Goal: Task Accomplishment & Management: Use online tool/utility

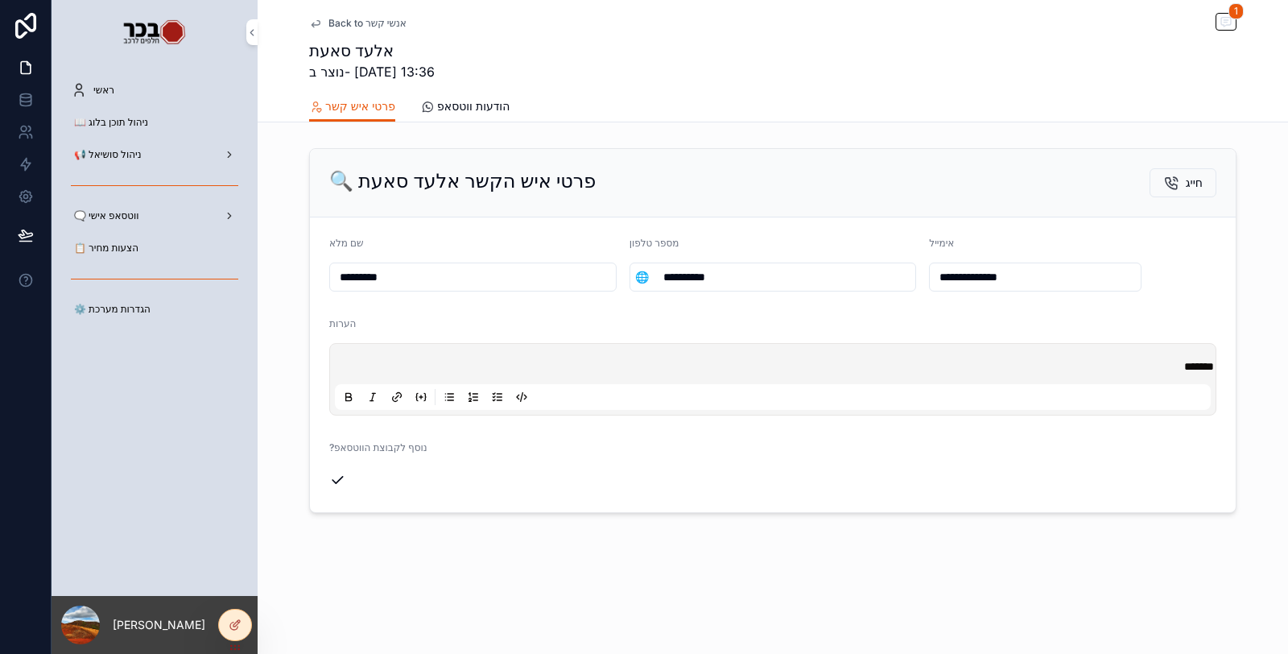
click at [174, 248] on div "📋 הצעות מחיר" at bounding box center [154, 248] width 167 height 26
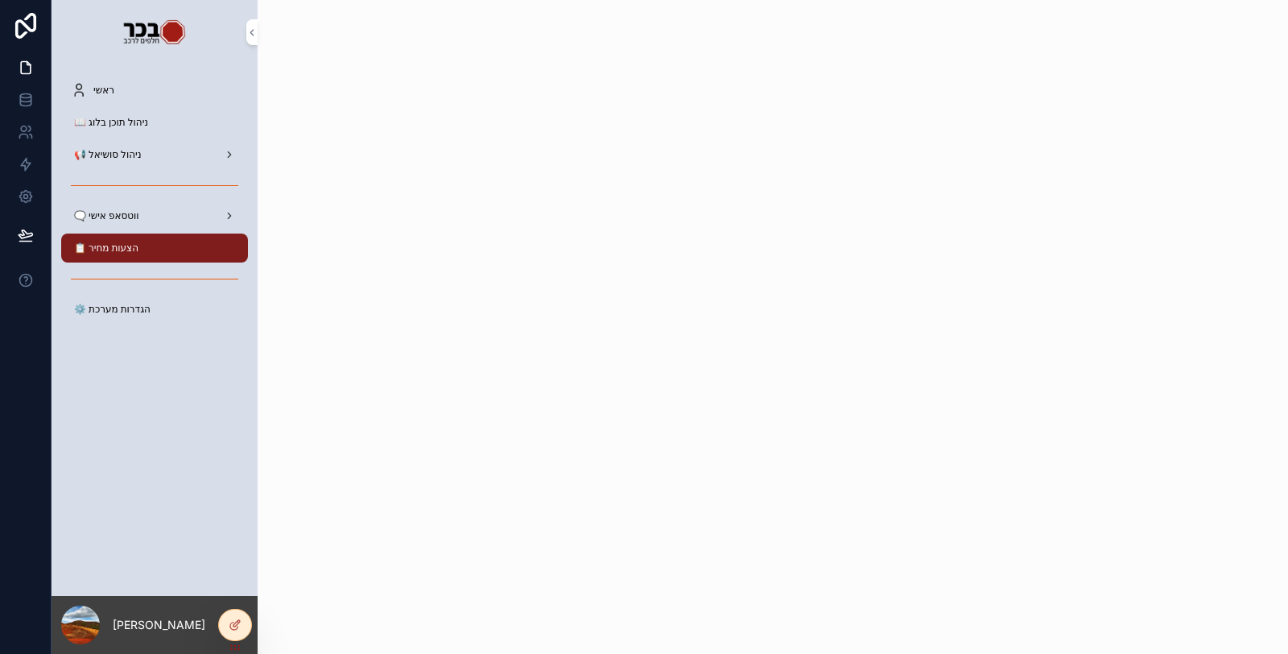
click at [229, 621] on icon at bounding box center [235, 624] width 13 height 13
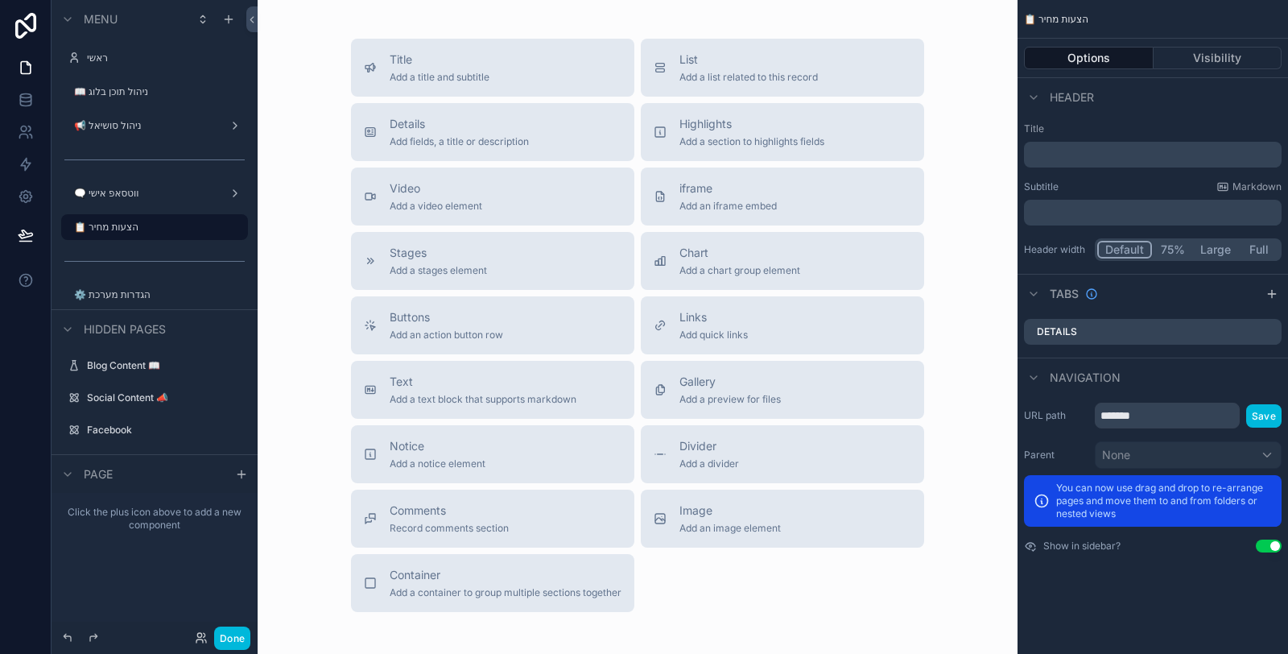
click at [725, 78] on span "Add a list related to this record" at bounding box center [749, 77] width 138 height 13
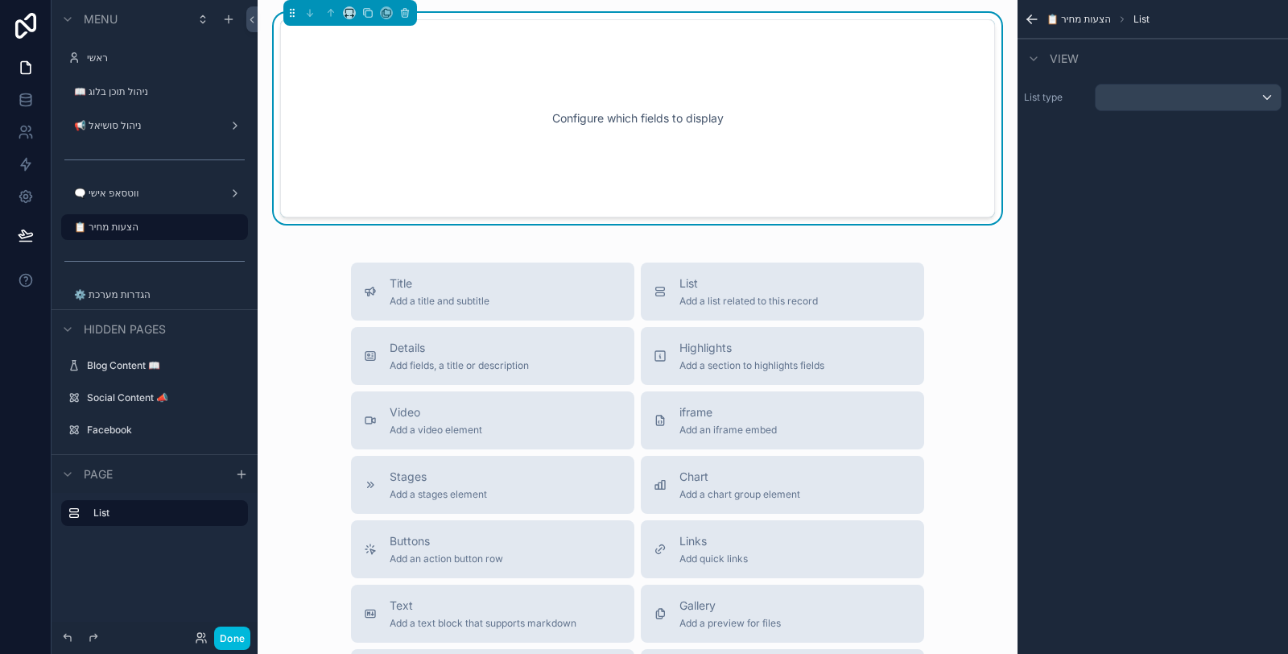
click at [1132, 106] on div "scrollable content" at bounding box center [1188, 98] width 185 height 26
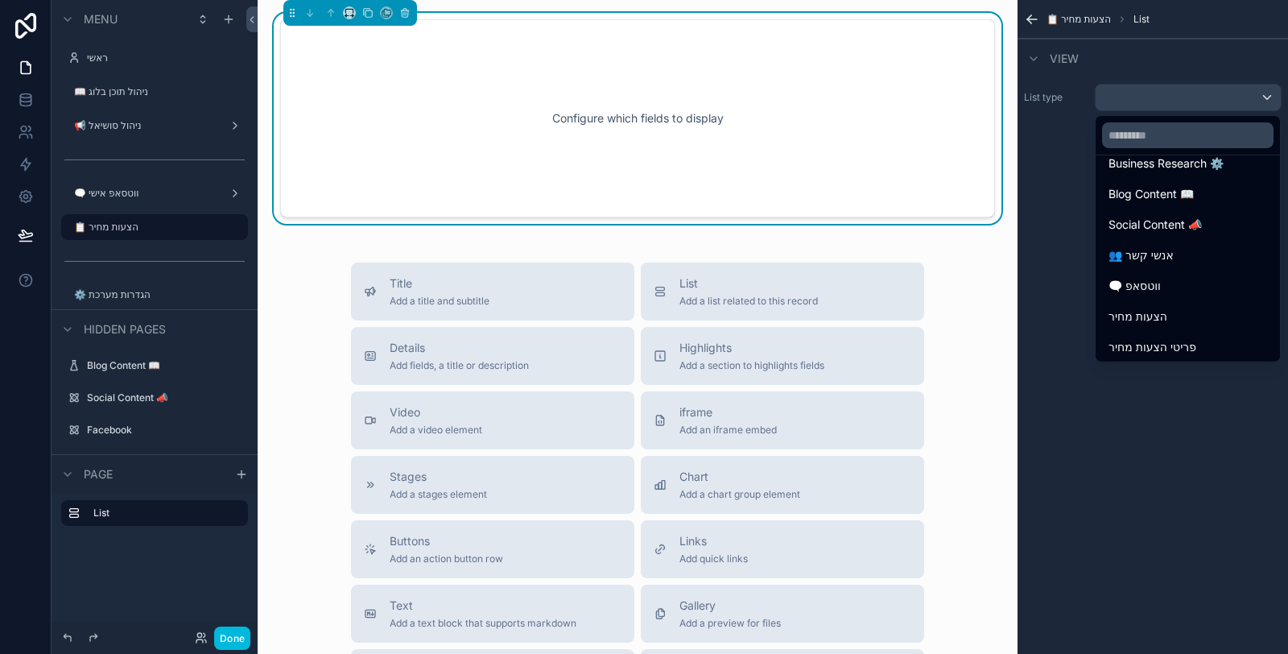
scroll to position [101, 0]
click at [1172, 307] on div "הצעות מחיר" at bounding box center [1188, 313] width 159 height 19
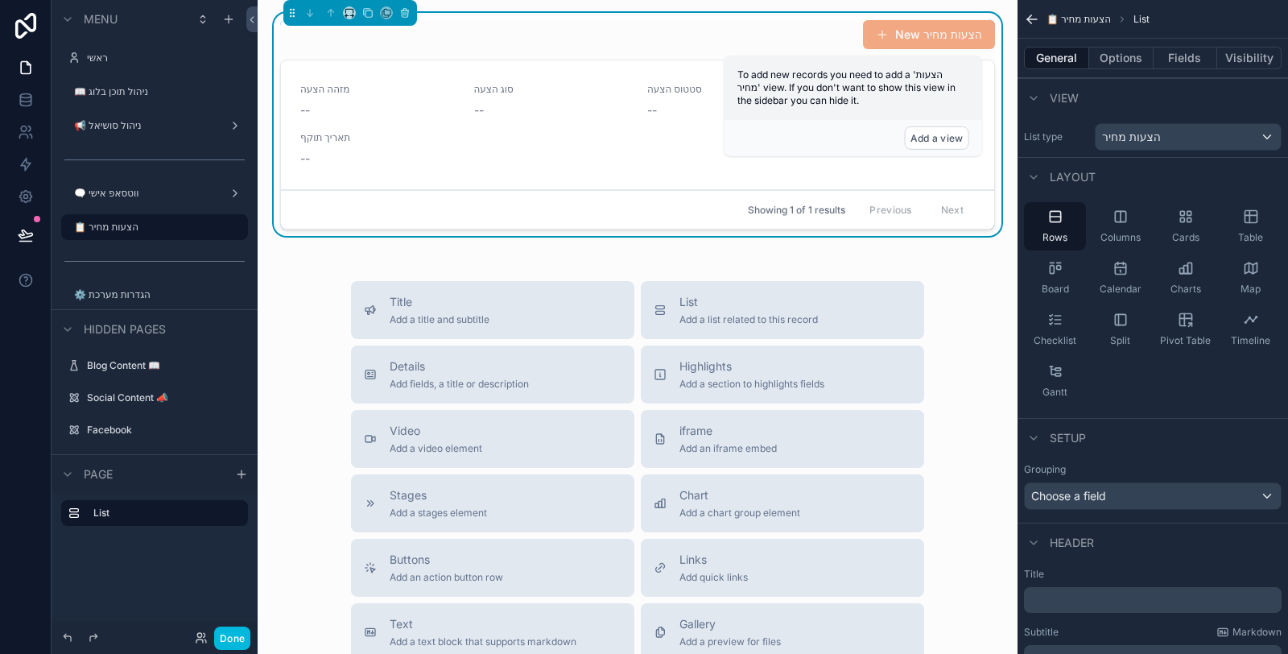
click at [949, 138] on button "Add a view" at bounding box center [937, 137] width 64 height 23
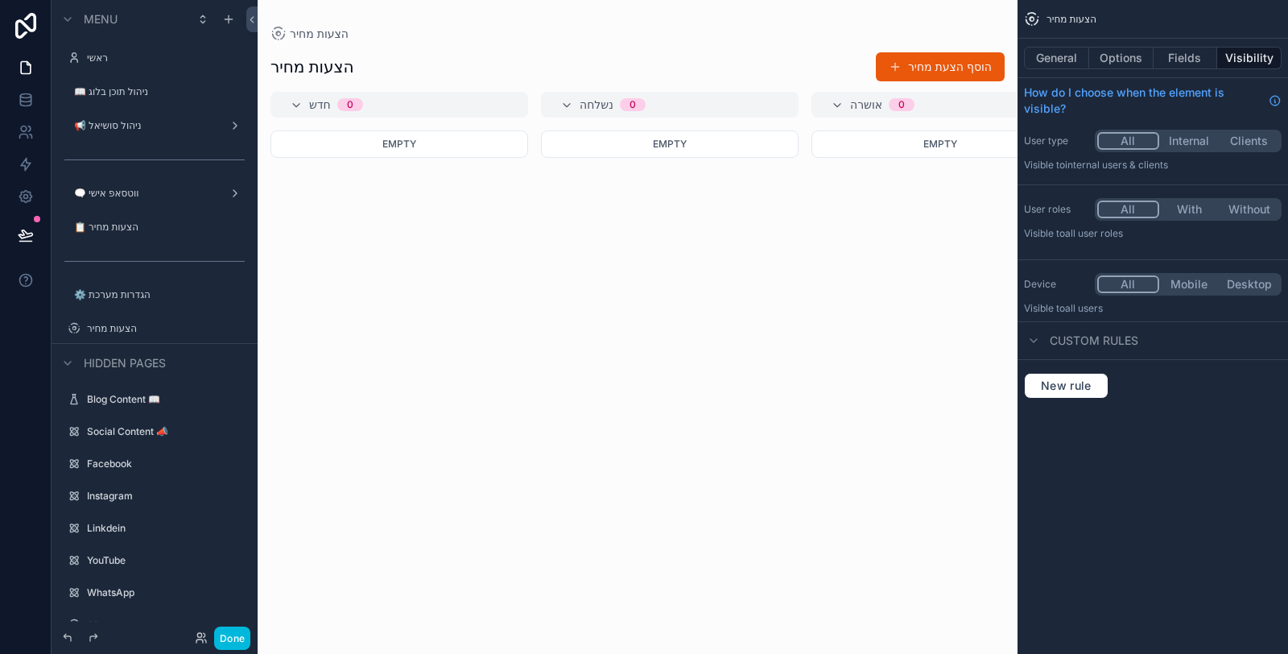
click at [1063, 57] on button "General" at bounding box center [1056, 58] width 65 height 23
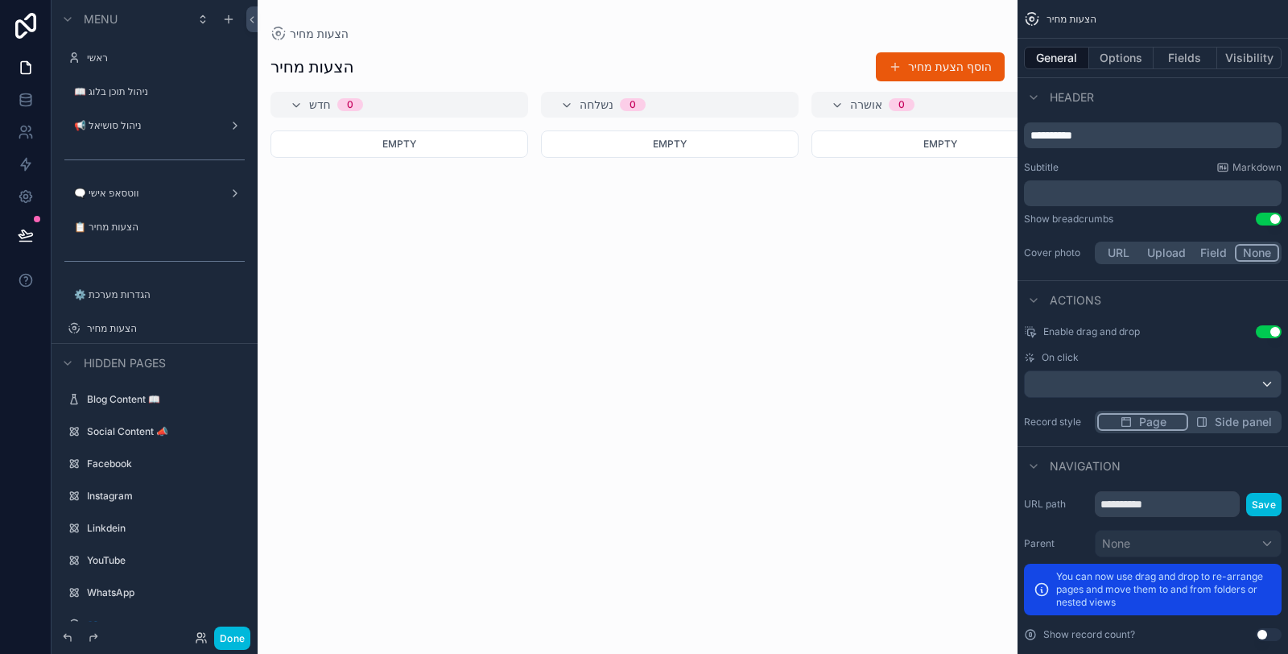
scroll to position [756, 0]
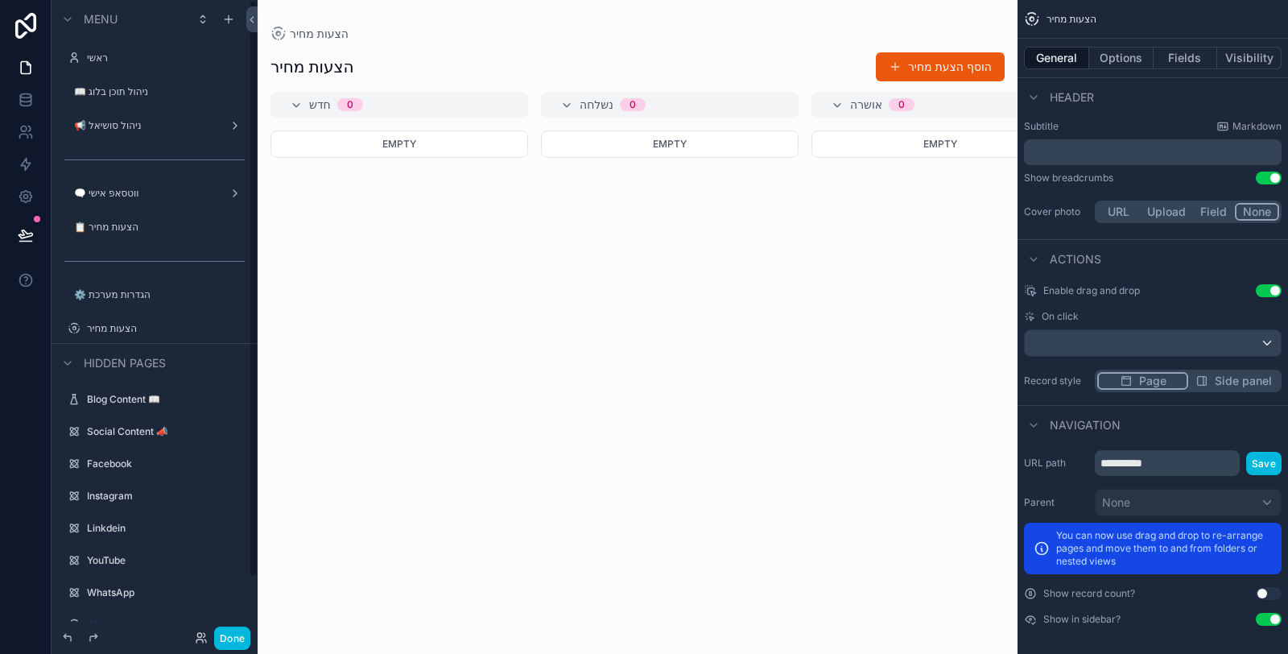
click at [124, 331] on label "הצעות מחיר" at bounding box center [162, 328] width 151 height 13
drag, startPoint x: 1164, startPoint y: 460, endPoint x: 1096, endPoint y: 459, distance: 67.6
click at [1097, 459] on input "**********" at bounding box center [1167, 463] width 145 height 26
type input "******"
drag, startPoint x: 1270, startPoint y: 616, endPoint x: 1266, endPoint y: 531, distance: 84.6
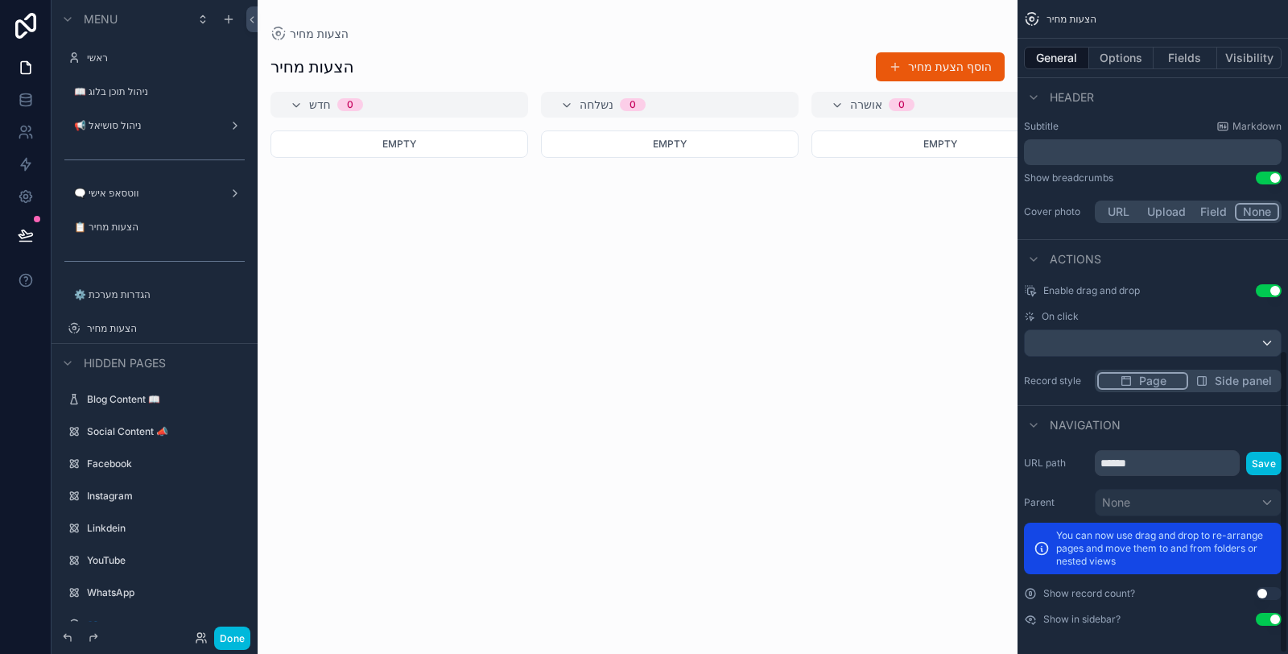
click at [1269, 614] on button "Use setting" at bounding box center [1269, 619] width 26 height 13
click at [1270, 465] on button "Save" at bounding box center [1263, 463] width 35 height 23
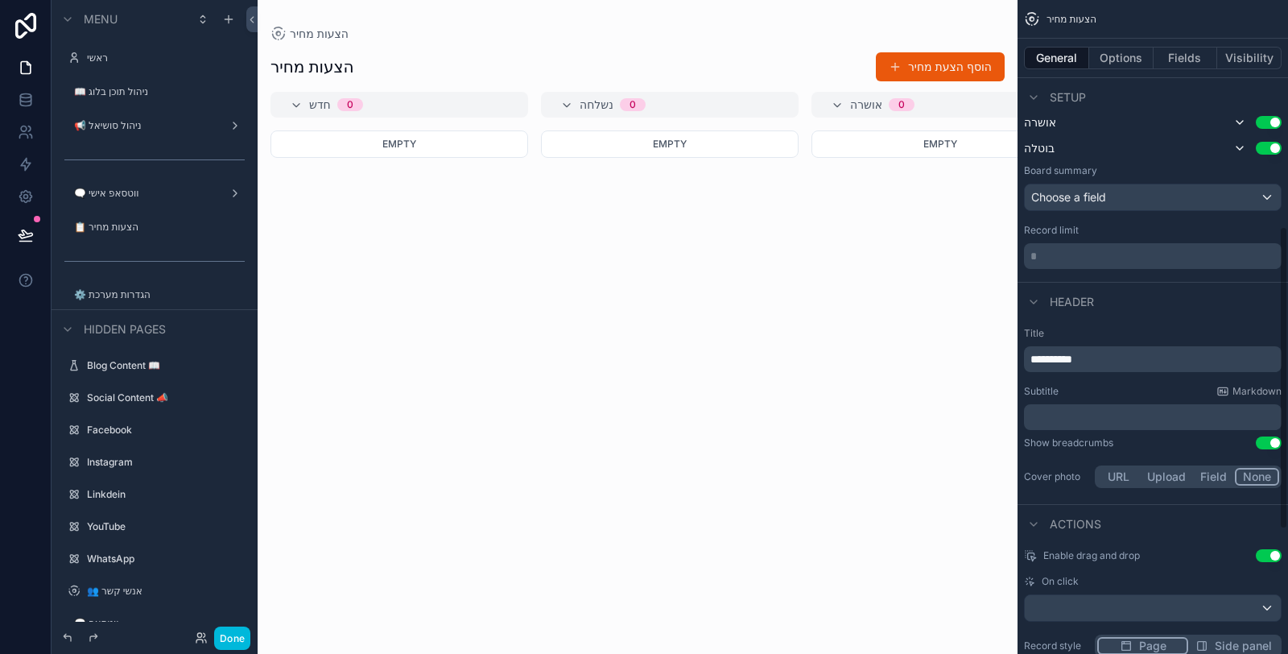
scroll to position [488, 0]
click at [1260, 440] on button "Use setting" at bounding box center [1269, 446] width 26 height 13
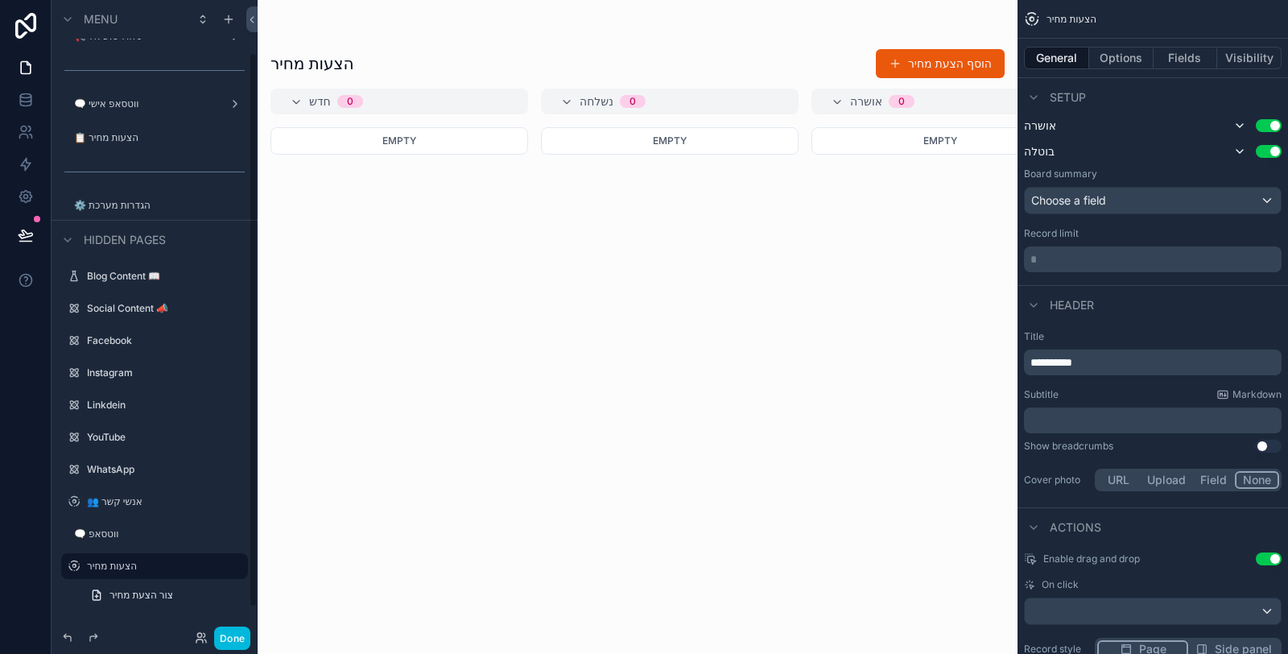
scroll to position [0, 0]
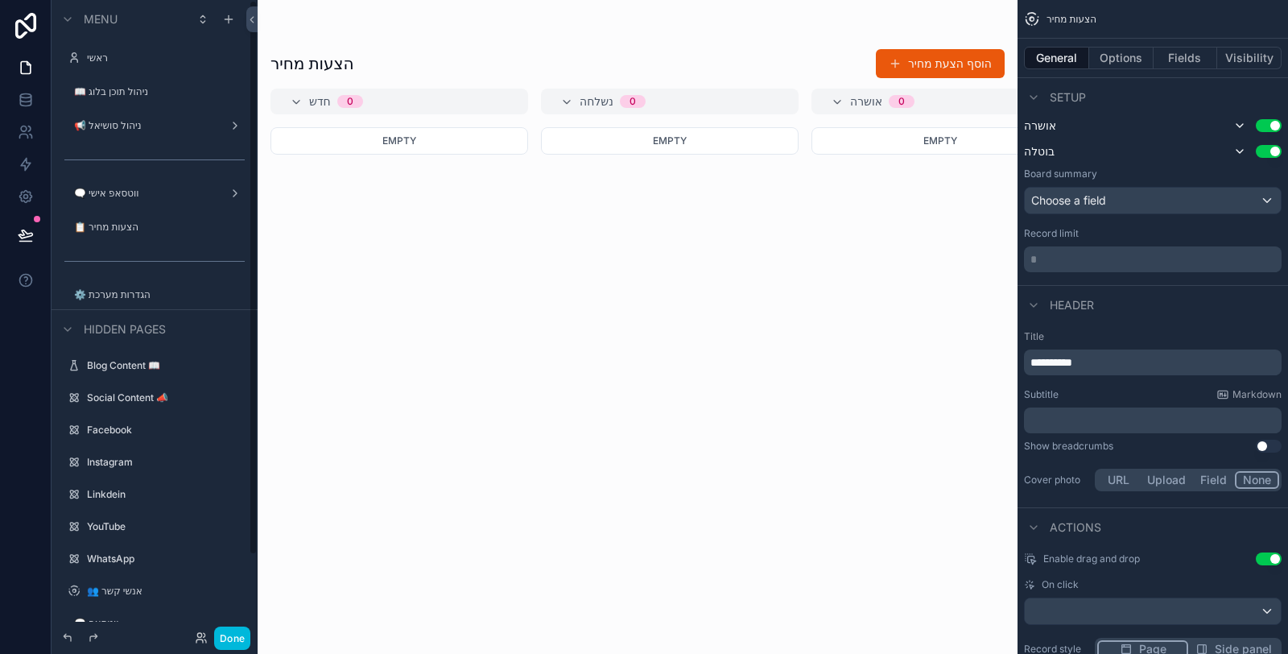
click at [148, 224] on label "📋 הצעות מחיר" at bounding box center [156, 227] width 164 height 13
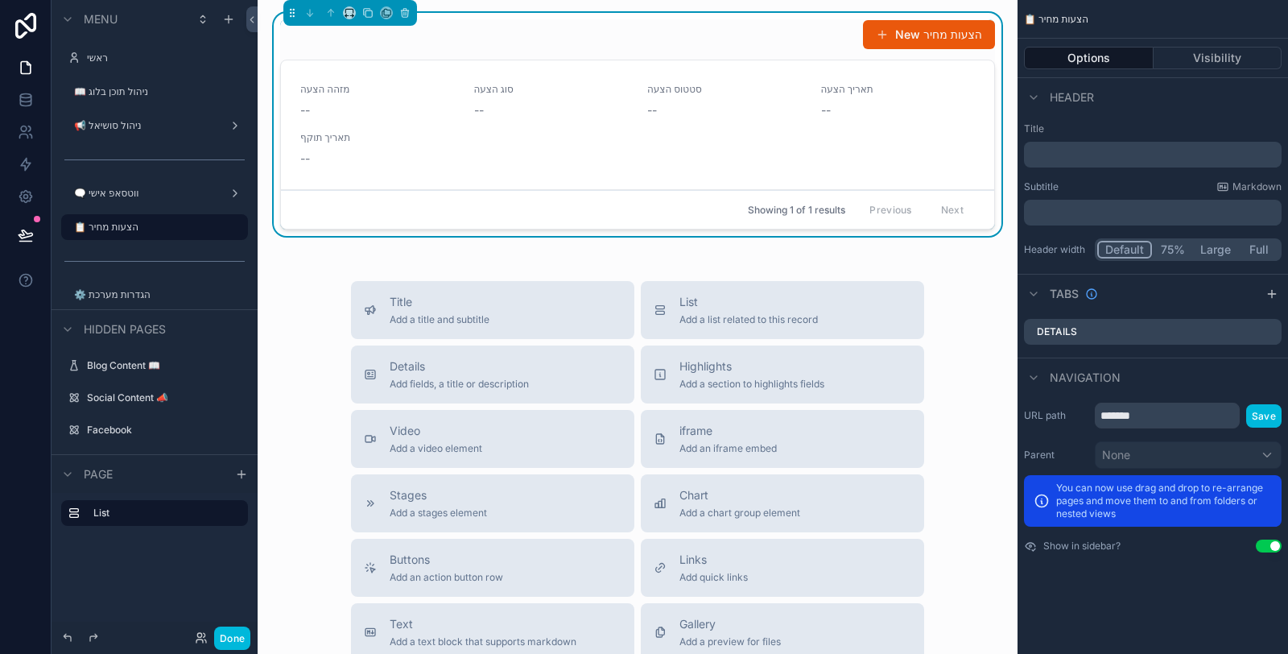
drag, startPoint x: 1147, startPoint y: 412, endPoint x: 1096, endPoint y: 418, distance: 51.0
click at [1096, 418] on input "*******" at bounding box center [1167, 416] width 145 height 26
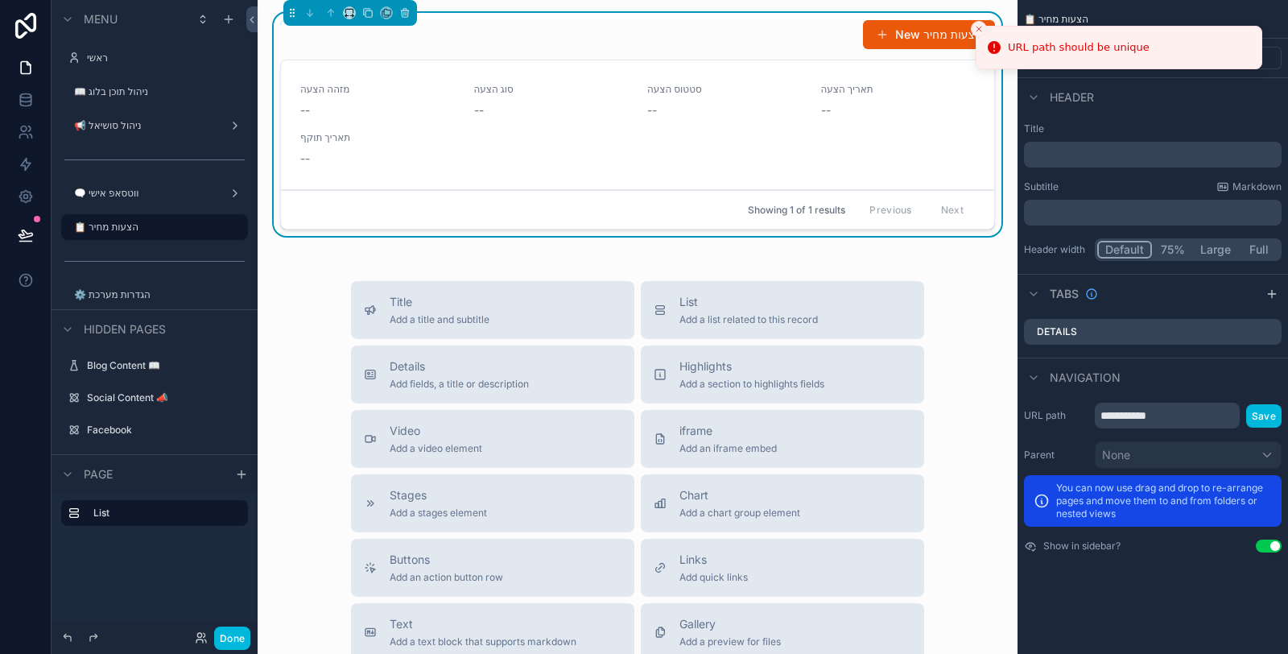
type input "**********"
click at [1271, 424] on button "Save" at bounding box center [1263, 415] width 35 height 23
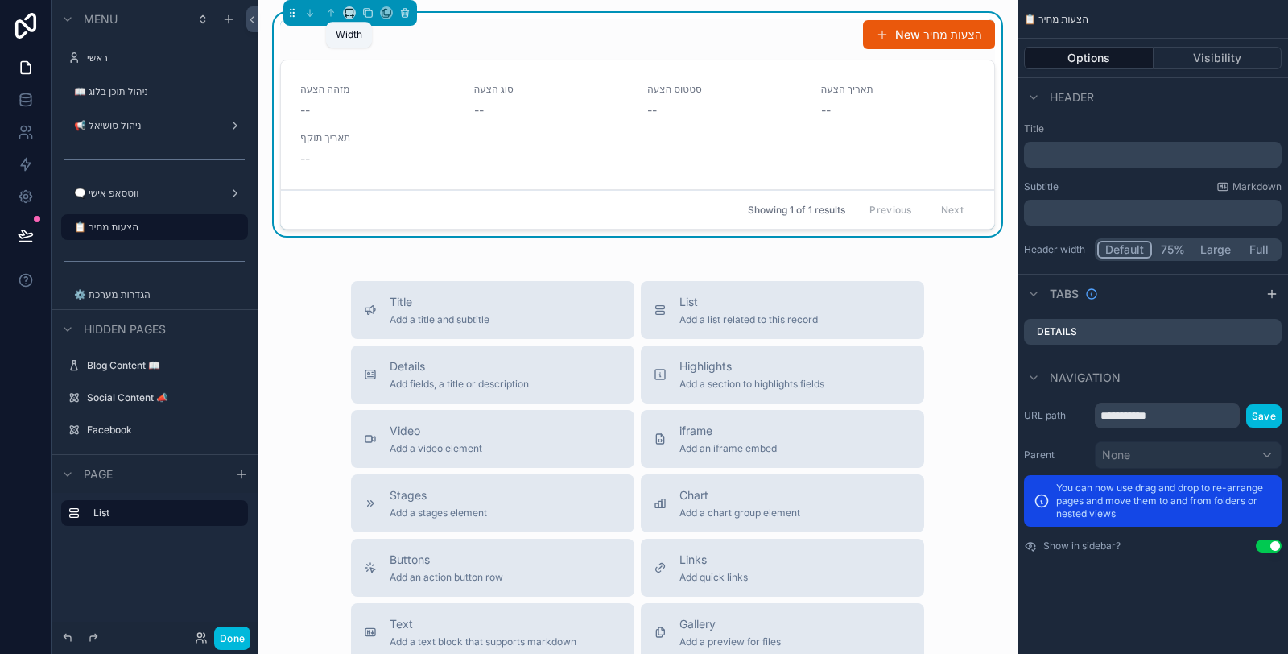
click at [347, 17] on icon "scrollable content" at bounding box center [349, 12] width 11 height 11
click at [386, 134] on div "50%" at bounding box center [382, 134] width 50 height 19
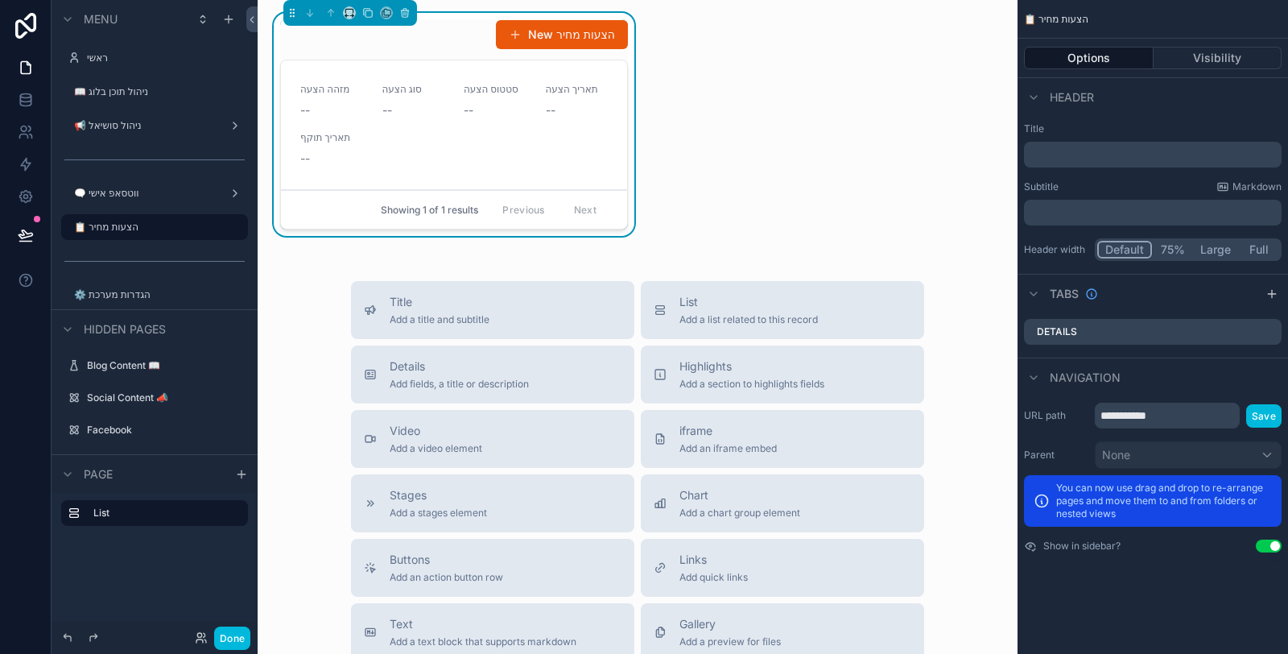
click at [726, 300] on span "List" at bounding box center [749, 302] width 138 height 16
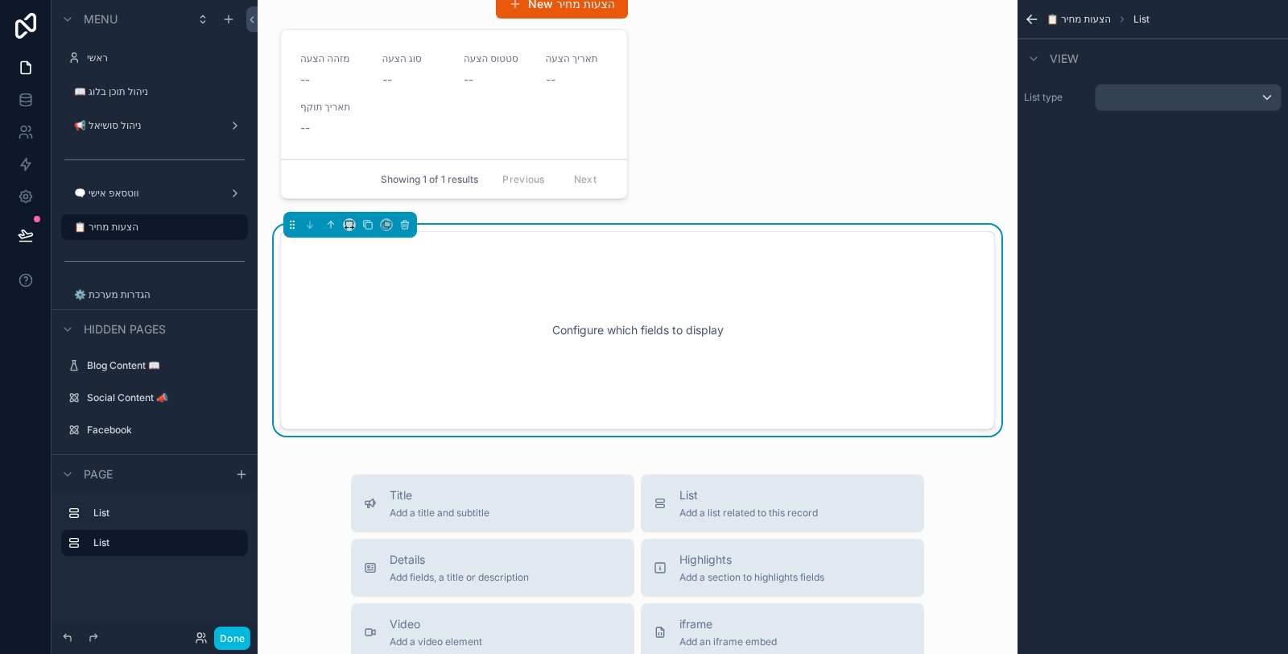
scroll to position [31, 0]
click at [345, 228] on icon "scrollable content" at bounding box center [346, 228] width 3 height 0
click at [379, 348] on span "50%" at bounding box center [369, 342] width 25 height 19
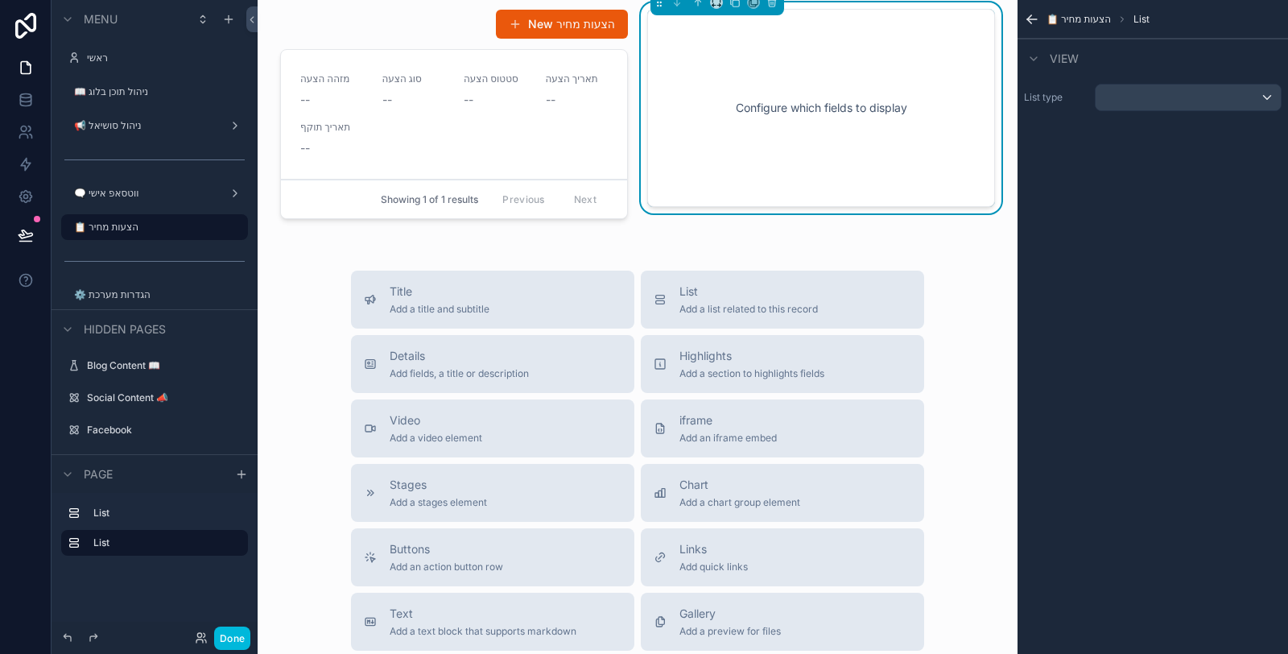
scroll to position [0, 0]
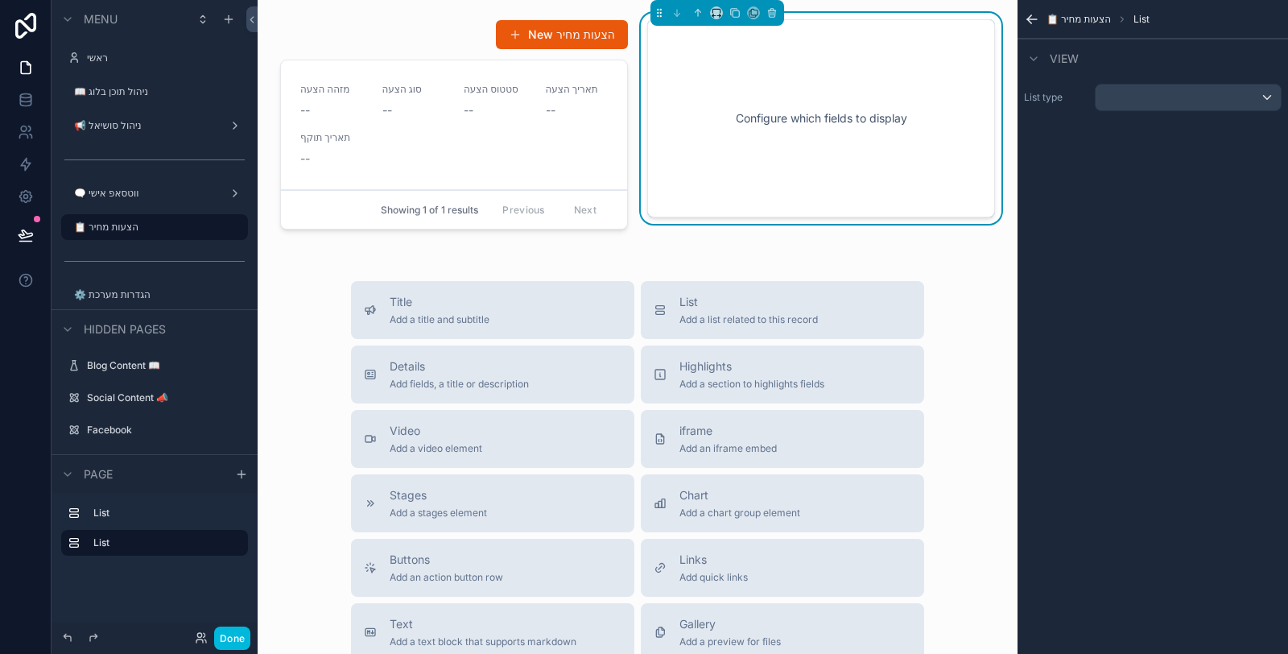
click at [1152, 103] on div "scrollable content" at bounding box center [1188, 98] width 185 height 26
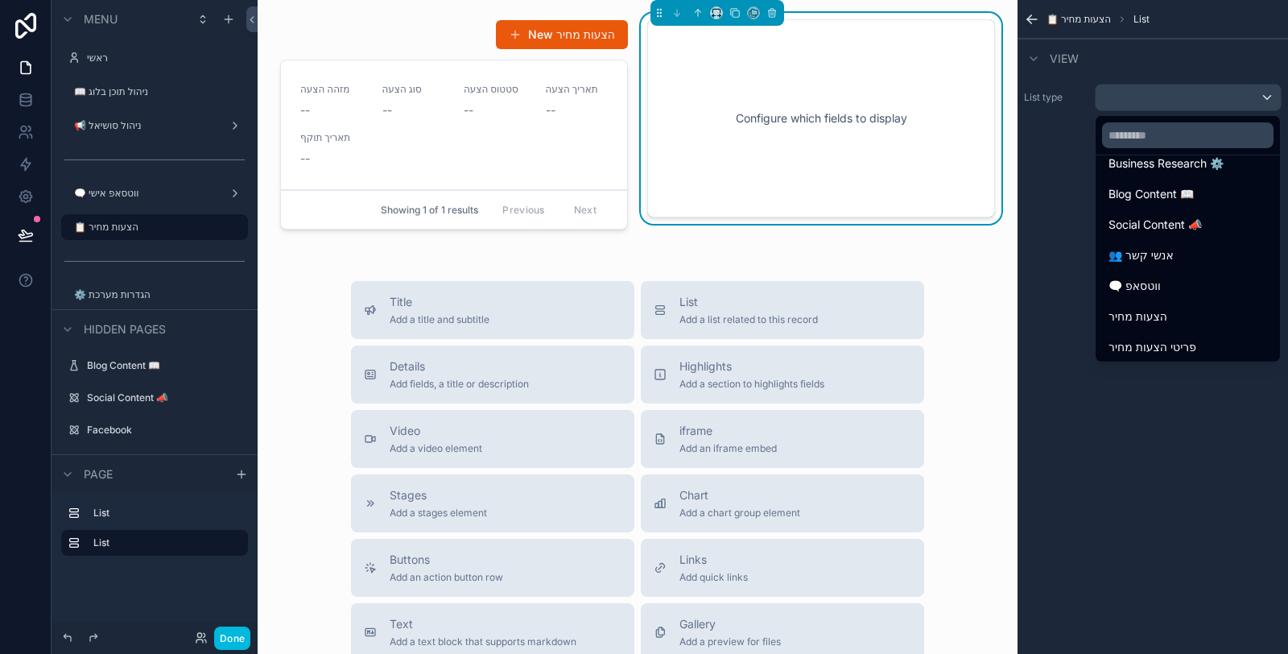
scroll to position [101, 0]
click at [1176, 338] on span "פריטי הצעות מחיר" at bounding box center [1153, 344] width 88 height 19
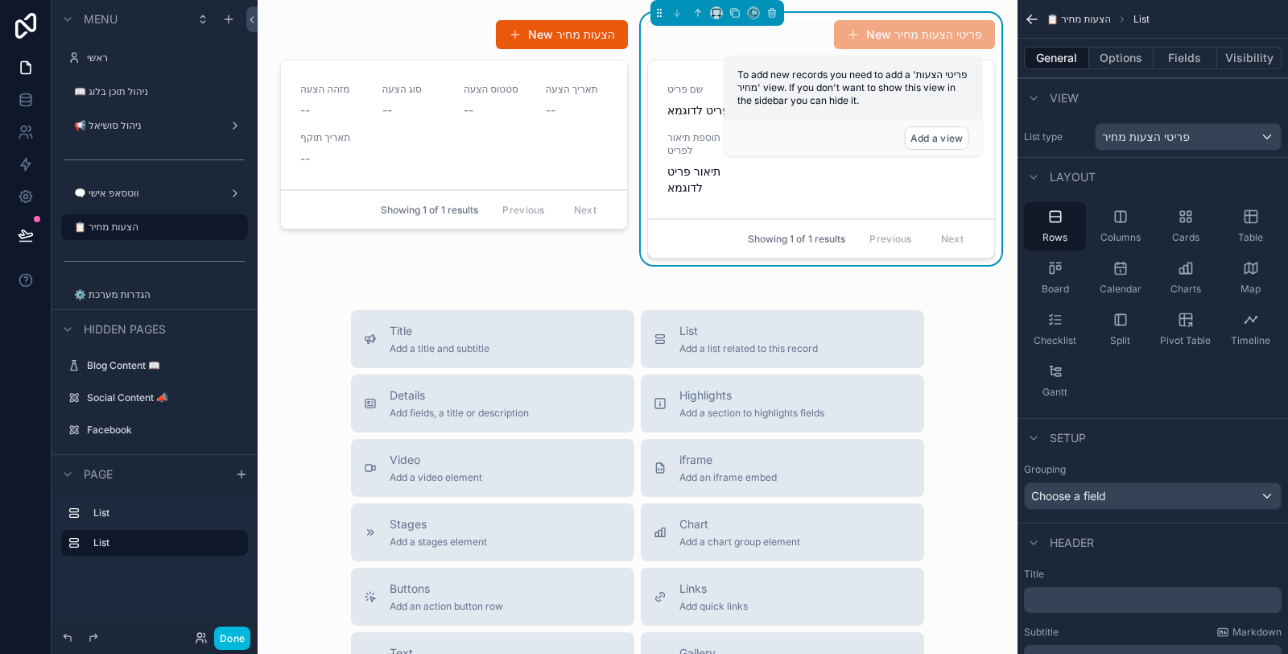
click at [927, 141] on button "Add a view" at bounding box center [937, 137] width 64 height 23
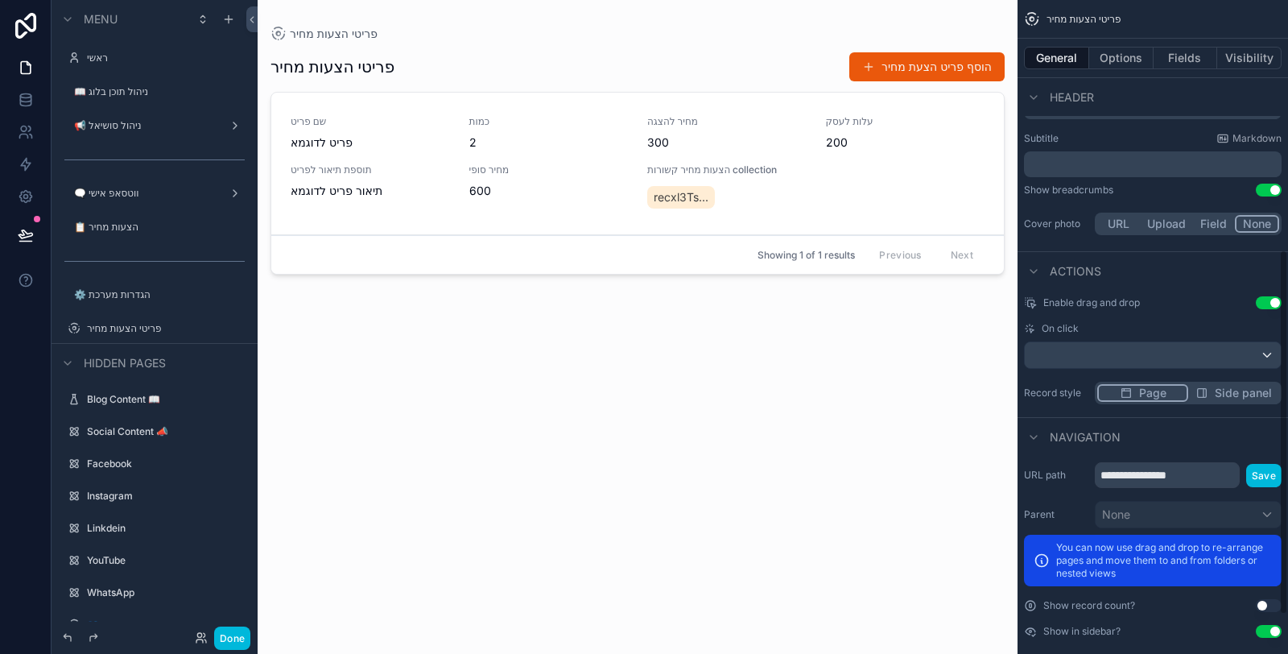
scroll to position [517, 0]
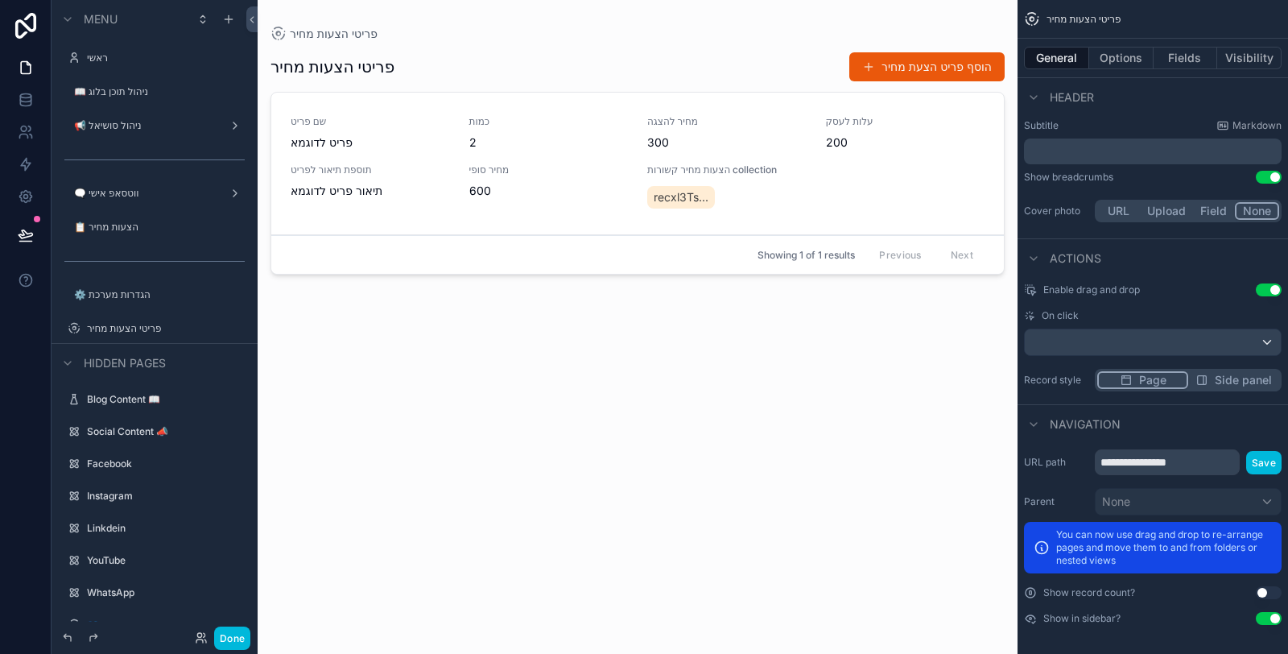
drag, startPoint x: 1204, startPoint y: 453, endPoint x: 1068, endPoint y: 476, distance: 137.1
click at [1072, 477] on div "**********" at bounding box center [1153, 537] width 271 height 188
type input "**********"
click at [1259, 469] on button "Save" at bounding box center [1263, 462] width 35 height 23
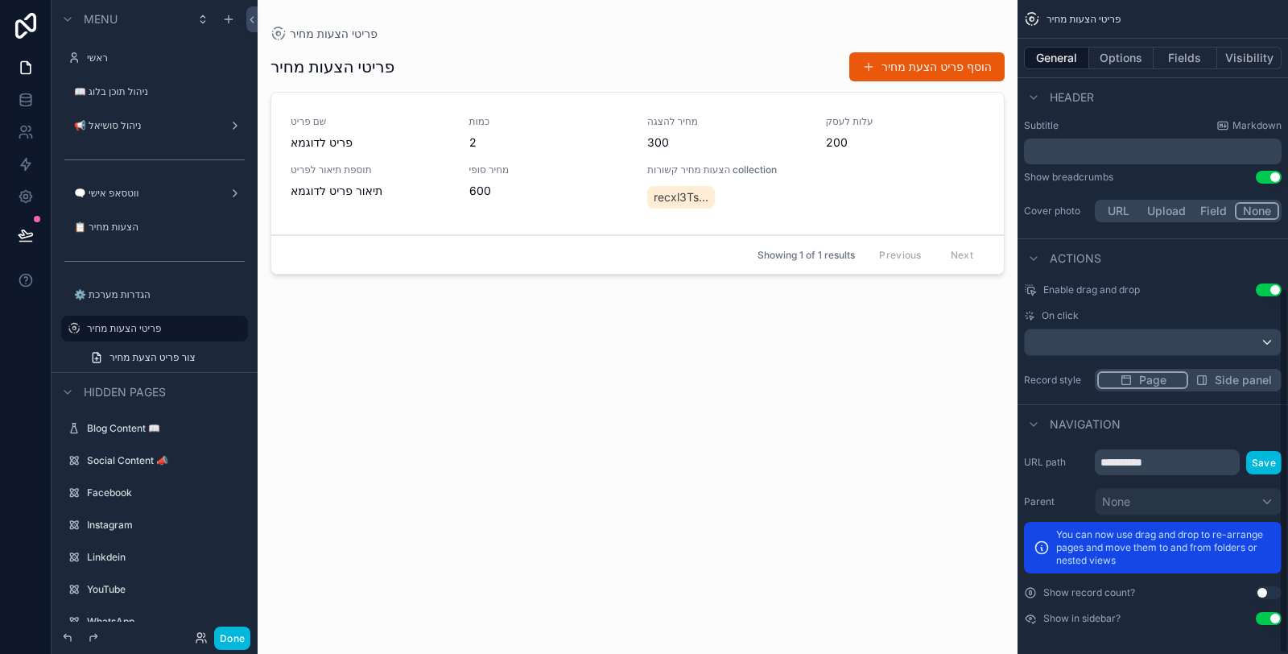
click at [1267, 622] on div "**********" at bounding box center [1153, 537] width 271 height 188
click at [1264, 617] on button "Use setting" at bounding box center [1269, 618] width 26 height 13
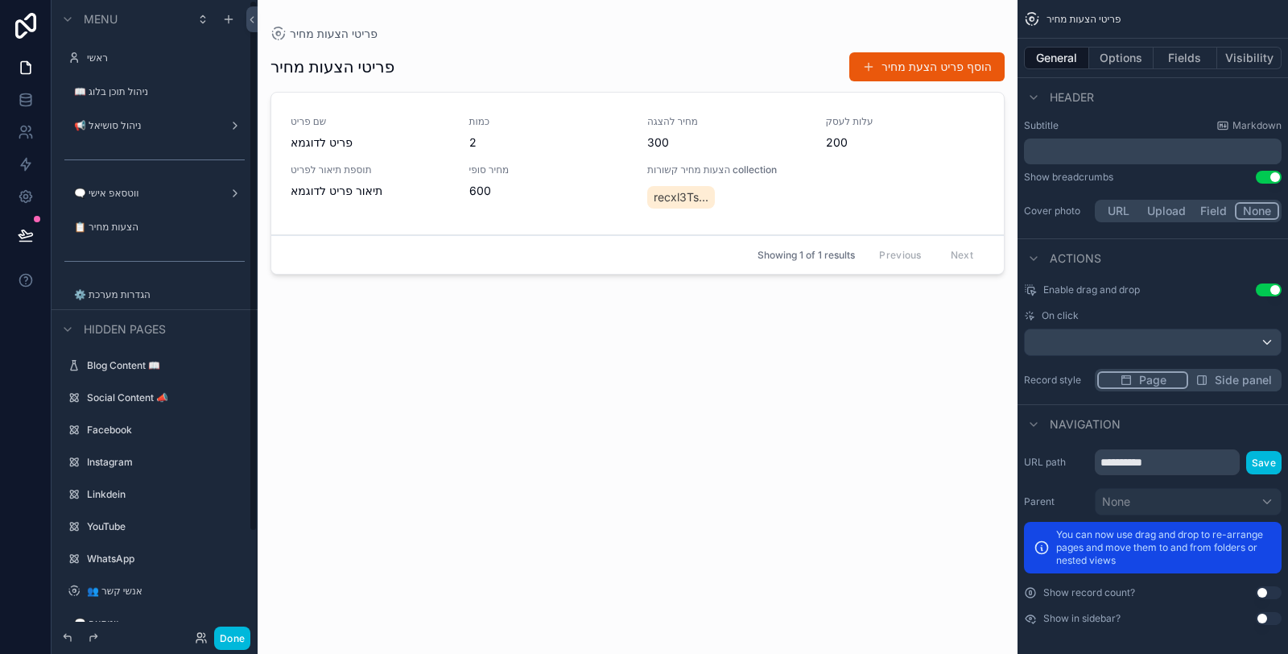
click at [133, 228] on label "📋 הצעות מחיר" at bounding box center [156, 227] width 164 height 13
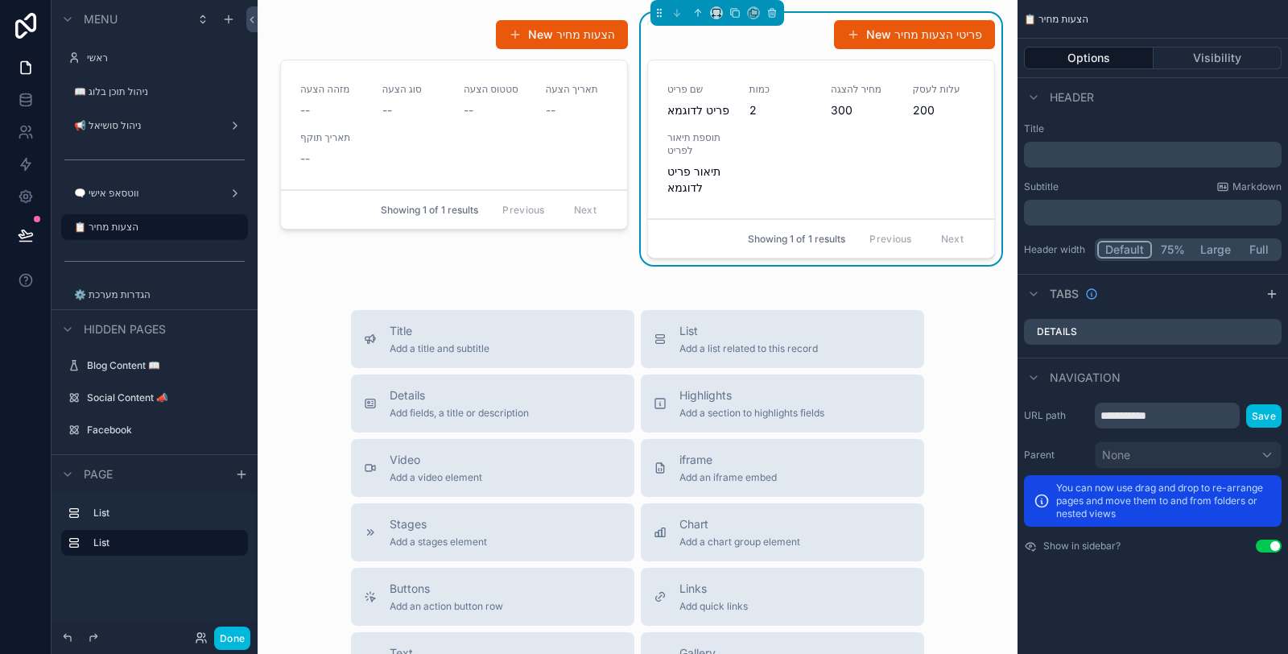
click at [804, 44] on div "New פריטי הצעות מחיר" at bounding box center [821, 34] width 348 height 31
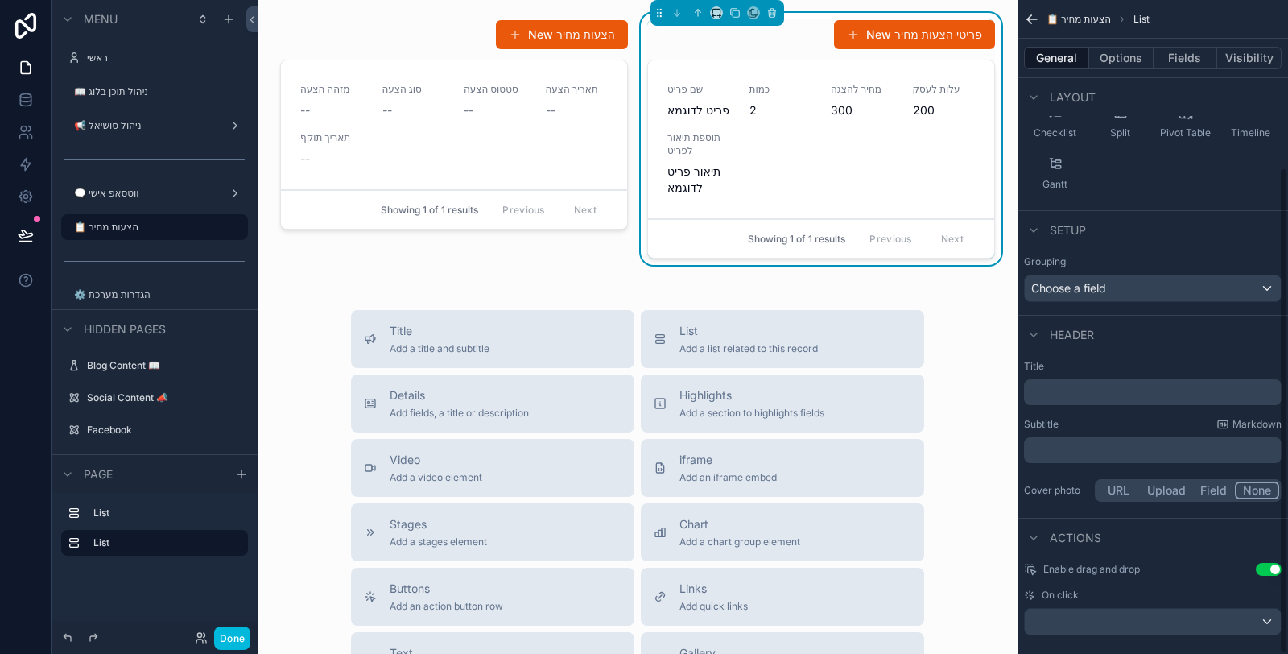
scroll to position [225, 0]
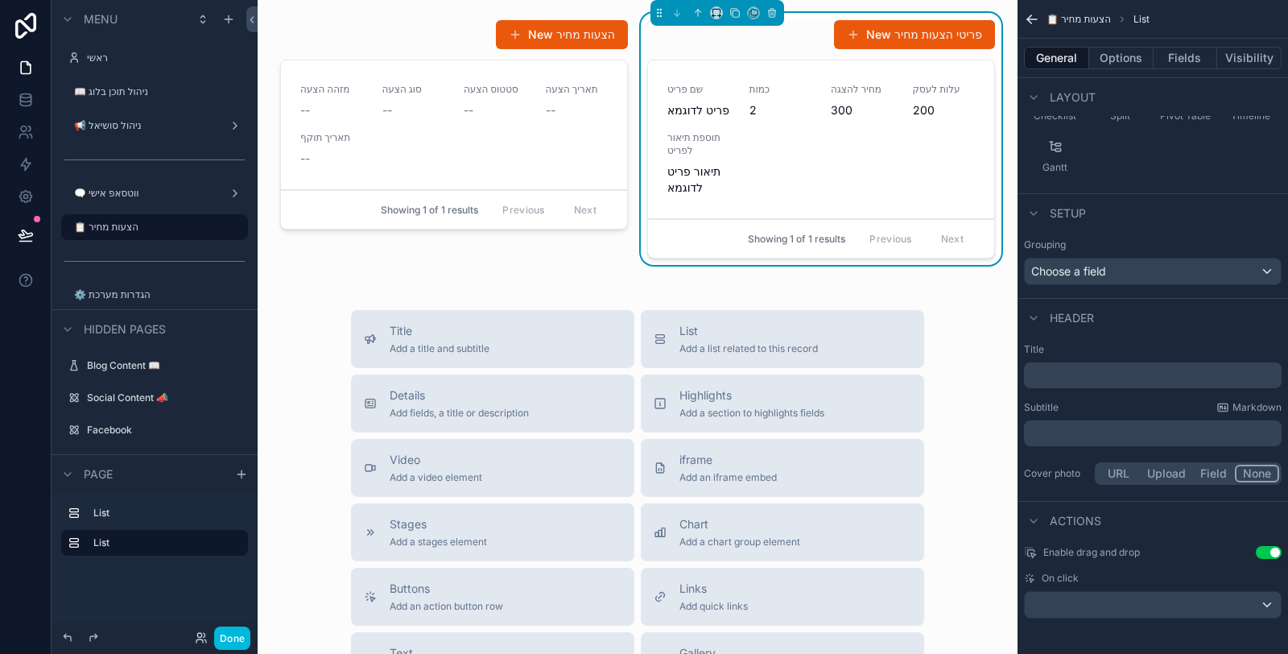
click at [1213, 604] on div "scrollable content" at bounding box center [1153, 605] width 256 height 26
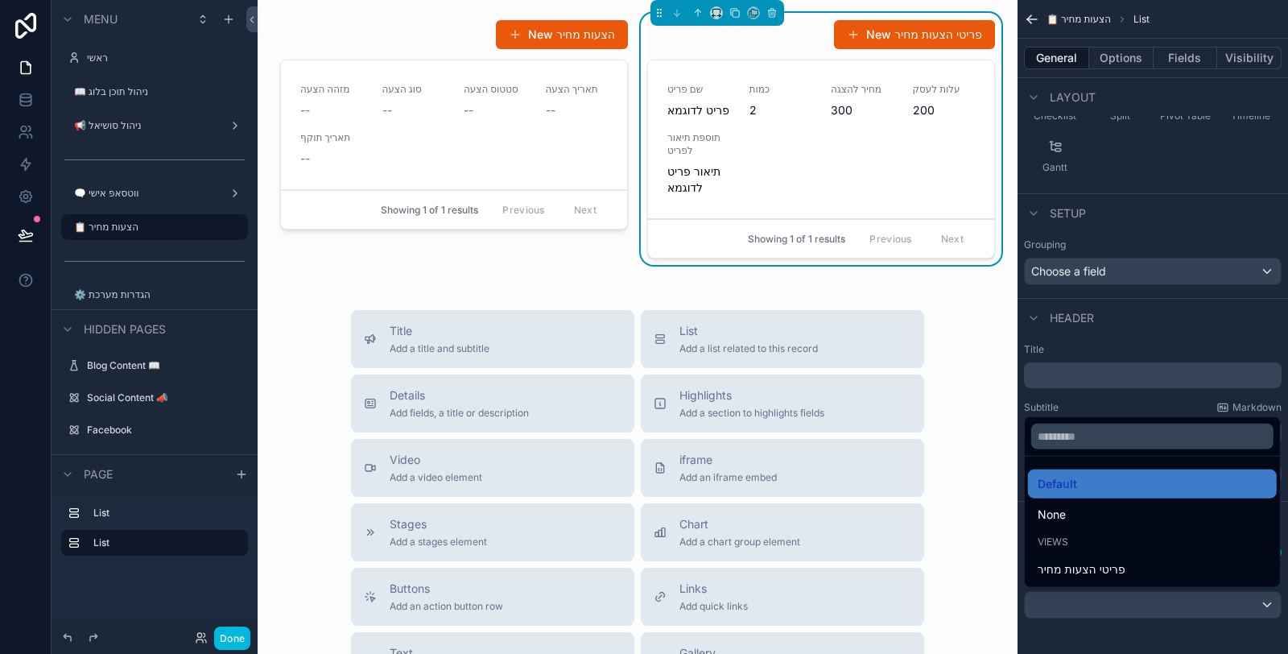
click at [1143, 565] on div "פריטי הצעות מחיר" at bounding box center [1152, 569] width 229 height 19
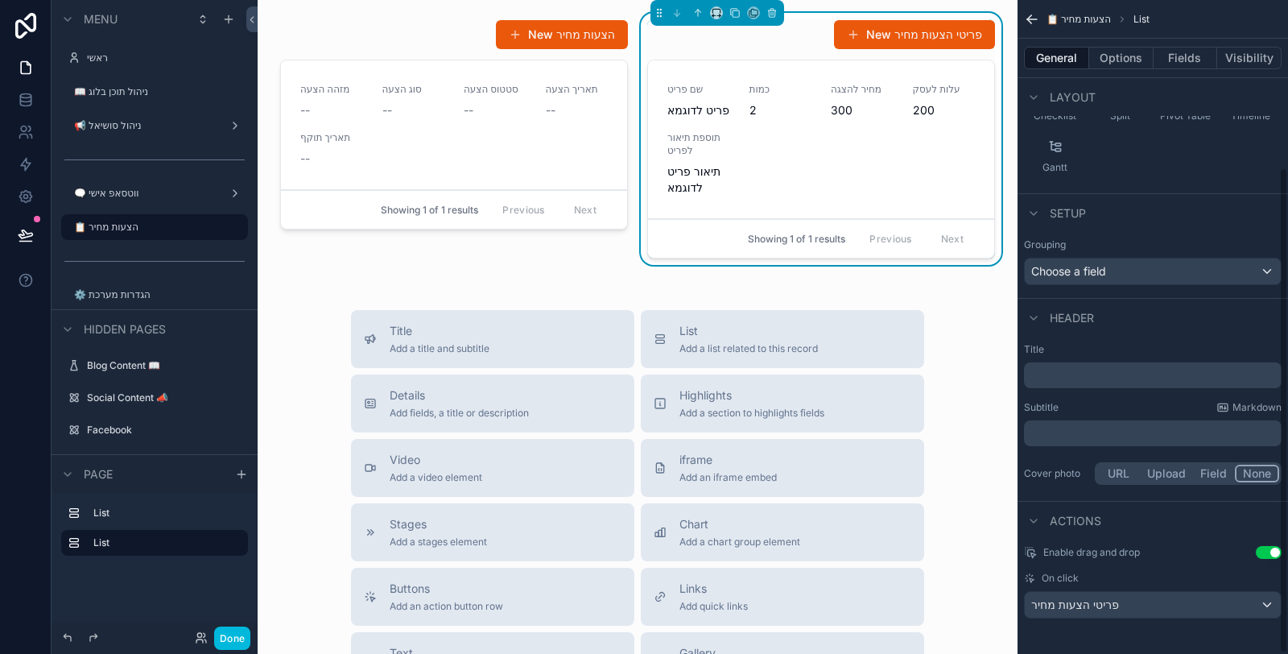
click at [1271, 552] on button "Use setting" at bounding box center [1269, 552] width 26 height 13
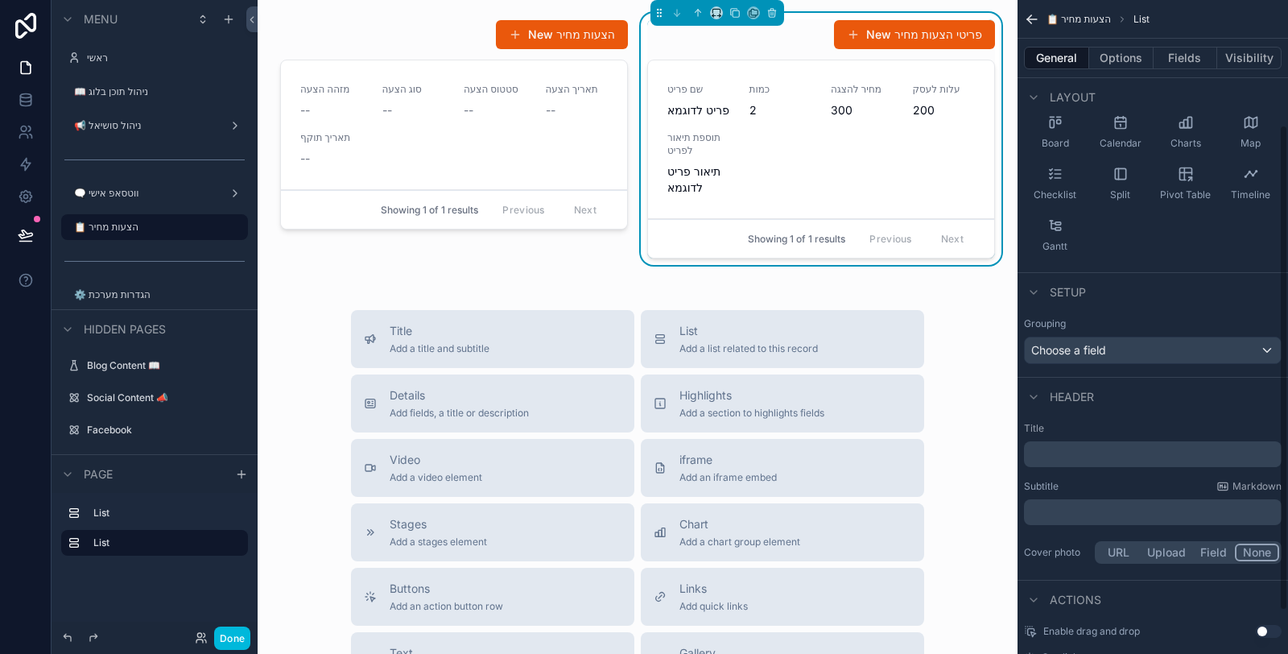
scroll to position [179, 0]
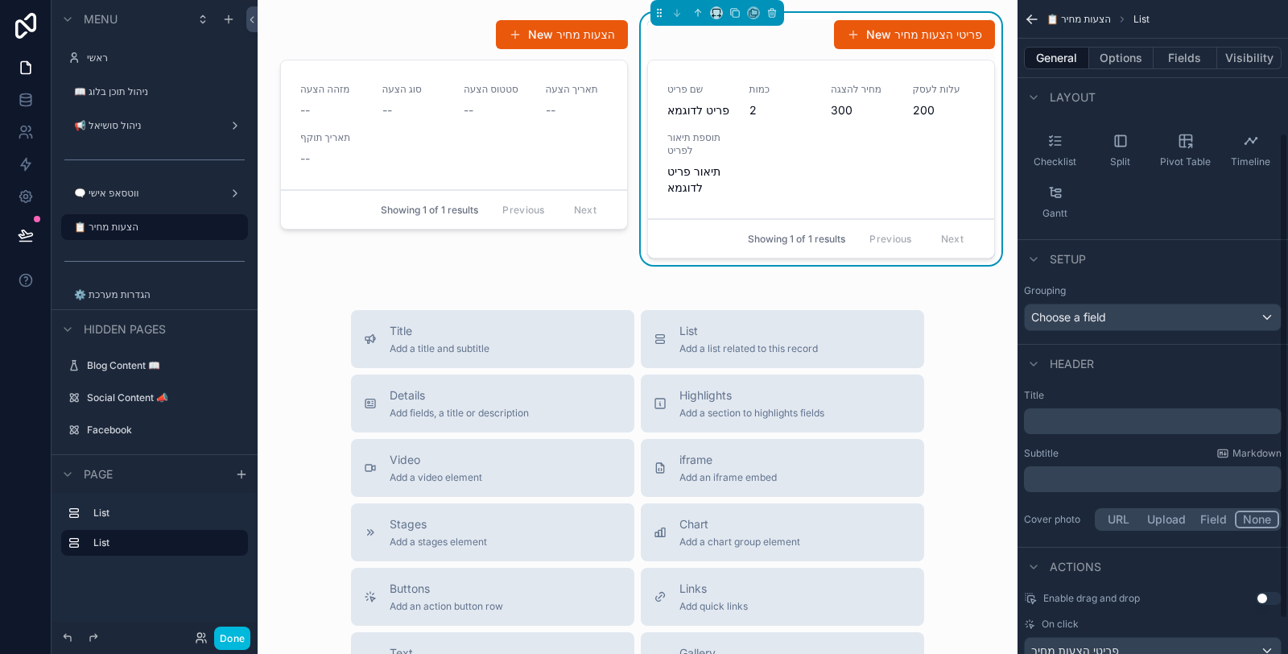
click at [1128, 416] on p "﻿" at bounding box center [1155, 421] width 248 height 16
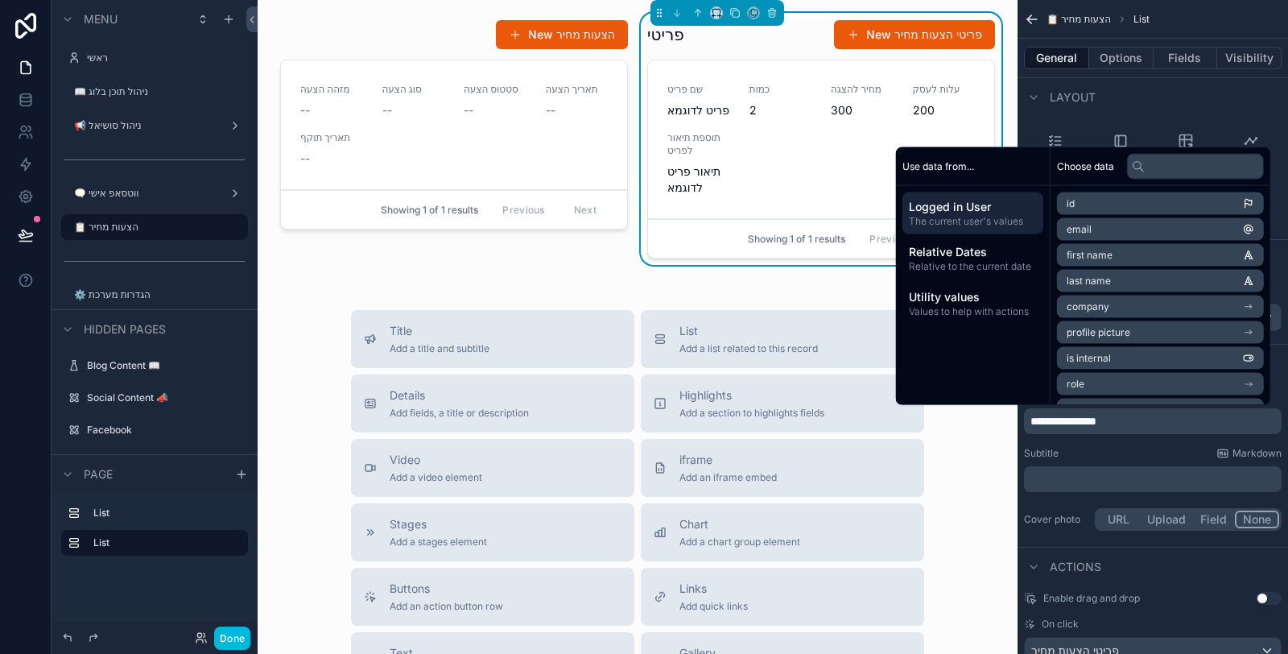
click at [1155, 443] on div "**********" at bounding box center [1153, 461] width 271 height 158
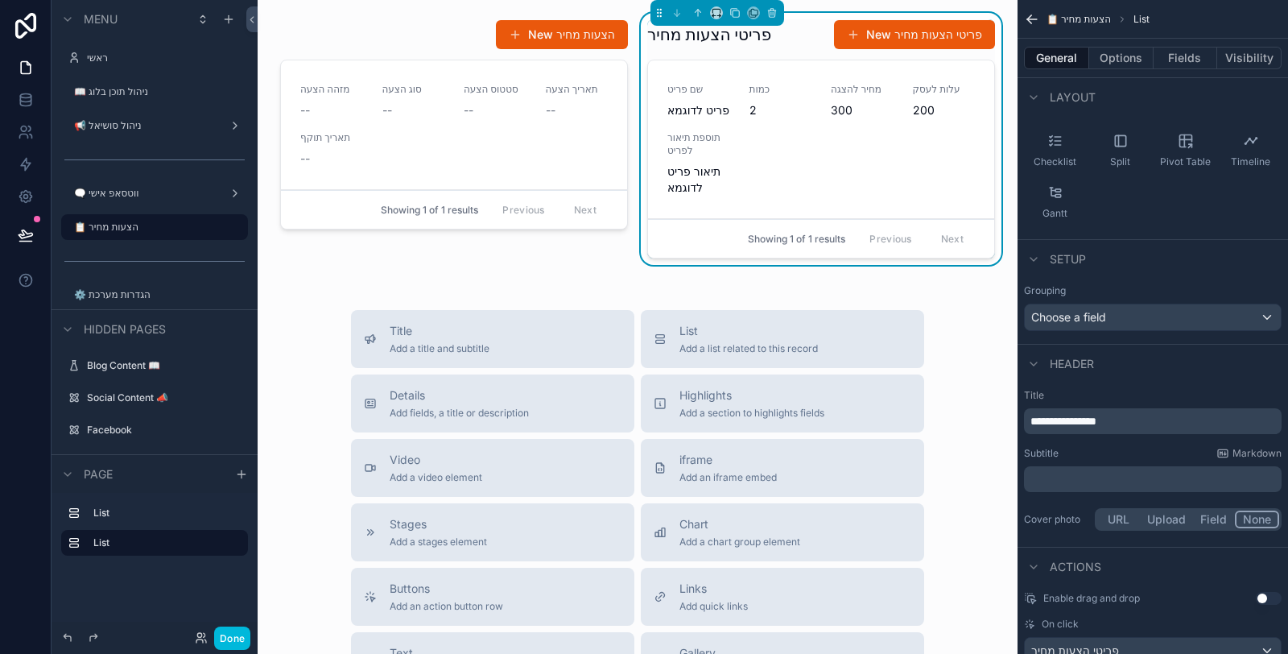
click at [1027, 416] on div "**********" at bounding box center [1153, 421] width 258 height 26
click at [1031, 417] on span "**********" at bounding box center [1064, 420] width 66 height 11
click at [1080, 444] on div "**********" at bounding box center [1153, 461] width 271 height 158
click at [1139, 53] on button "Options" at bounding box center [1121, 58] width 64 height 23
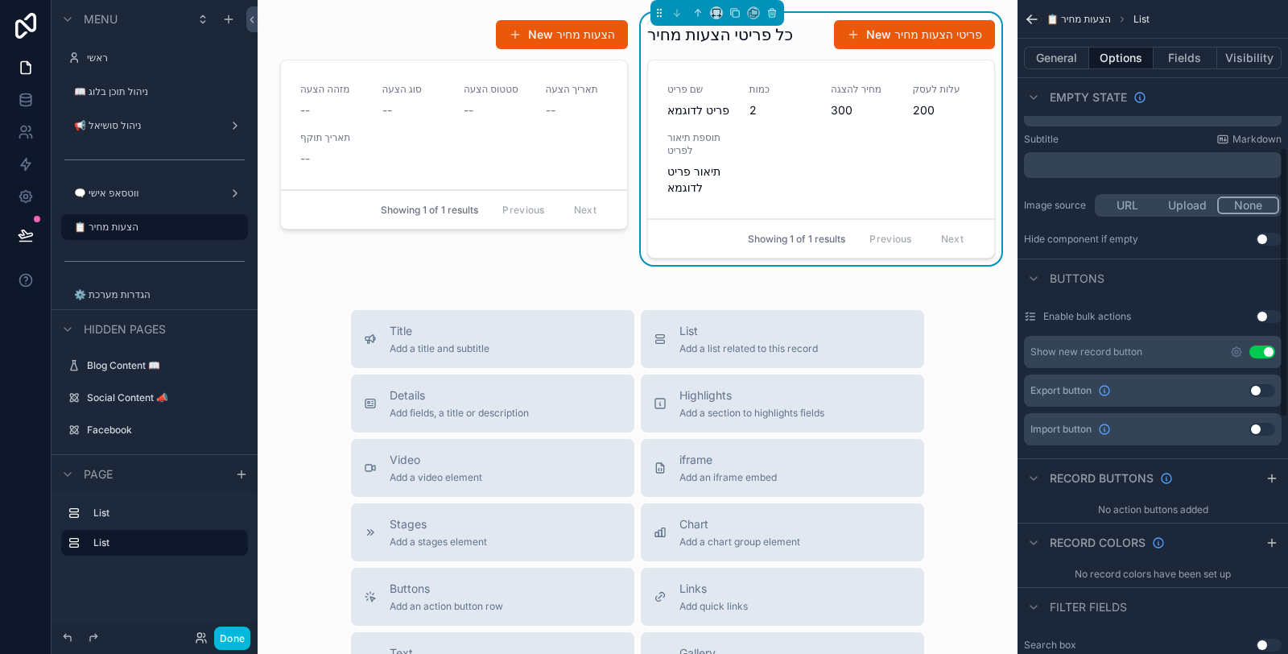
scroll to position [358, 0]
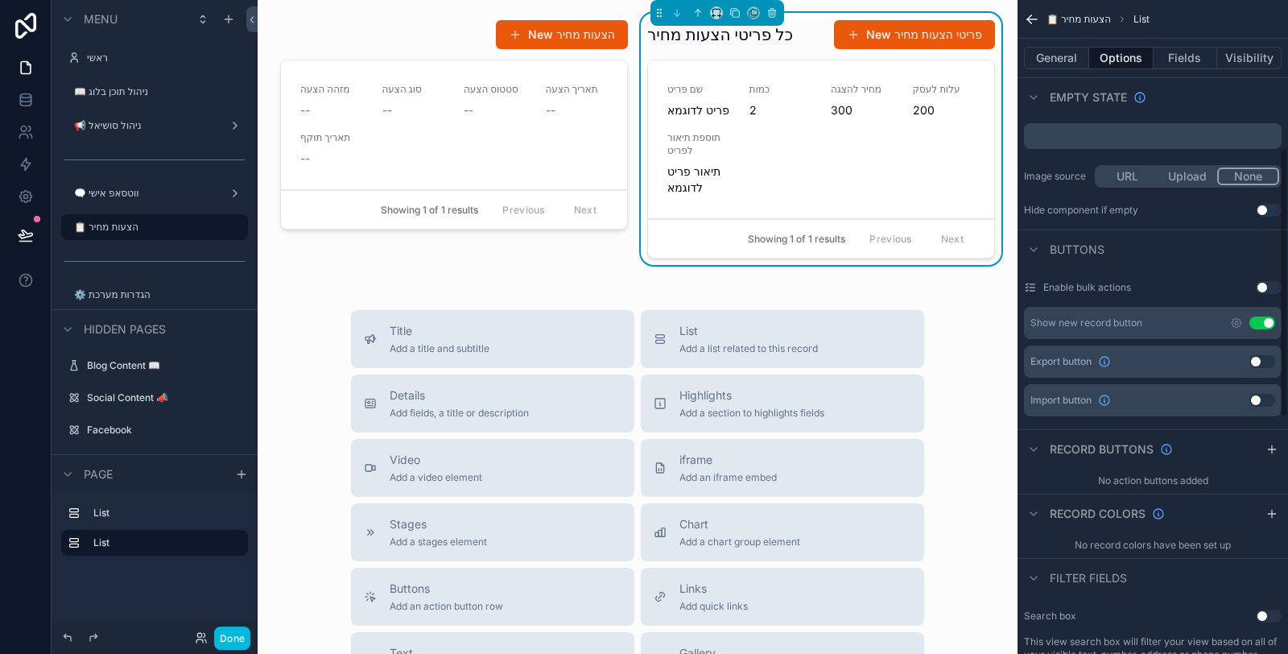
drag, startPoint x: 1262, startPoint y: 323, endPoint x: 1196, endPoint y: 314, distance: 66.6
click at [1262, 323] on button "Use setting" at bounding box center [1263, 322] width 26 height 13
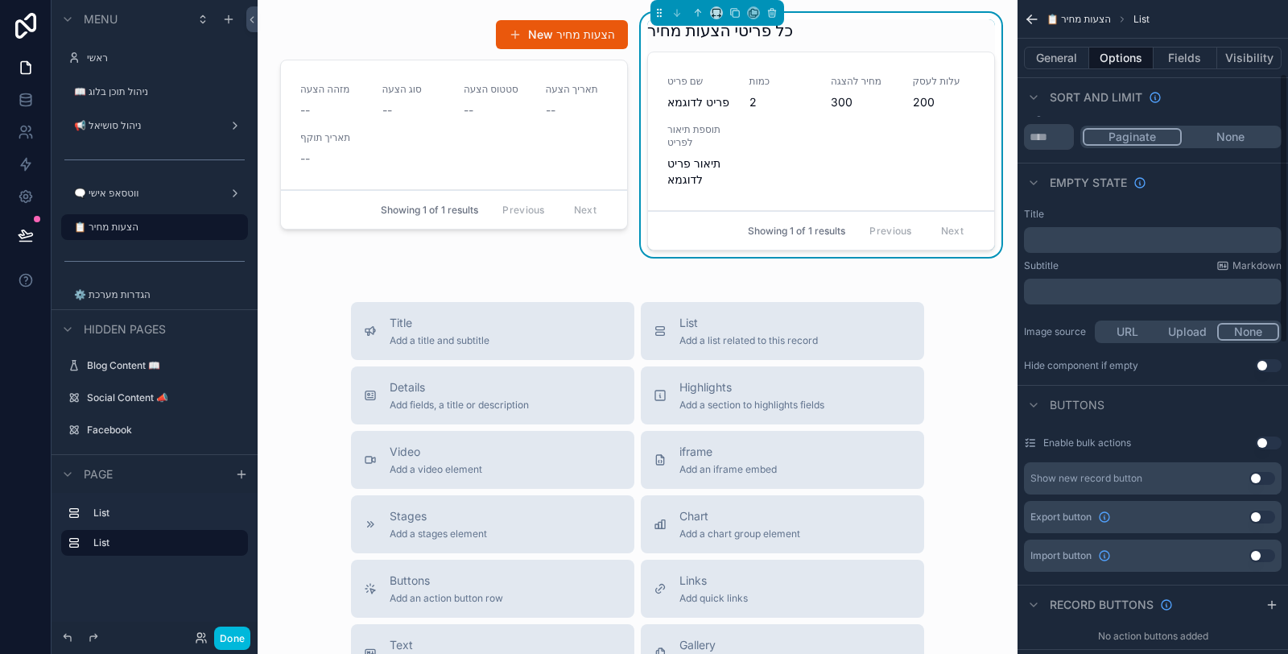
scroll to position [179, 0]
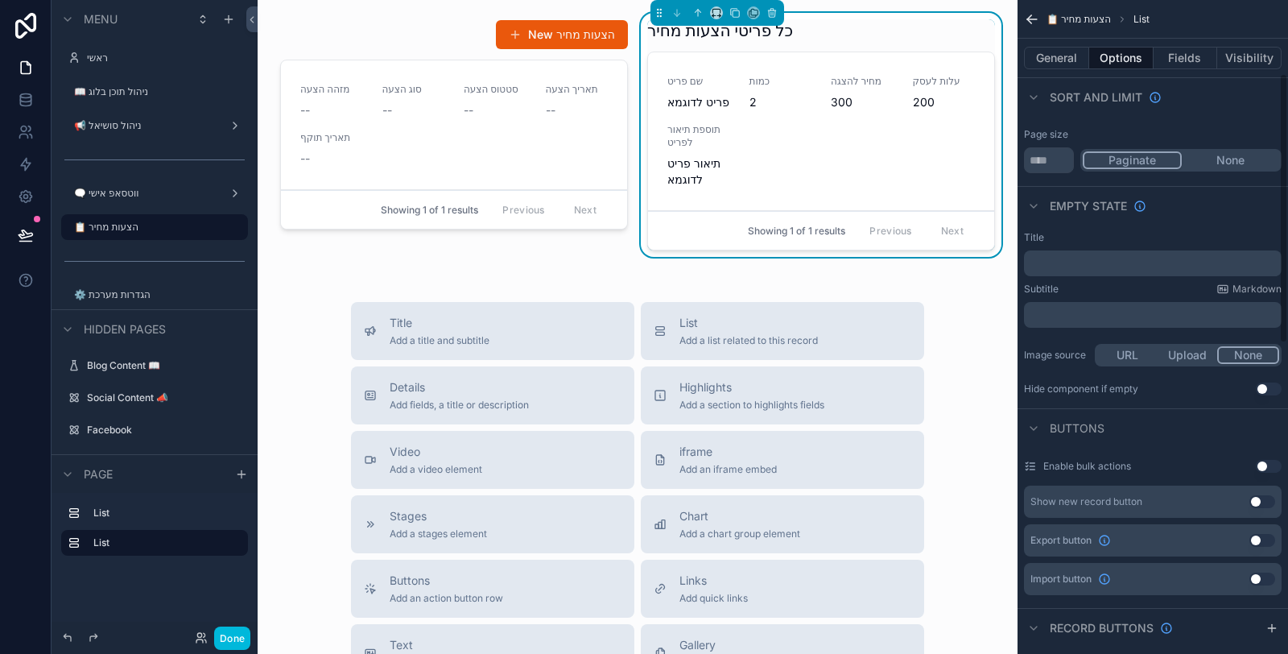
click at [1043, 159] on input "**" at bounding box center [1049, 160] width 50 height 26
type input "*****"
click at [1226, 157] on button "None" at bounding box center [1230, 160] width 97 height 18
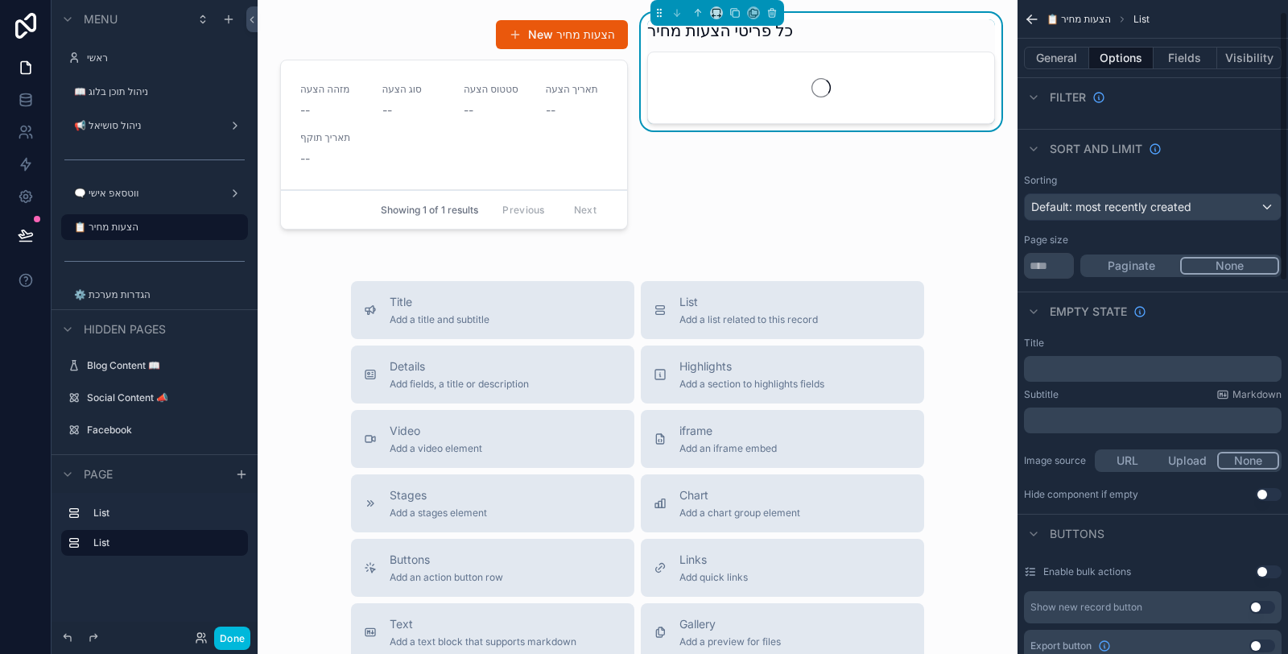
scroll to position [0, 0]
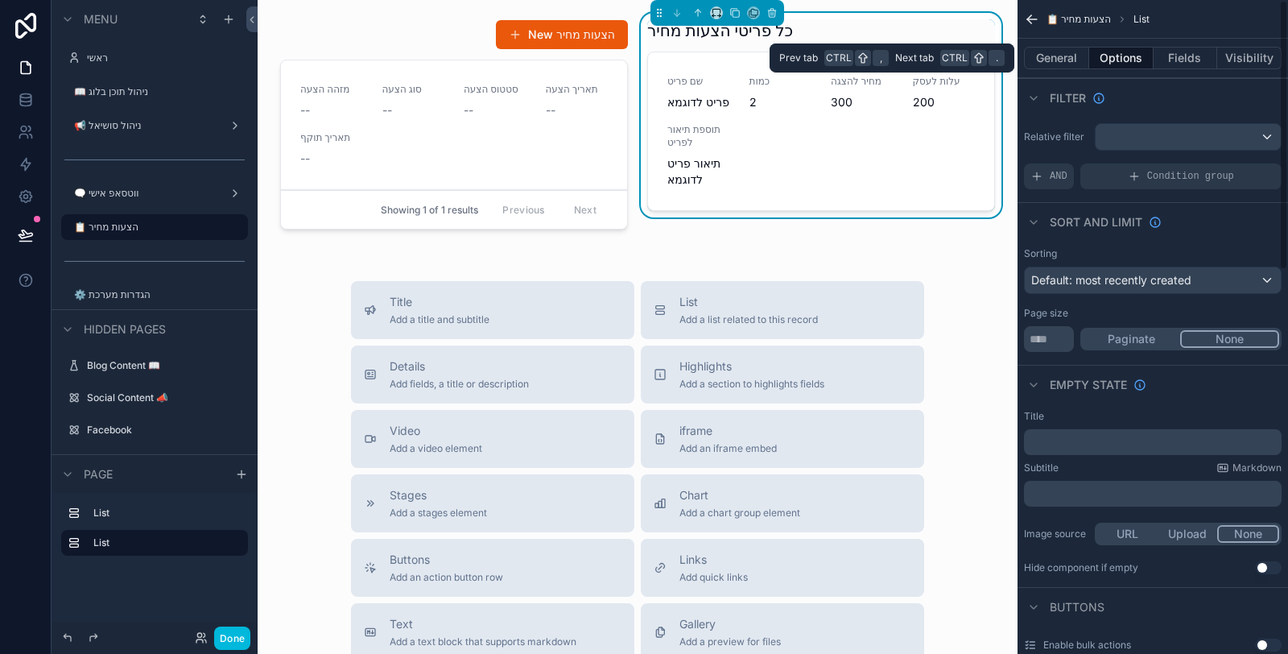
click at [1181, 60] on button "Fields" at bounding box center [1186, 58] width 64 height 23
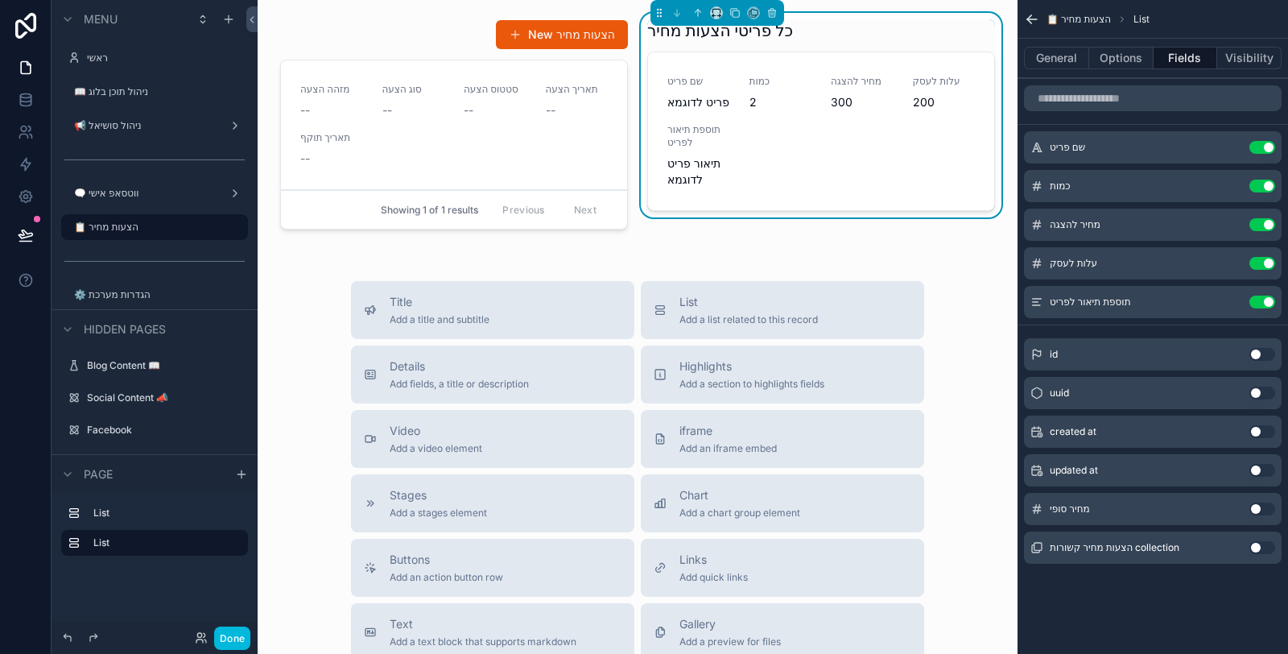
click at [0, 0] on icon "scrollable content" at bounding box center [0, 0] width 0 height 0
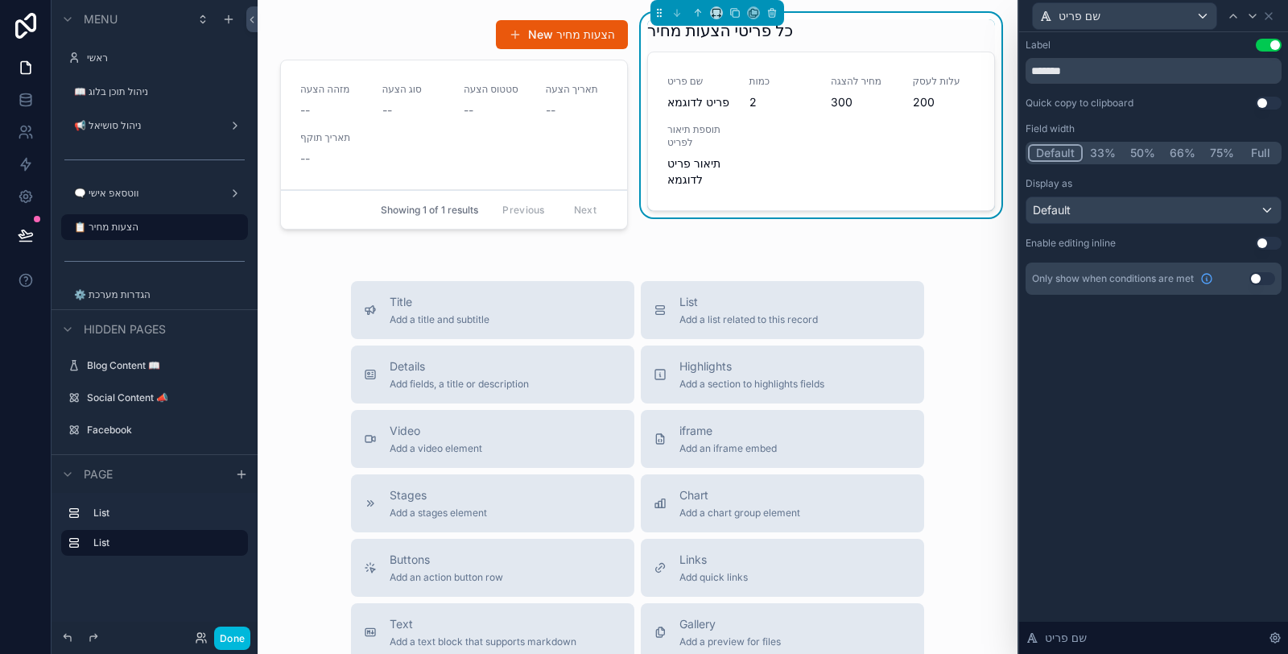
click at [1241, 208] on div "Default" at bounding box center [1154, 210] width 254 height 26
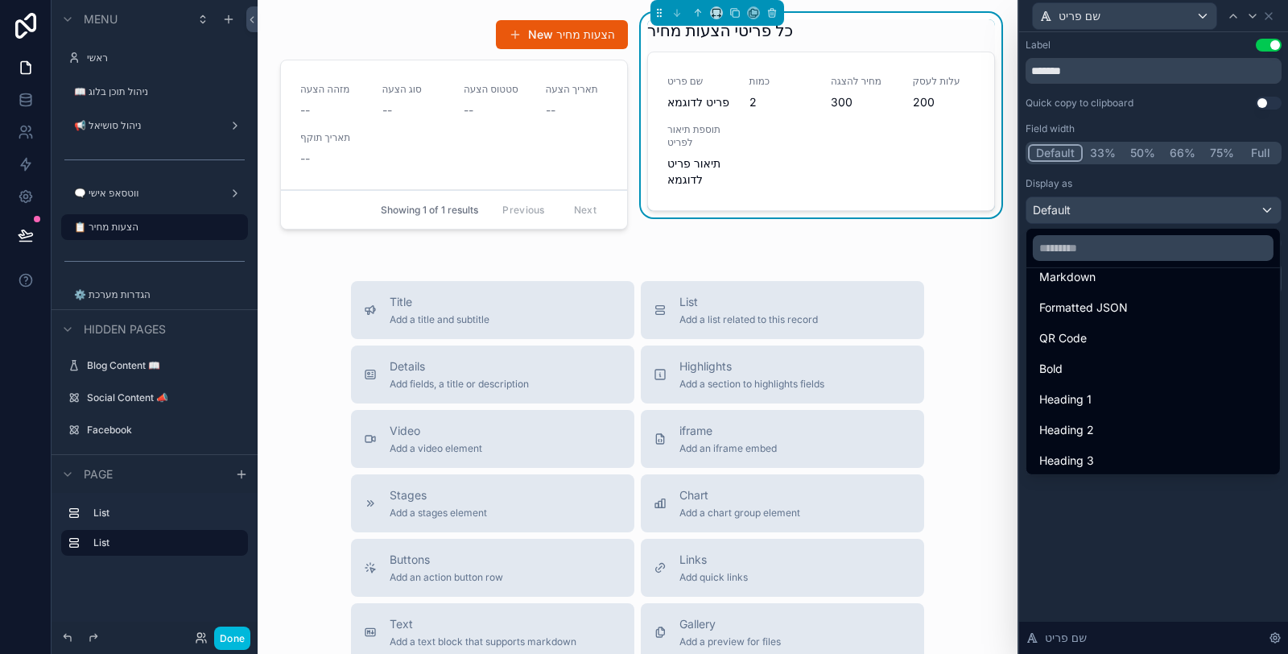
scroll to position [175, 0]
click at [1127, 455] on div "Heading 4" at bounding box center [1154, 457] width 228 height 19
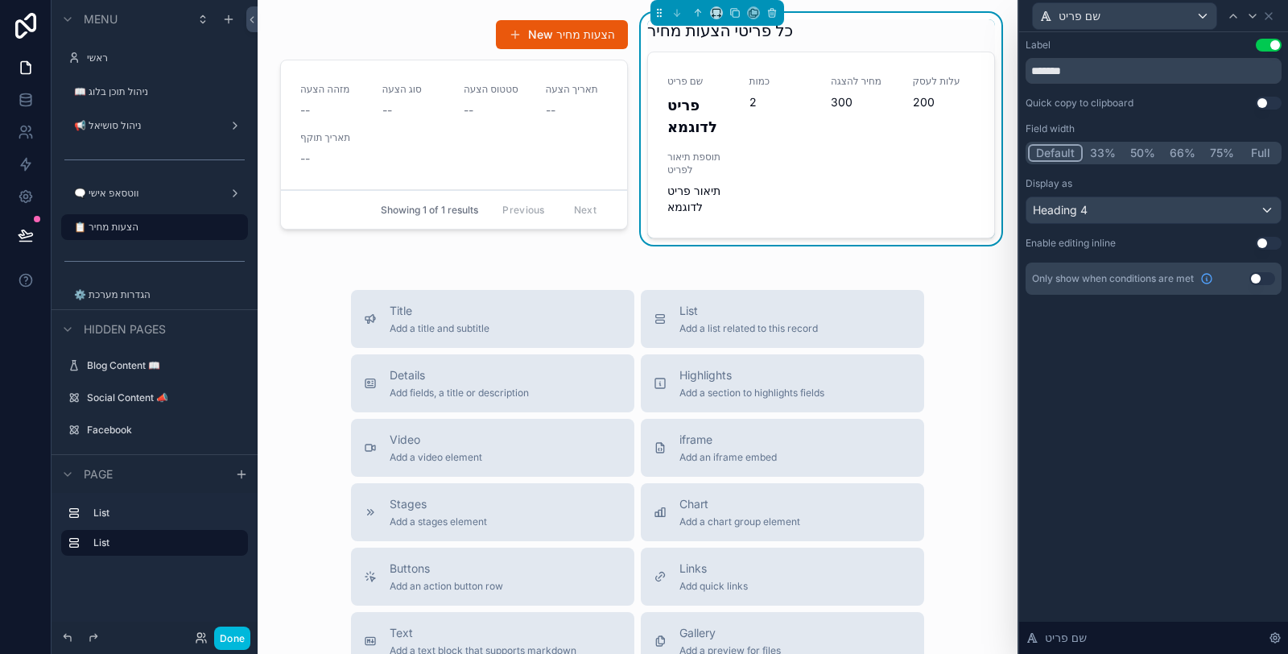
click at [1267, 48] on button "Use setting" at bounding box center [1269, 45] width 26 height 13
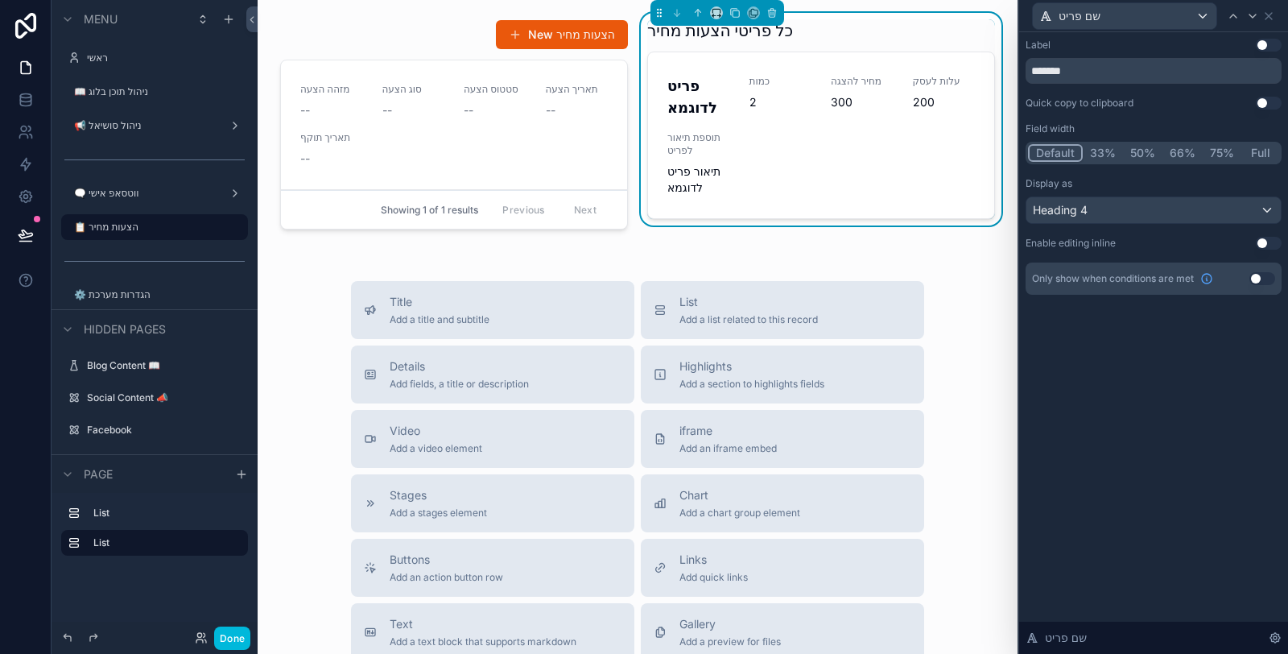
click at [1258, 151] on button "Full" at bounding box center [1261, 153] width 38 height 18
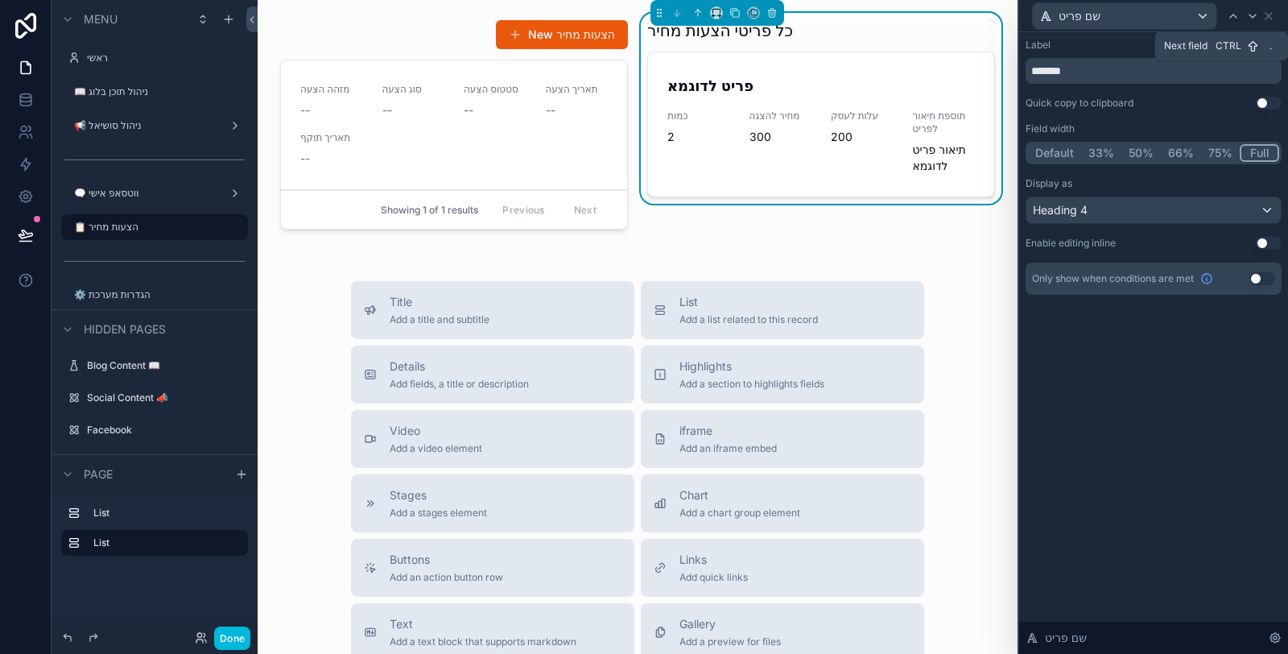
click at [1256, 17] on icon at bounding box center [1252, 16] width 13 height 13
click at [1105, 151] on button "33%" at bounding box center [1103, 153] width 40 height 18
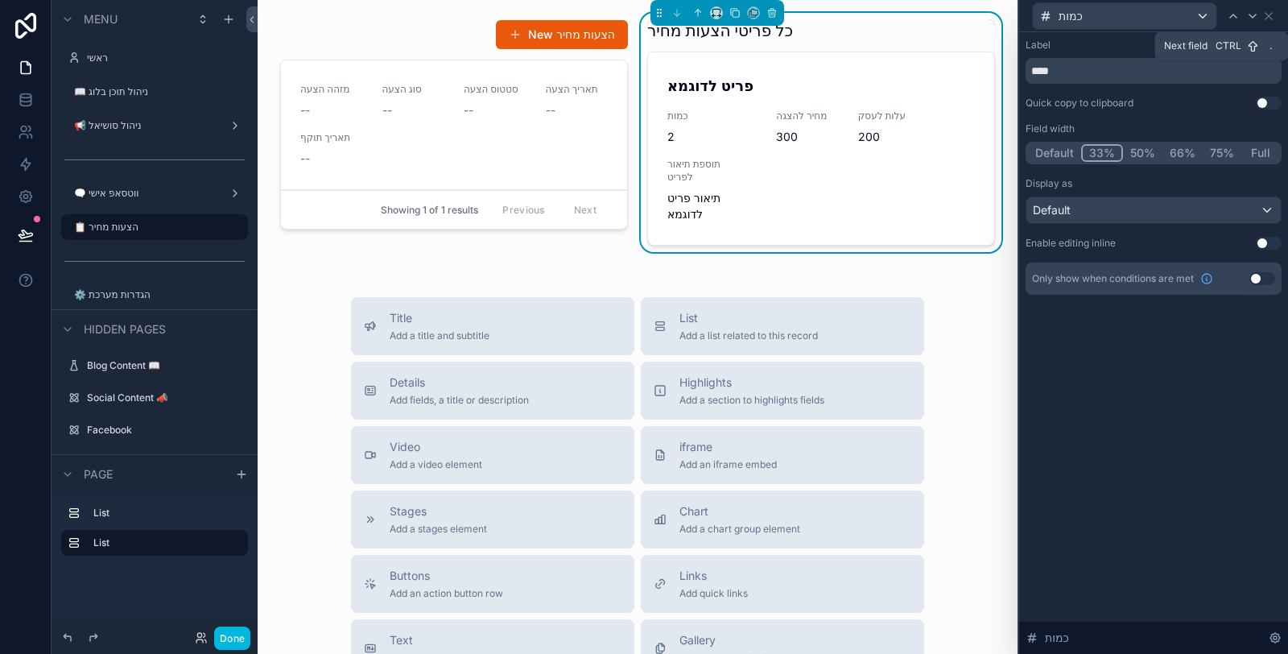
click at [1254, 14] on icon at bounding box center [1252, 16] width 13 height 13
click at [1116, 147] on button "33%" at bounding box center [1103, 153] width 40 height 18
click at [1250, 19] on icon at bounding box center [1252, 16] width 13 height 13
click at [1105, 149] on button "33%" at bounding box center [1103, 153] width 40 height 18
click at [1254, 14] on icon at bounding box center [1252, 16] width 13 height 13
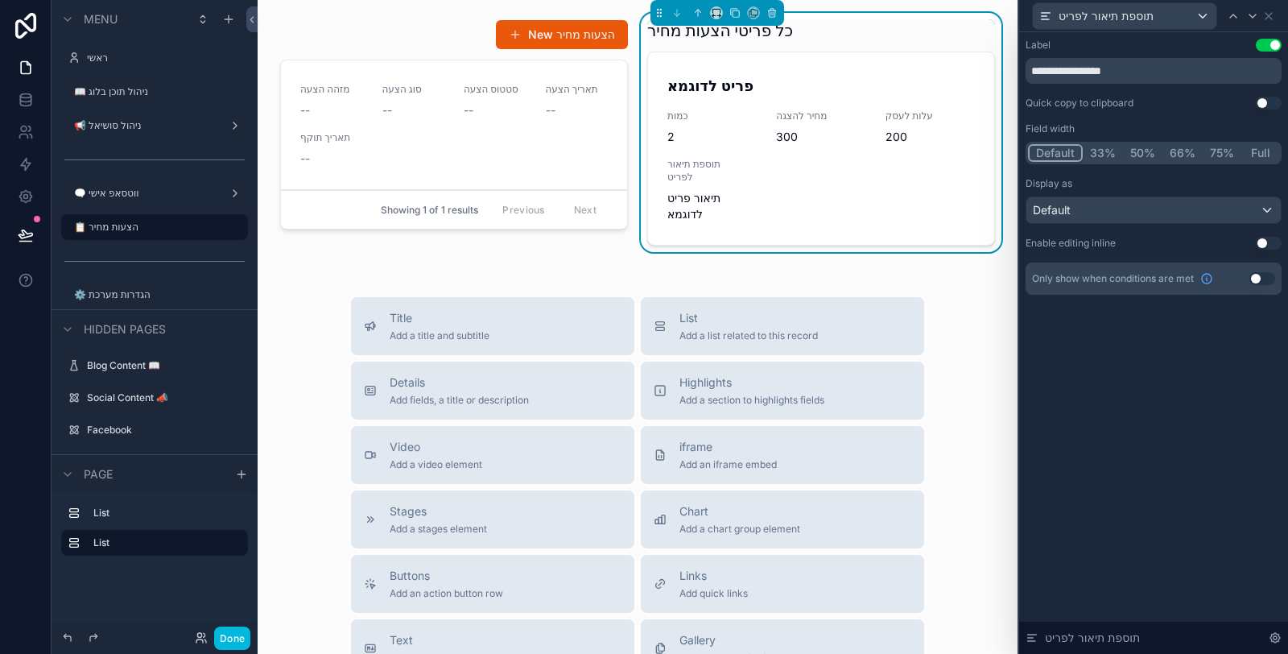
click at [1256, 152] on button "Full" at bounding box center [1261, 153] width 38 height 18
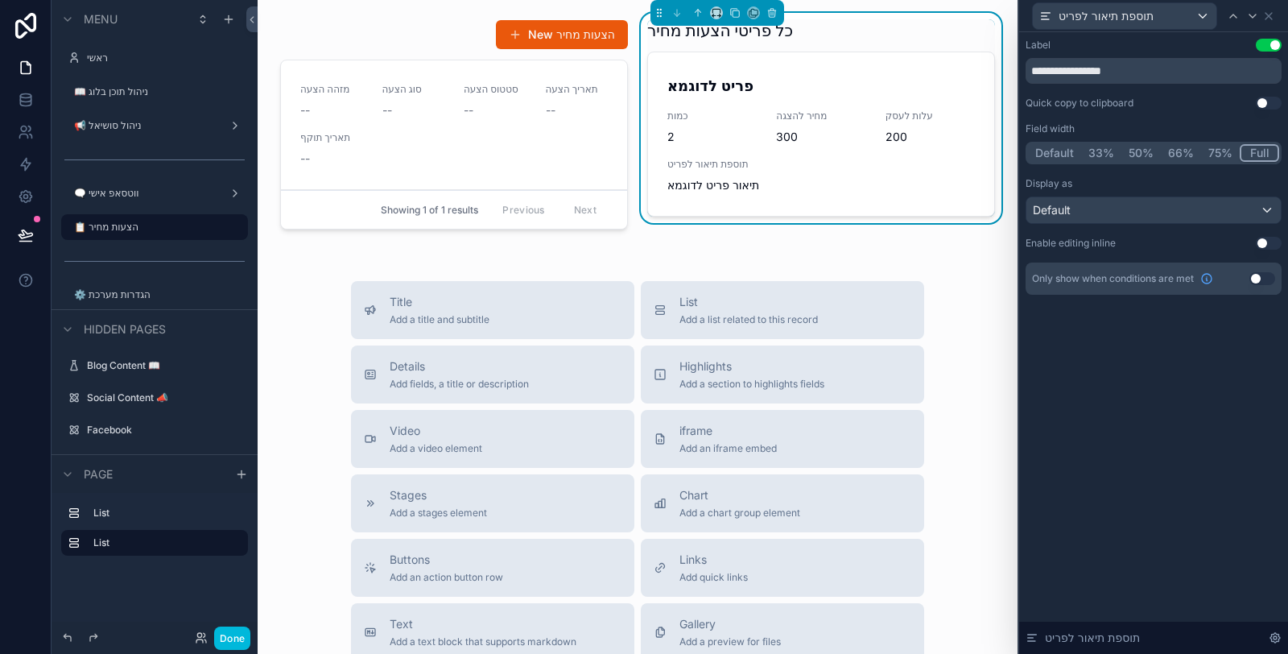
drag, startPoint x: 1135, startPoint y: 69, endPoint x: 1089, endPoint y: 69, distance: 45.9
click at [1089, 69] on input "**********" at bounding box center [1154, 71] width 256 height 26
click at [1060, 71] on input "**********" at bounding box center [1154, 71] width 256 height 26
type input "**********"
click at [1135, 420] on div "**********" at bounding box center [1153, 343] width 269 height 622
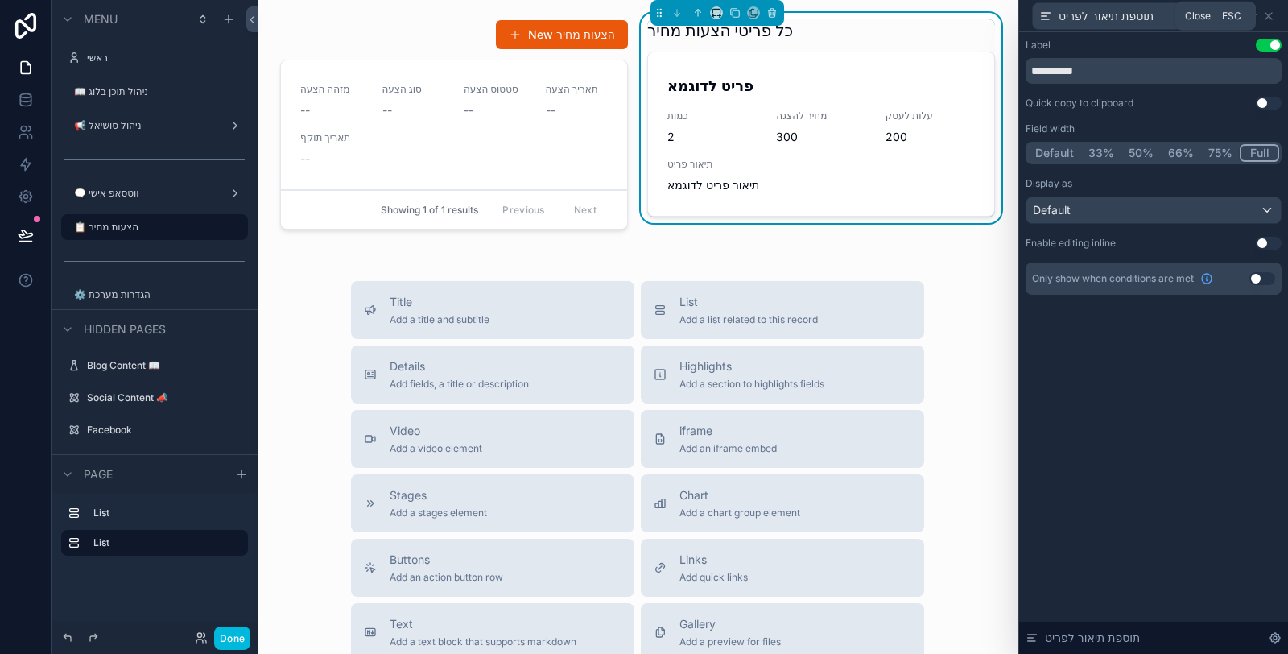
click at [1271, 10] on icon at bounding box center [1269, 16] width 13 height 13
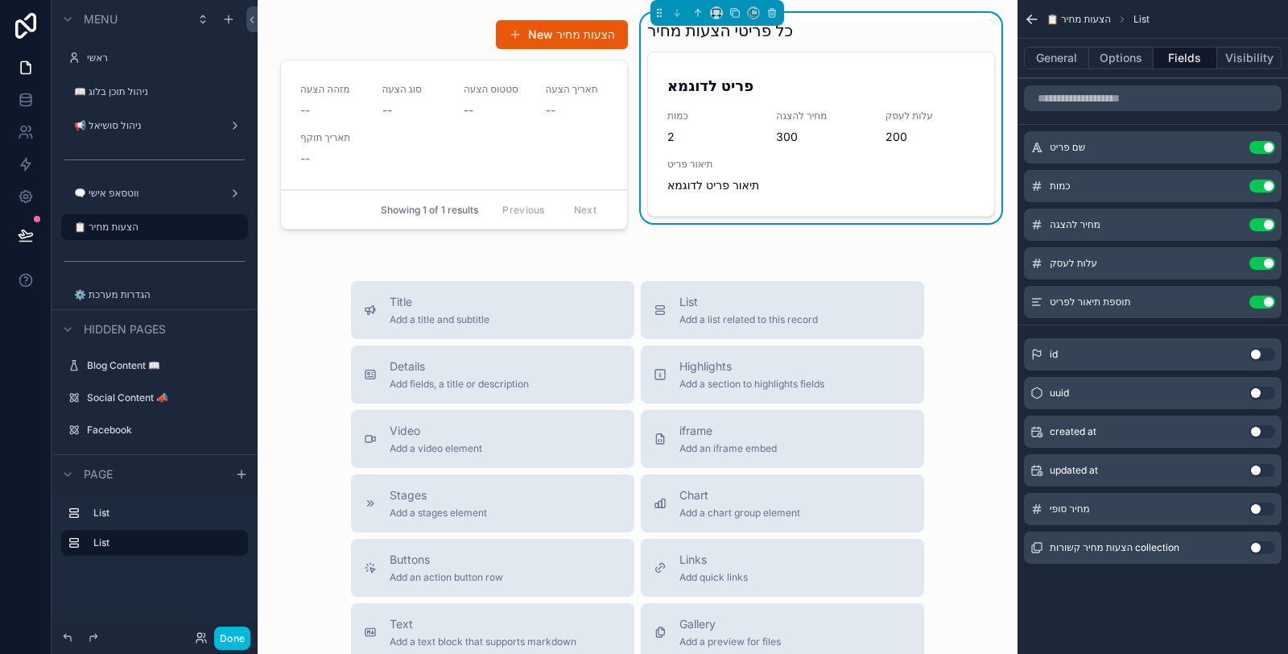
click at [1060, 56] on button "General" at bounding box center [1056, 58] width 65 height 23
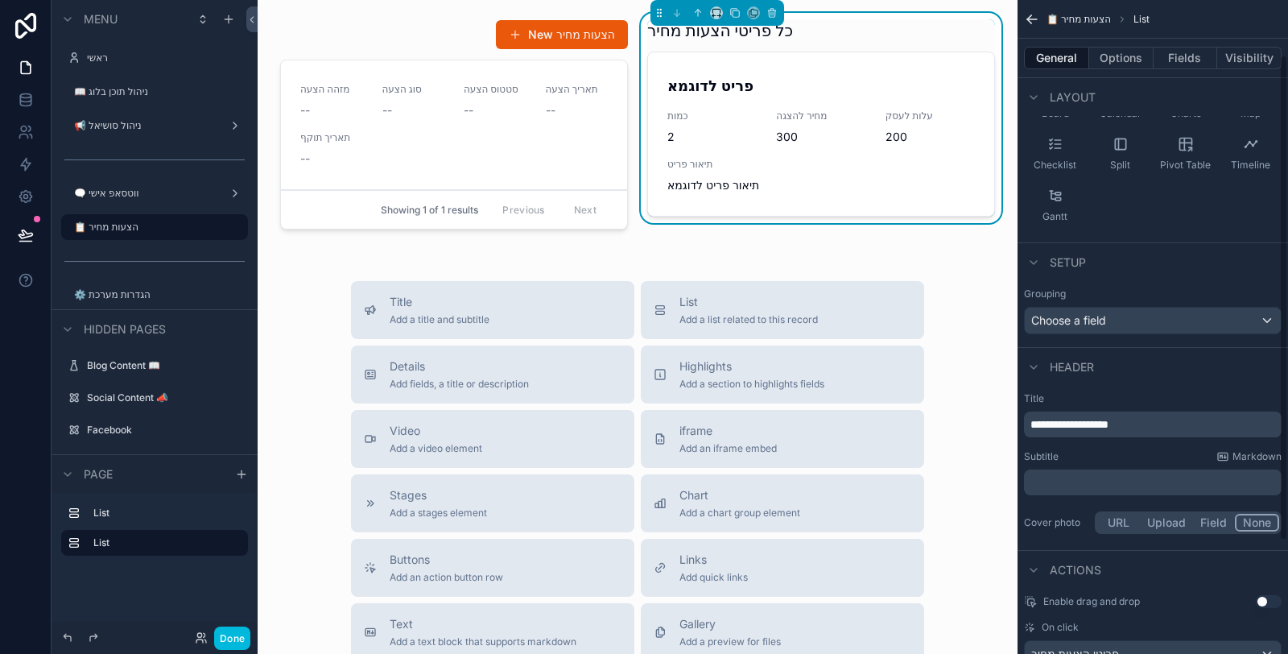
scroll to position [179, 0]
drag, startPoint x: 1147, startPoint y: 421, endPoint x: 1021, endPoint y: 415, distance: 126.5
click at [1021, 415] on div "**********" at bounding box center [1153, 461] width 271 height 158
click at [1104, 483] on p "﻿" at bounding box center [1155, 479] width 248 height 16
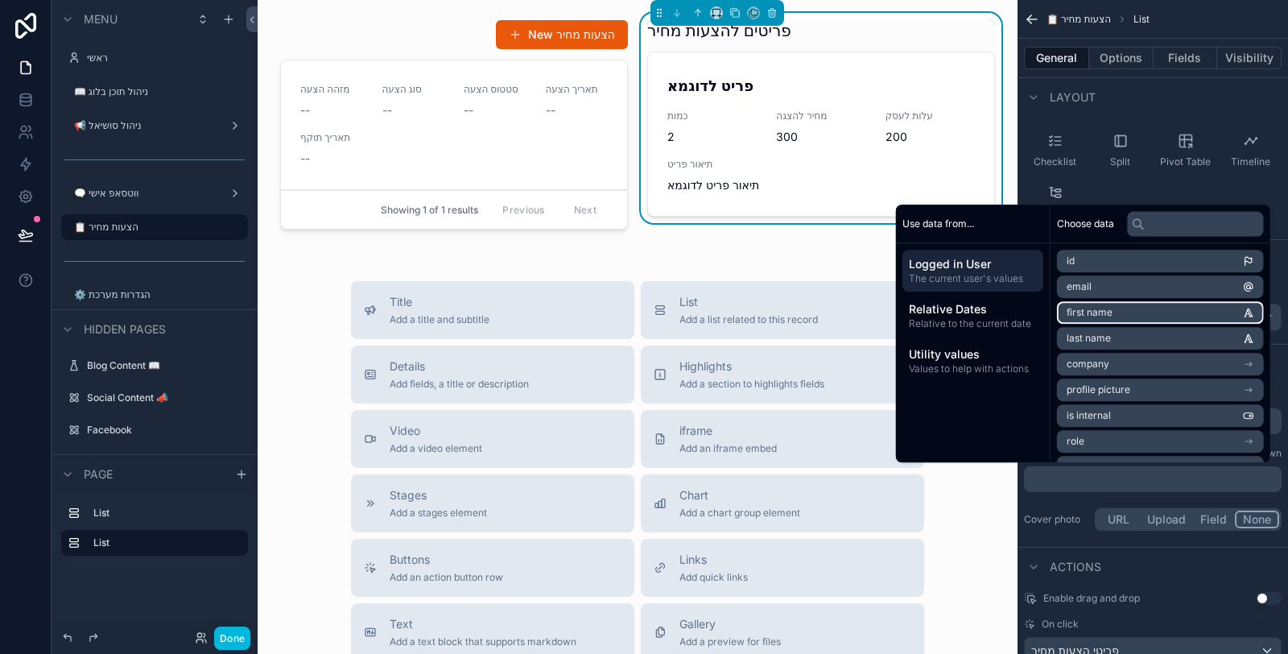
click at [1077, 320] on li "first name" at bounding box center [1160, 312] width 207 height 23
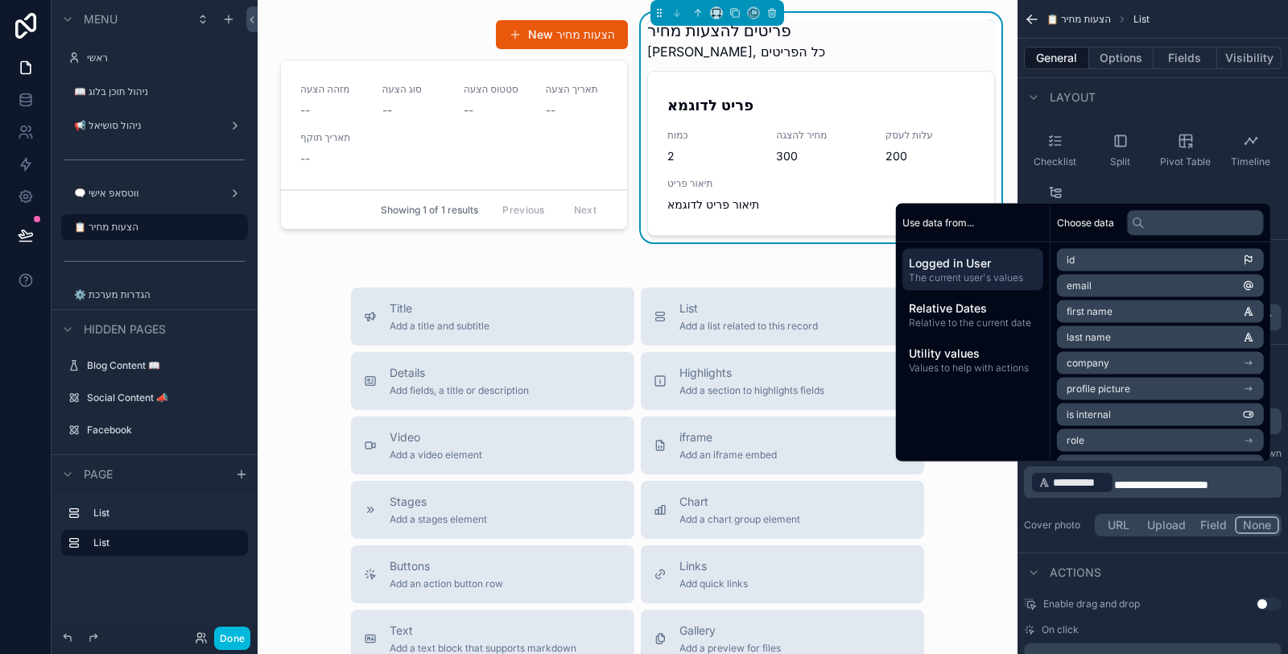
click at [1155, 505] on div "**********" at bounding box center [1153, 463] width 271 height 163
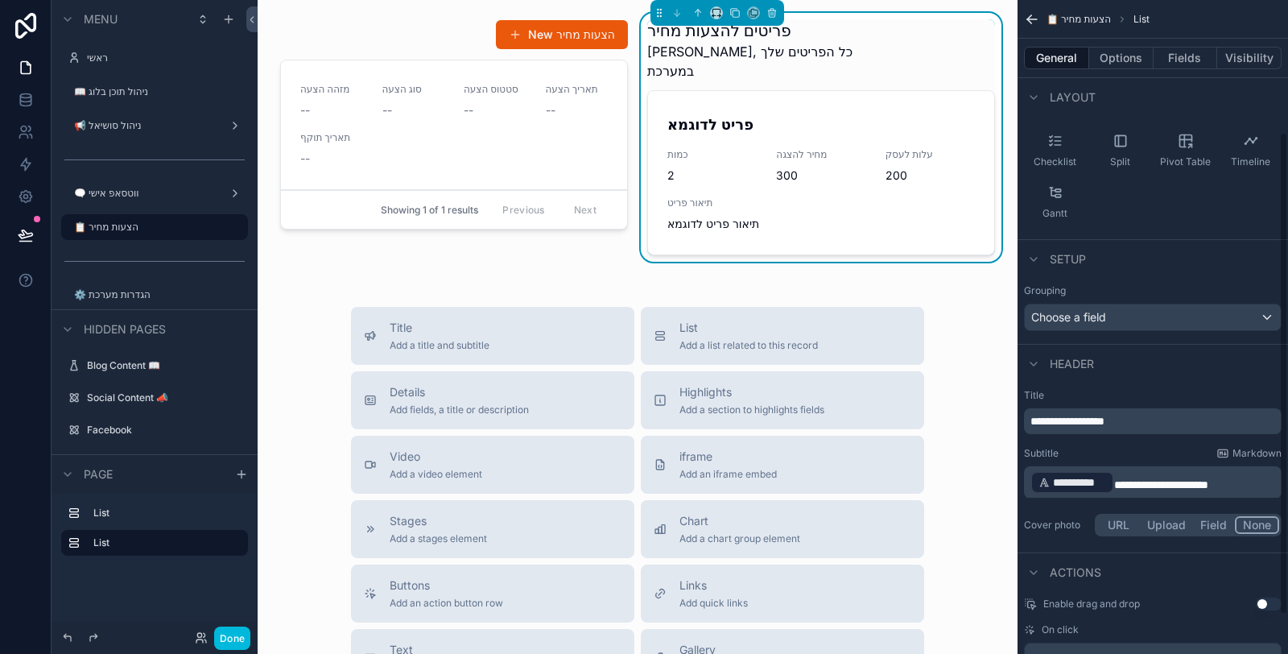
click at [1254, 483] on p "**********" at bounding box center [1155, 482] width 248 height 26
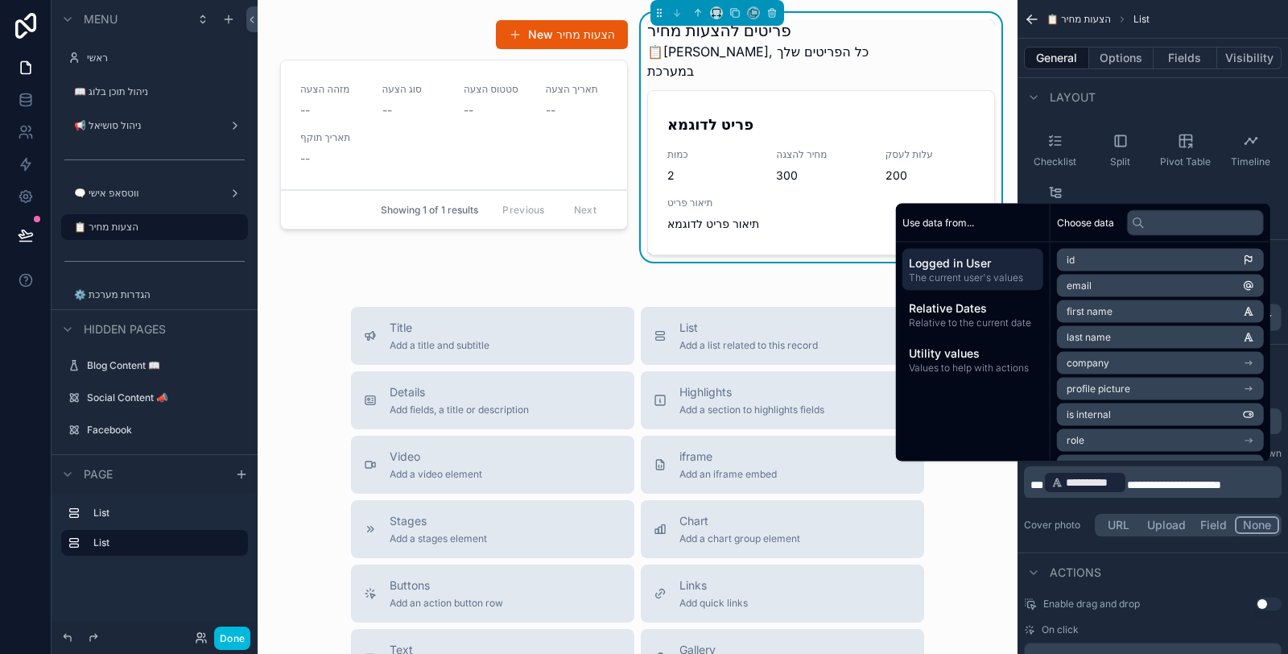
click at [1056, 510] on div "Cover photo URL Upload Field None" at bounding box center [1153, 524] width 258 height 29
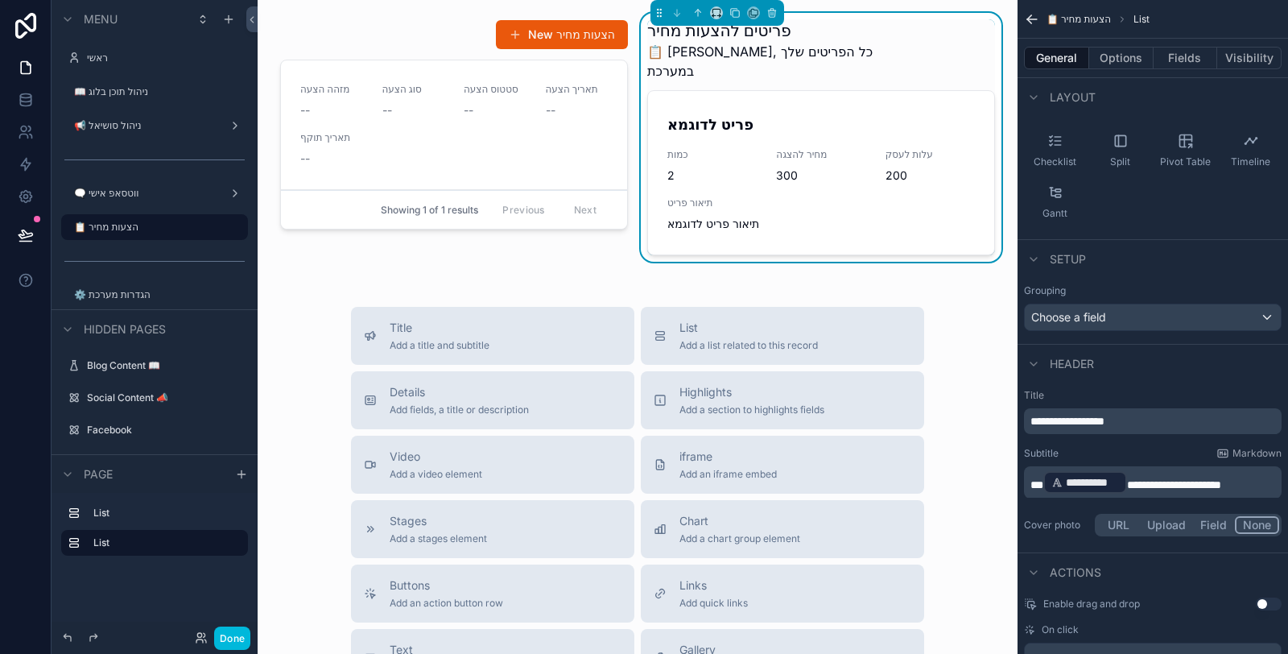
click at [374, 43] on div "scrollable content" at bounding box center [454, 140] width 367 height 255
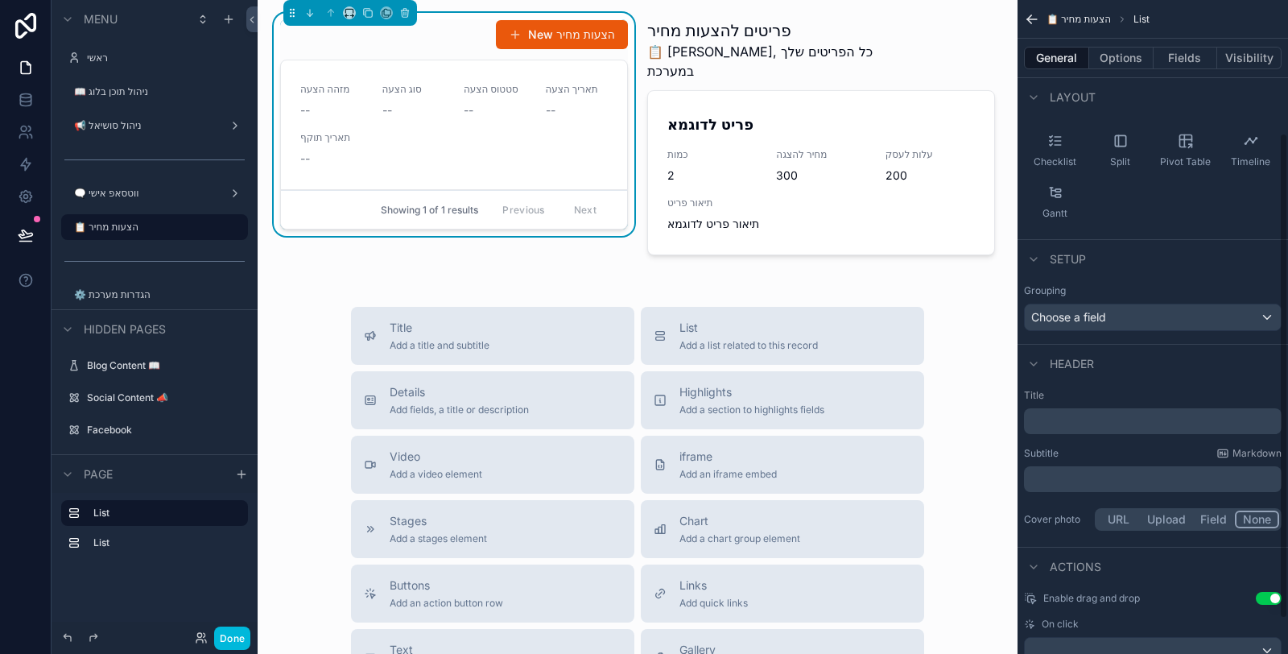
click at [1111, 62] on button "Options" at bounding box center [1121, 58] width 64 height 23
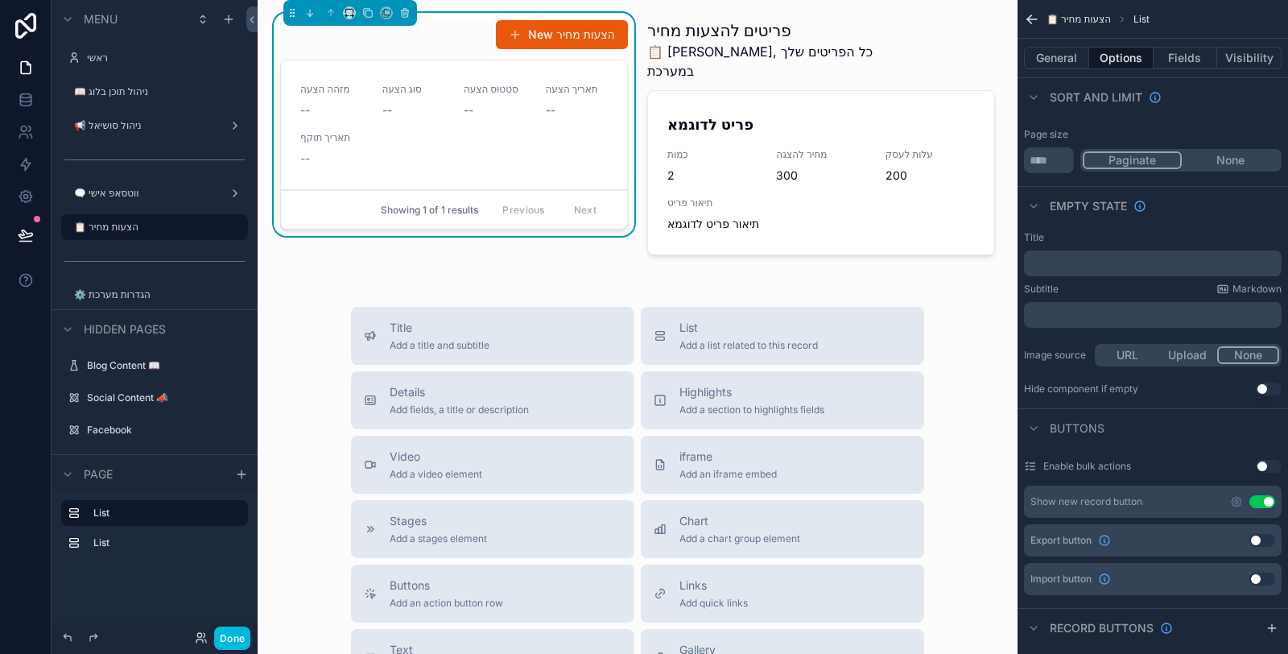
click at [1157, 265] on p "﻿" at bounding box center [1155, 263] width 248 height 13
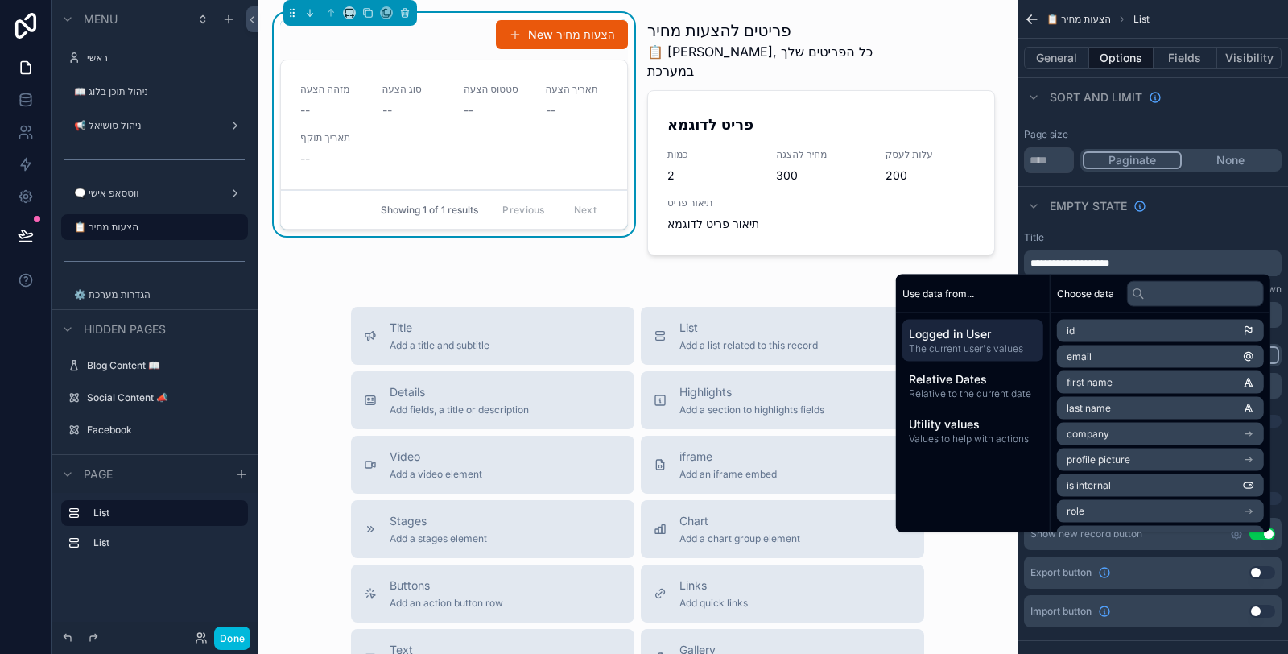
click at [1171, 238] on div "Title" at bounding box center [1153, 237] width 258 height 13
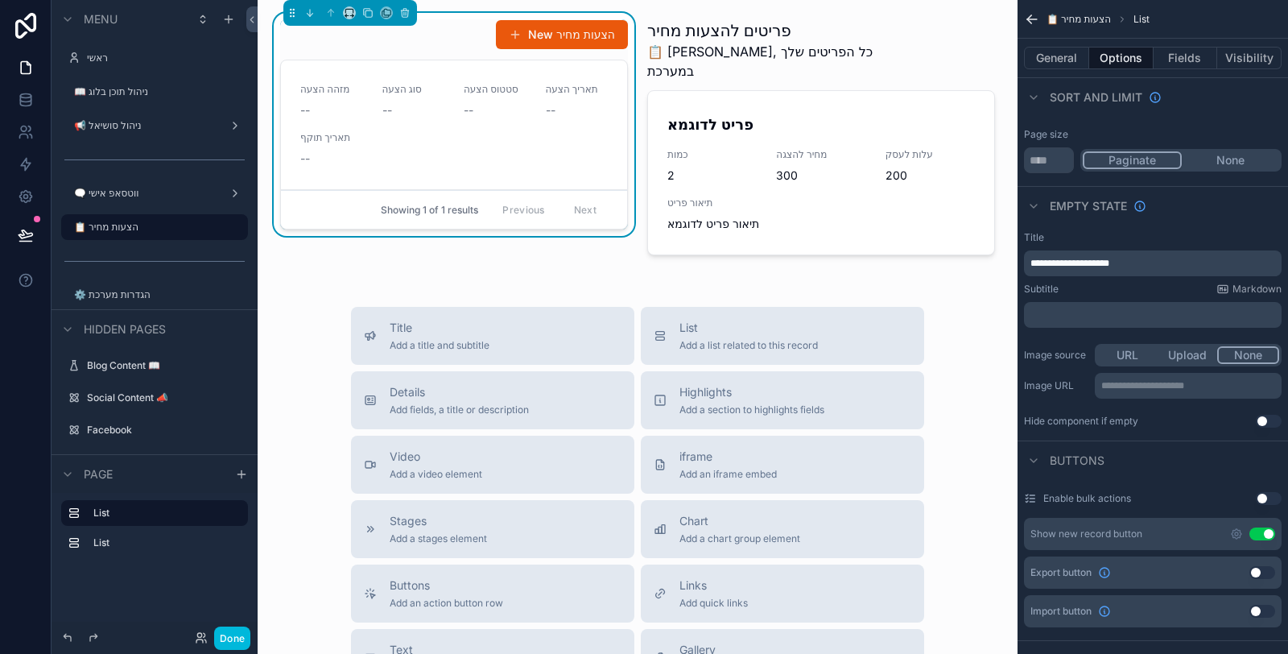
click at [1114, 310] on p "﻿" at bounding box center [1155, 314] width 248 height 13
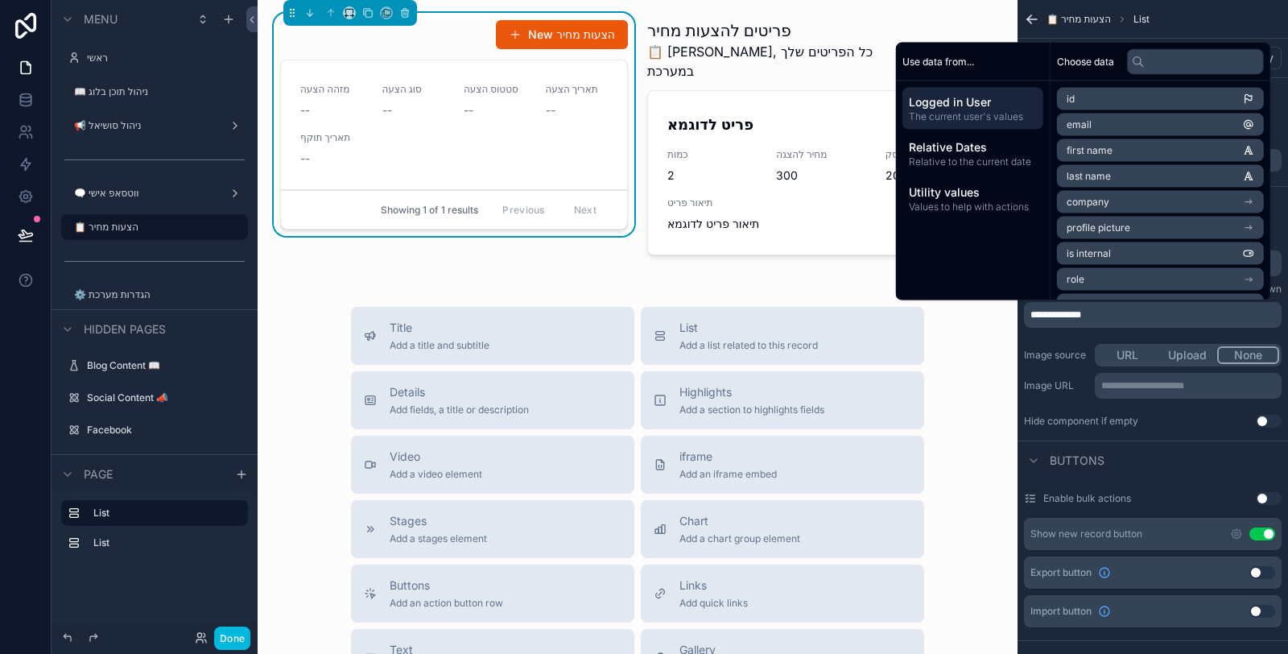
click at [1082, 335] on div "**********" at bounding box center [1153, 329] width 271 height 209
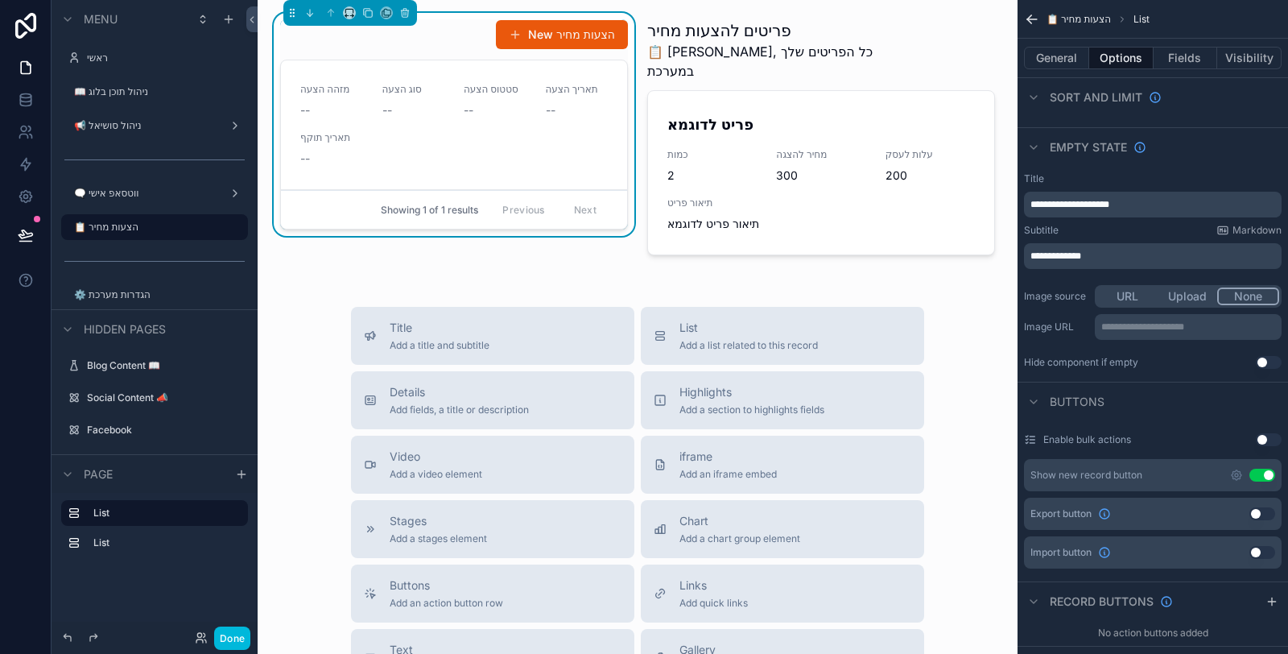
scroll to position [268, 0]
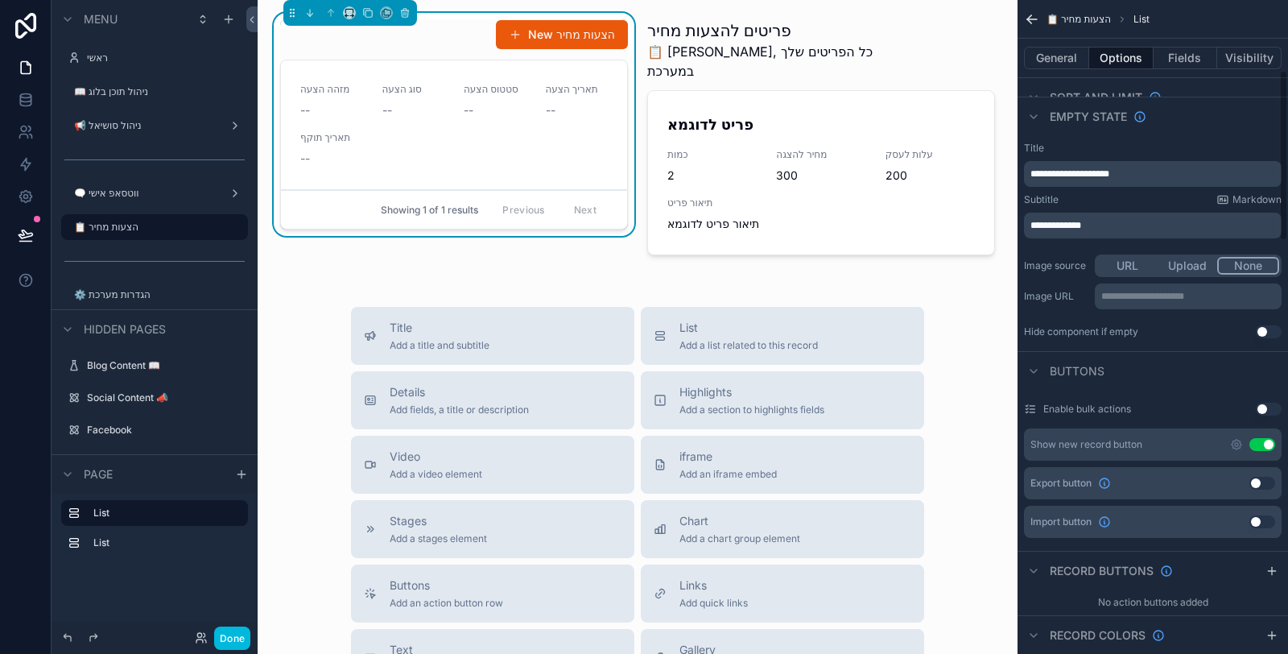
click at [1236, 441] on icon "scrollable content" at bounding box center [1236, 444] width 13 height 13
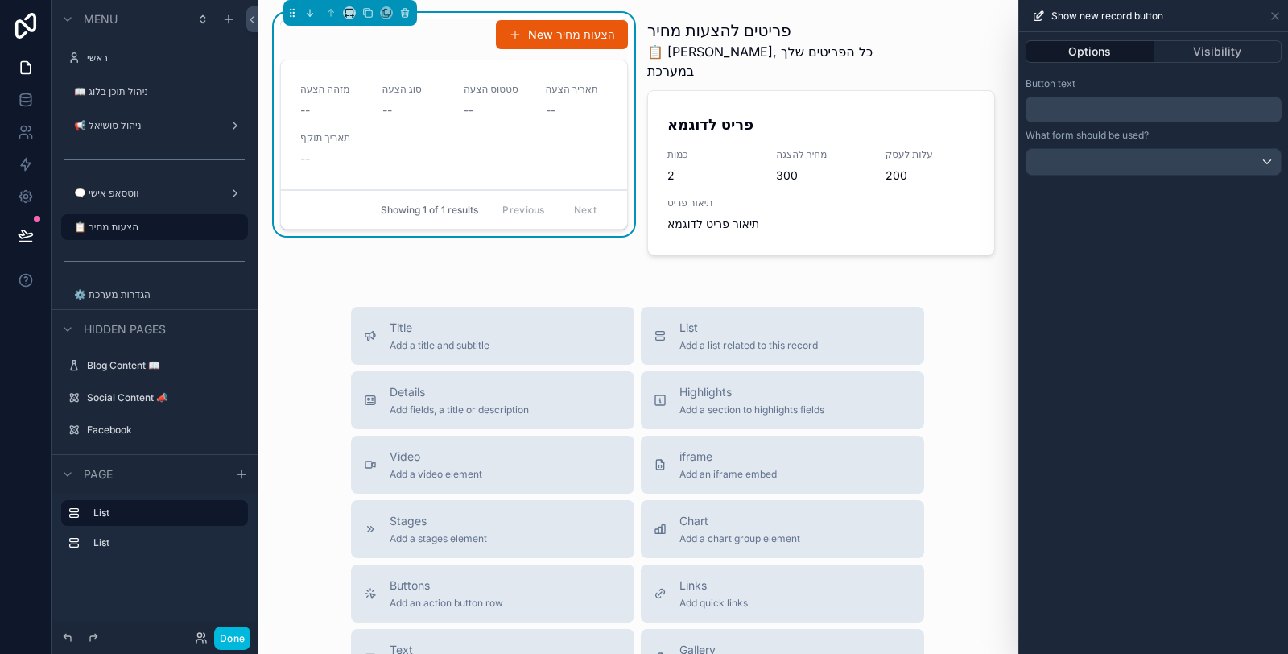
click at [1118, 109] on p "﻿" at bounding box center [1155, 109] width 246 height 19
click at [1116, 82] on div "Button text" at bounding box center [1154, 83] width 256 height 13
click at [1155, 166] on div at bounding box center [1154, 162] width 254 height 26
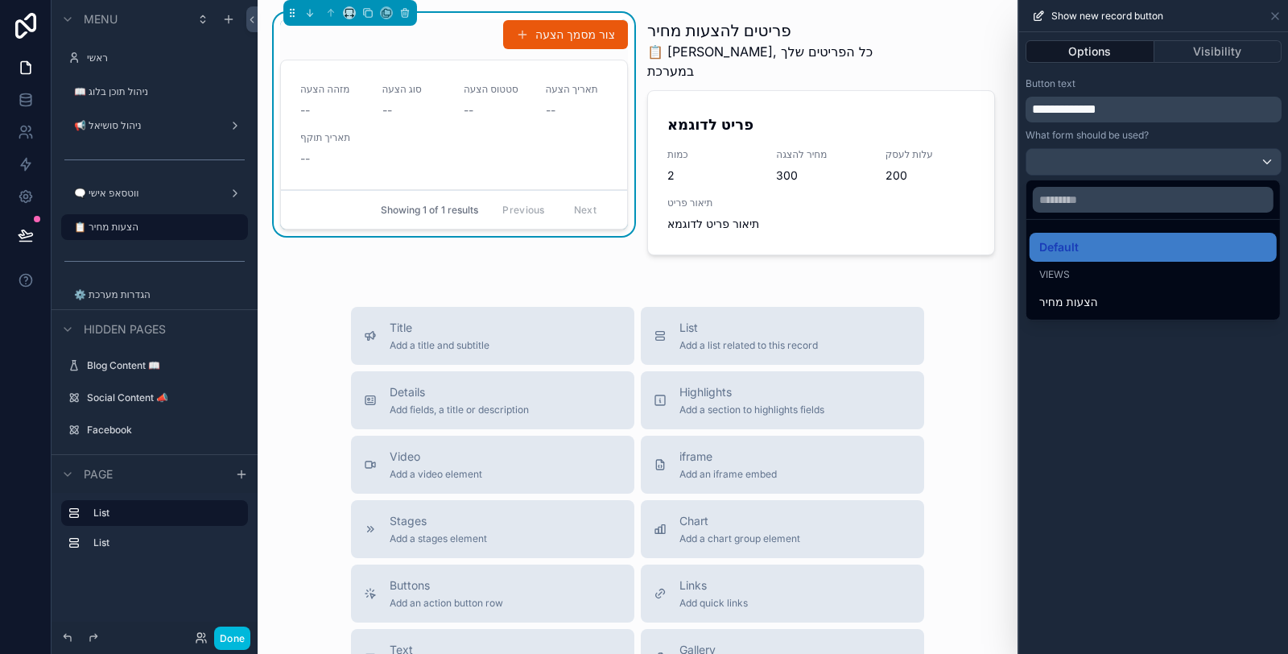
click at [1137, 296] on div "הצעות מחיר" at bounding box center [1154, 301] width 228 height 19
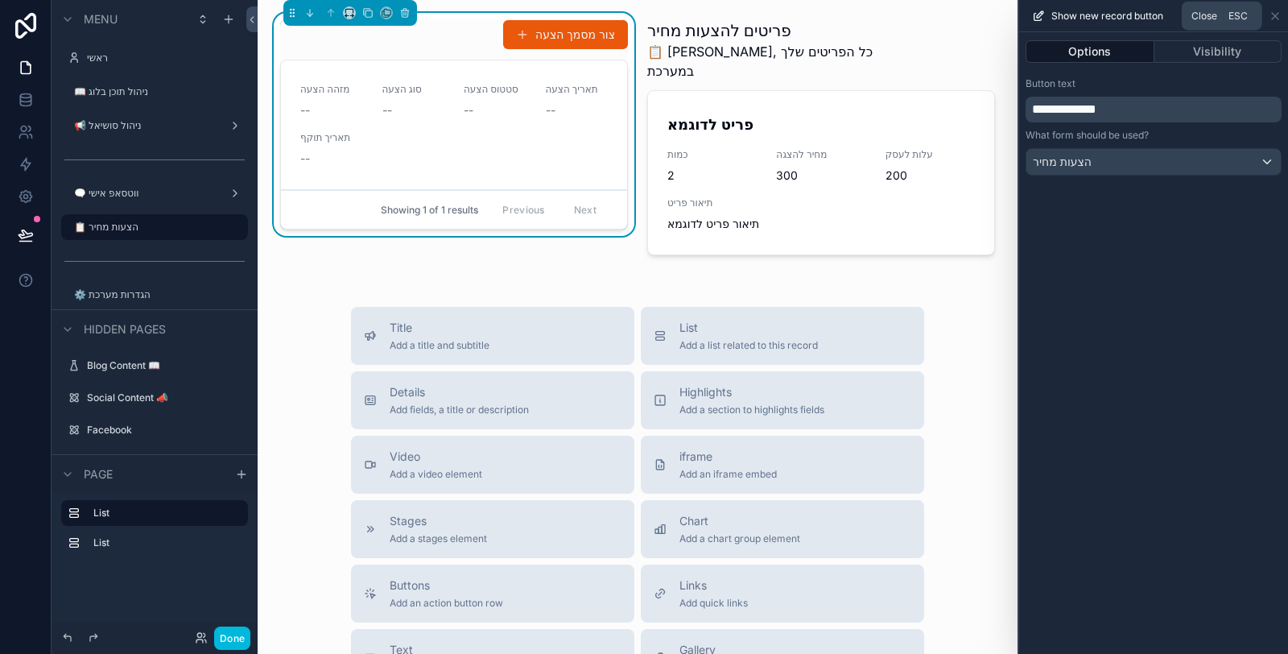
click at [1279, 10] on icon at bounding box center [1275, 16] width 13 height 13
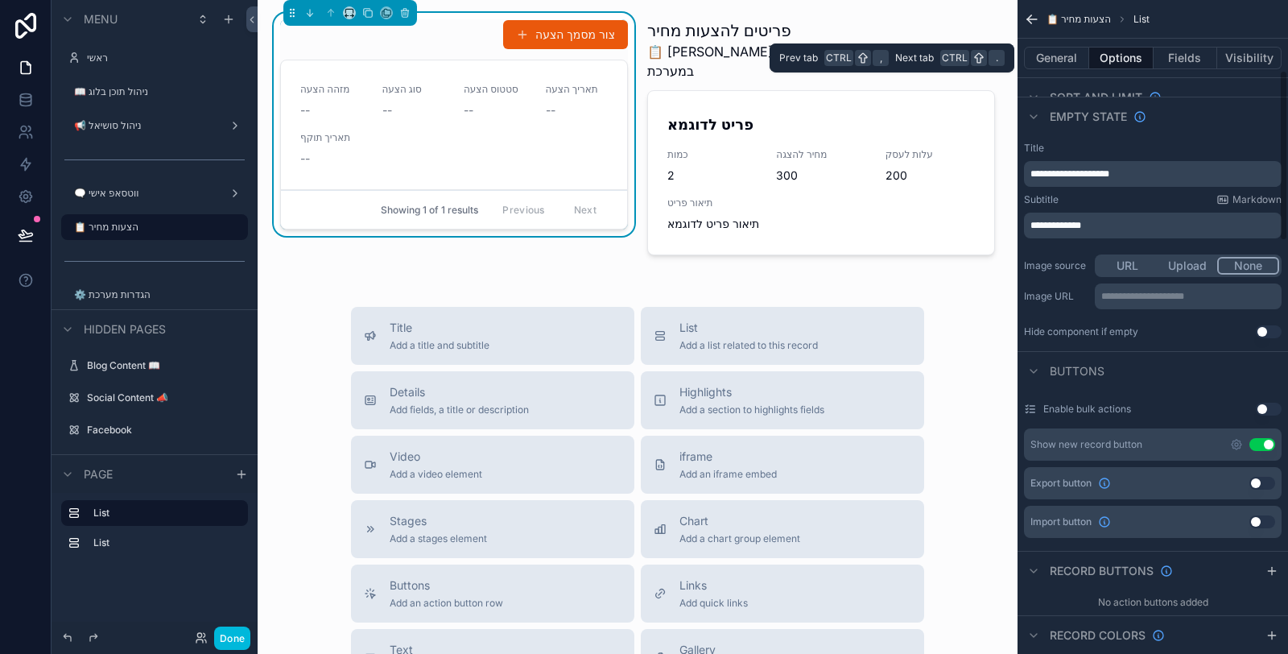
click at [1058, 59] on button "General" at bounding box center [1056, 58] width 65 height 23
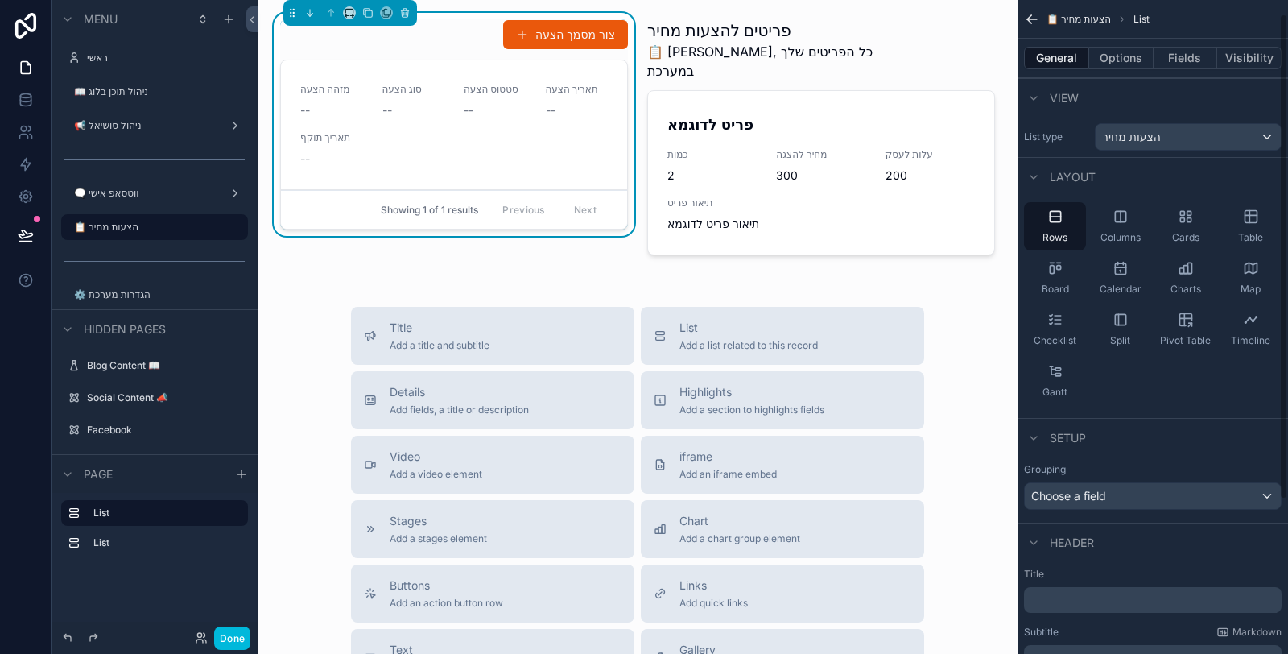
scroll to position [225, 0]
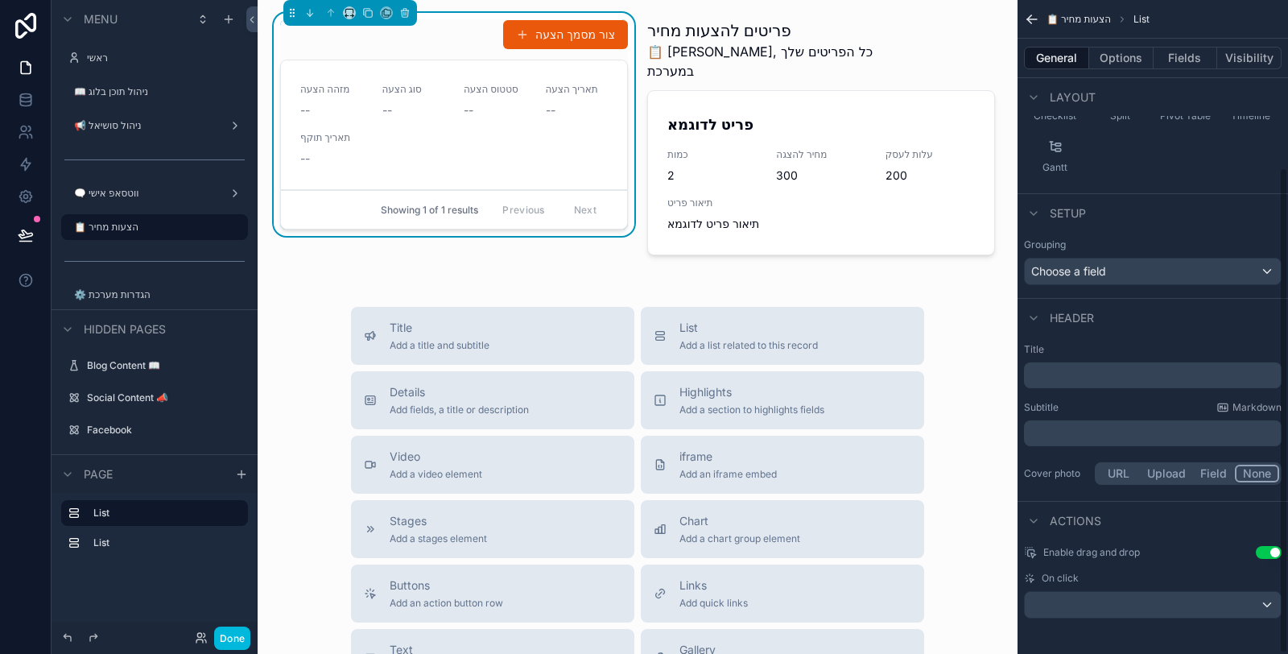
click at [1097, 374] on p "﻿" at bounding box center [1155, 375] width 248 height 16
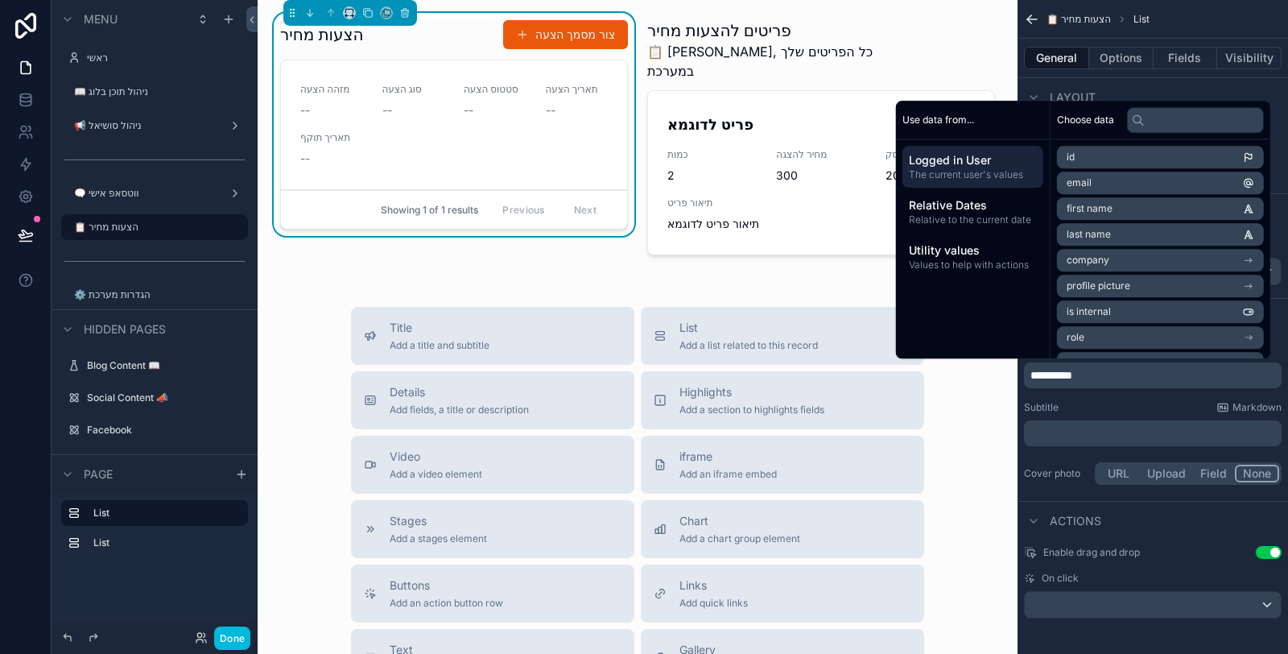
click at [1060, 439] on div "﻿" at bounding box center [1153, 433] width 258 height 26
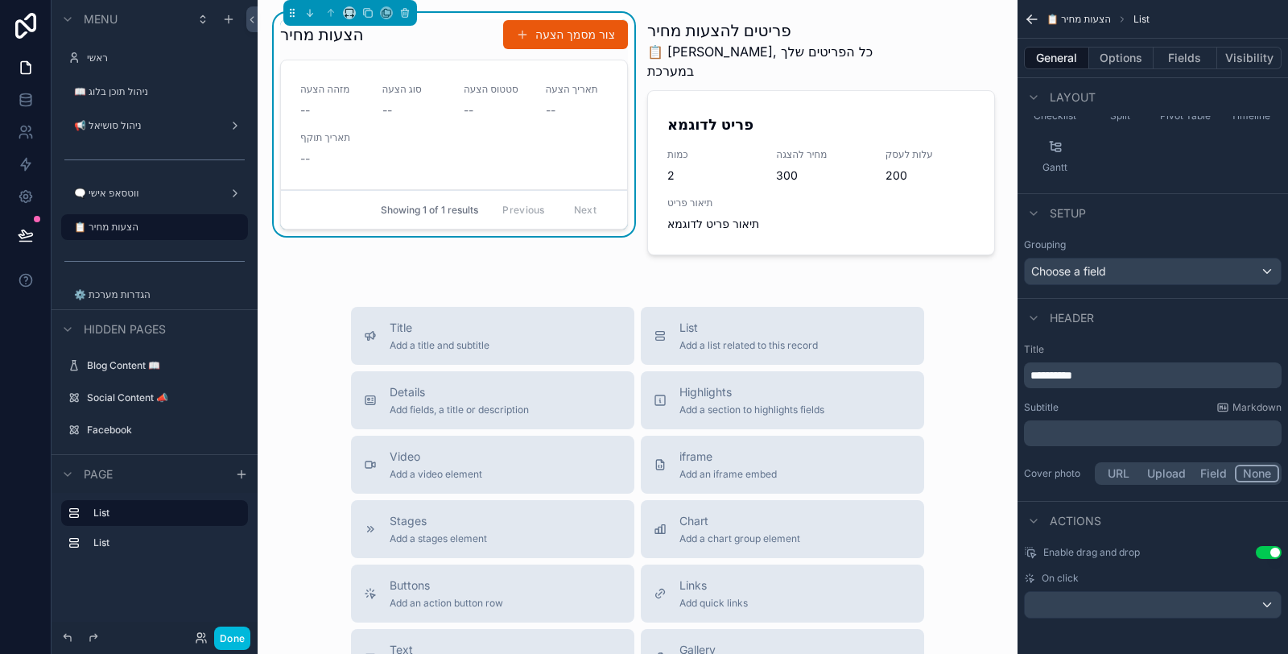
click at [1061, 439] on div "﻿" at bounding box center [1153, 433] width 258 height 26
click at [1064, 430] on p "﻿" at bounding box center [1155, 433] width 248 height 16
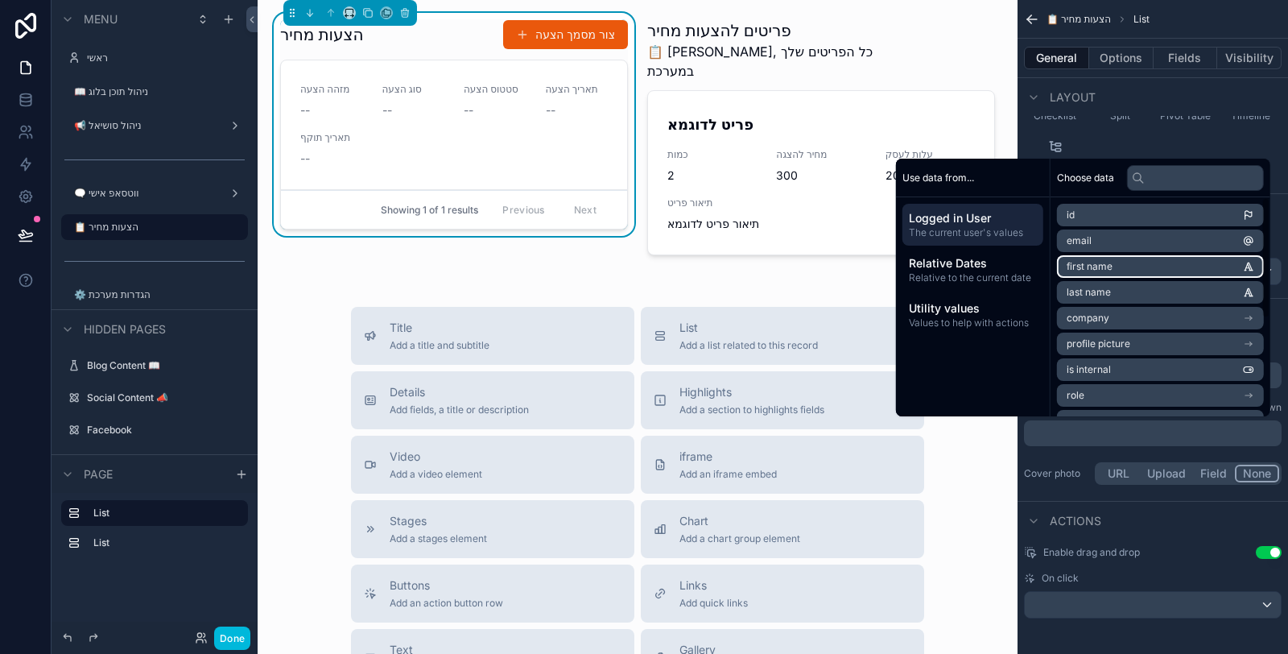
click at [1097, 260] on span "first name" at bounding box center [1090, 266] width 46 height 13
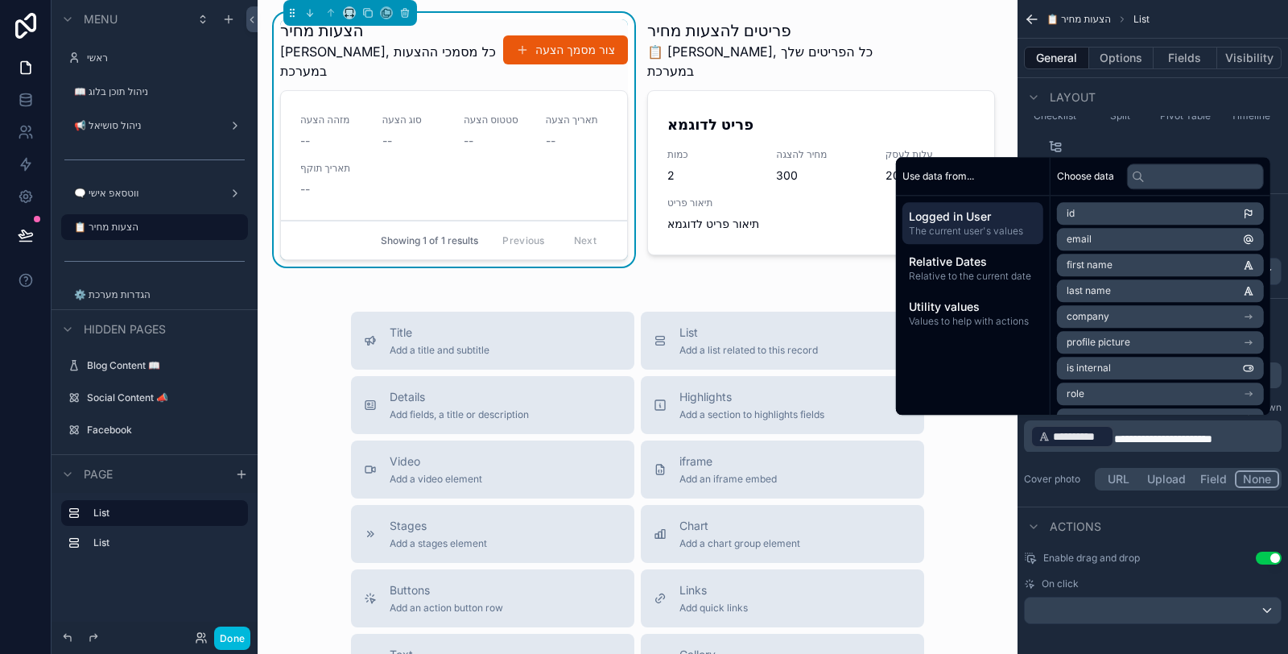
click at [1113, 456] on div "**********" at bounding box center [1153, 418] width 271 height 163
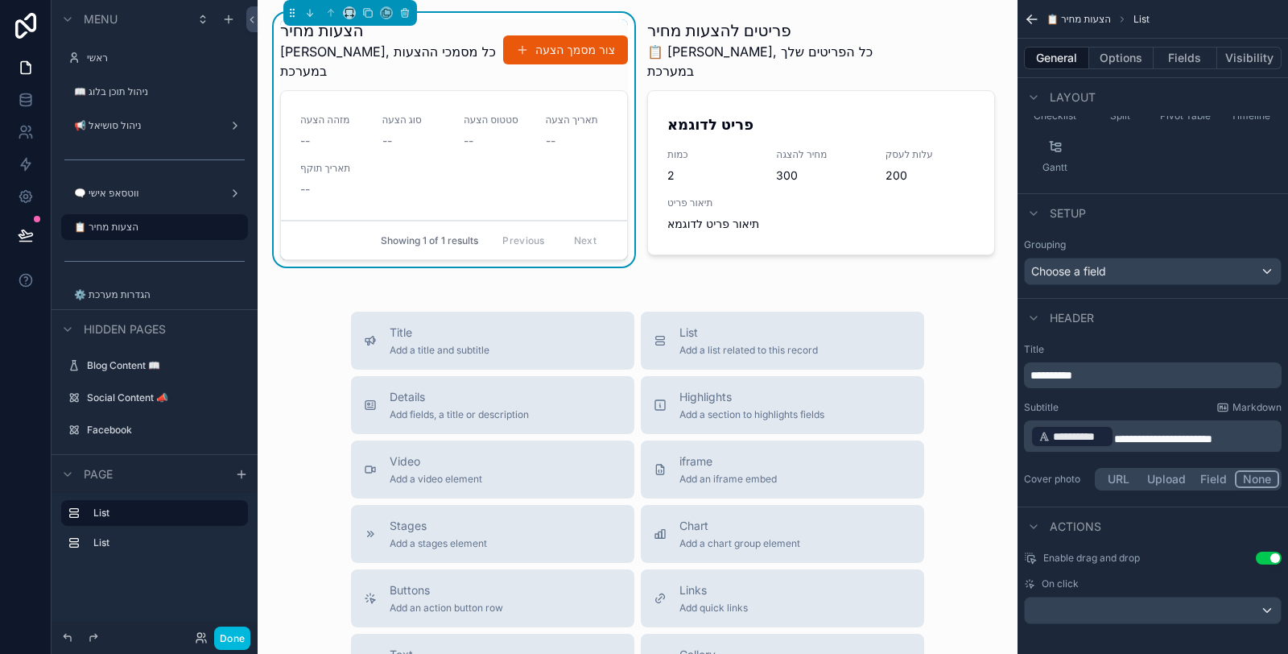
click at [1028, 433] on div "**********" at bounding box center [1153, 436] width 258 height 32
click at [1138, 436] on span "**********" at bounding box center [1163, 438] width 98 height 11
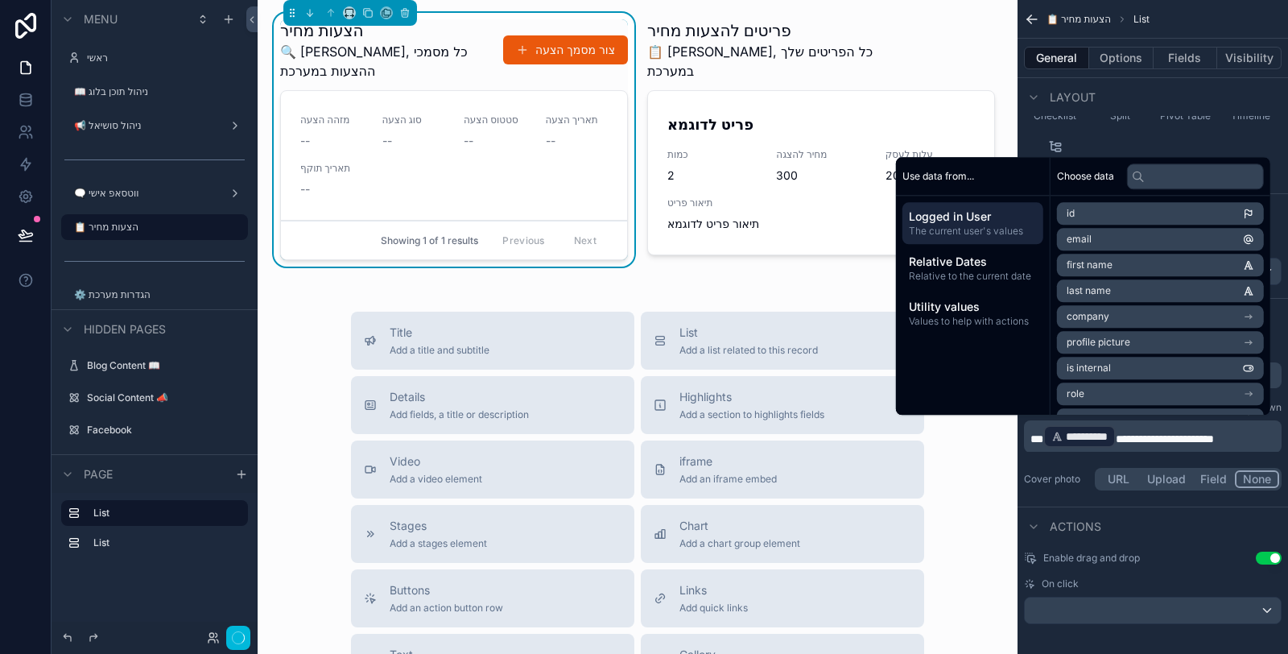
click at [1061, 469] on div "Cover photo URL Upload Field None" at bounding box center [1153, 479] width 258 height 23
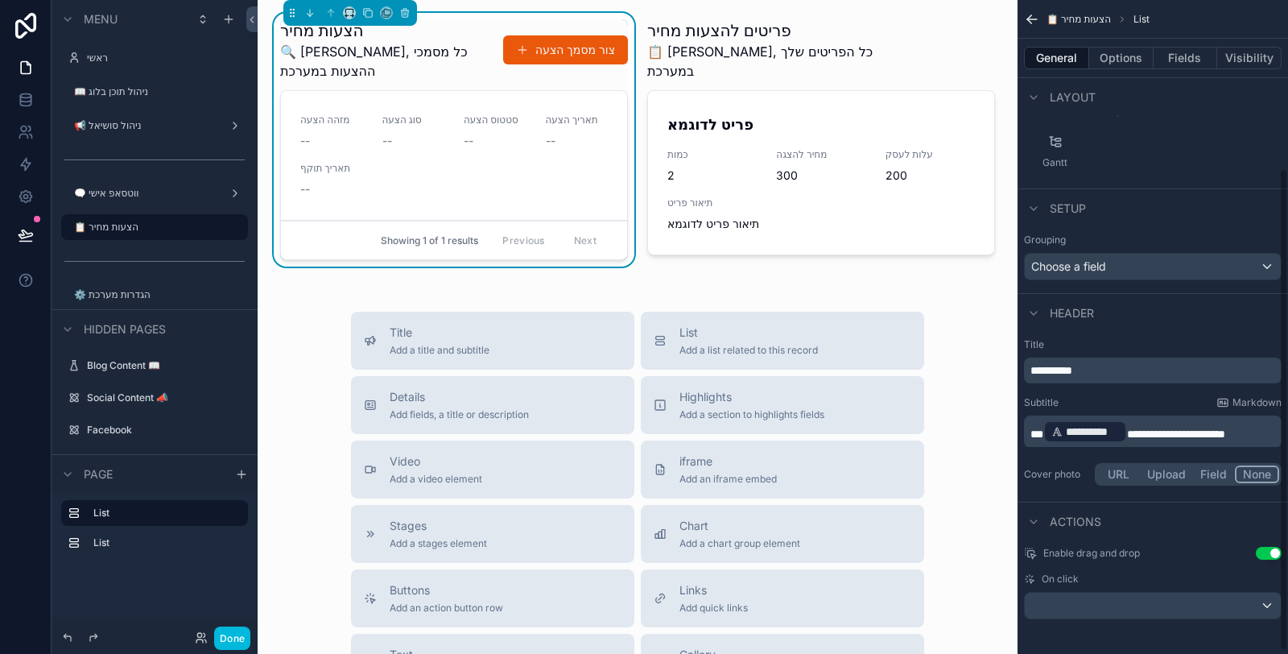
scroll to position [230, 0]
click at [1102, 606] on div "scrollable content" at bounding box center [1153, 605] width 256 height 26
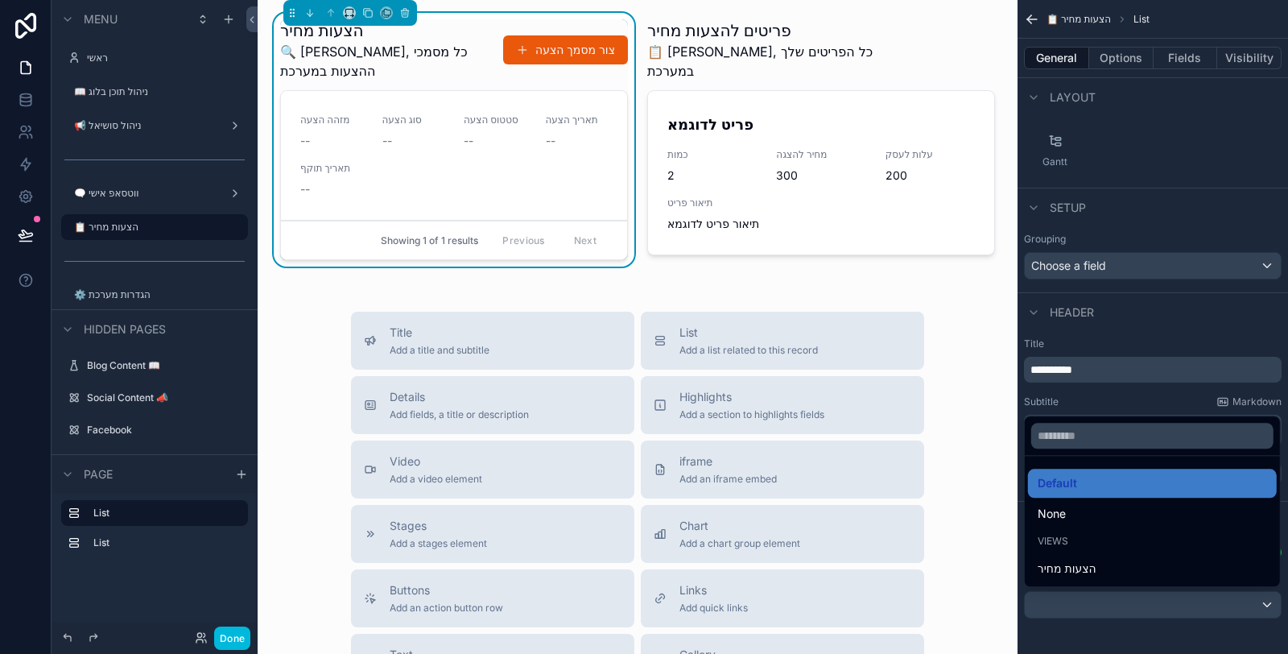
click at [1101, 566] on div "הצעות מחיר" at bounding box center [1152, 568] width 229 height 19
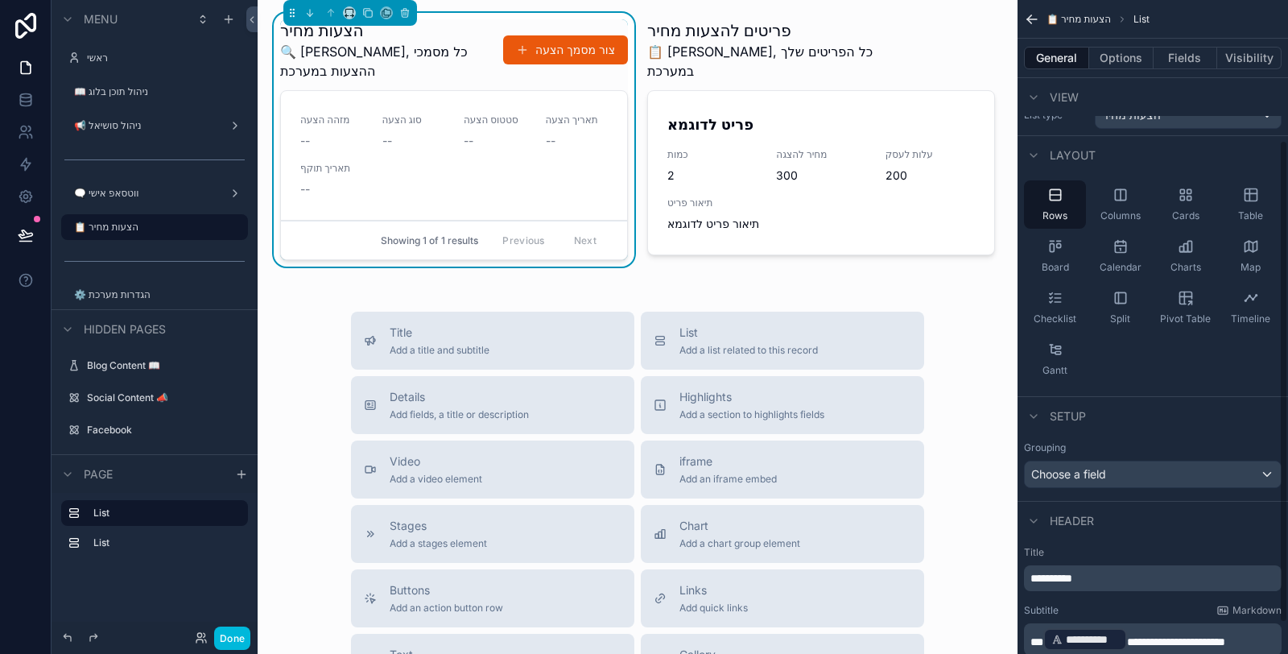
scroll to position [0, 0]
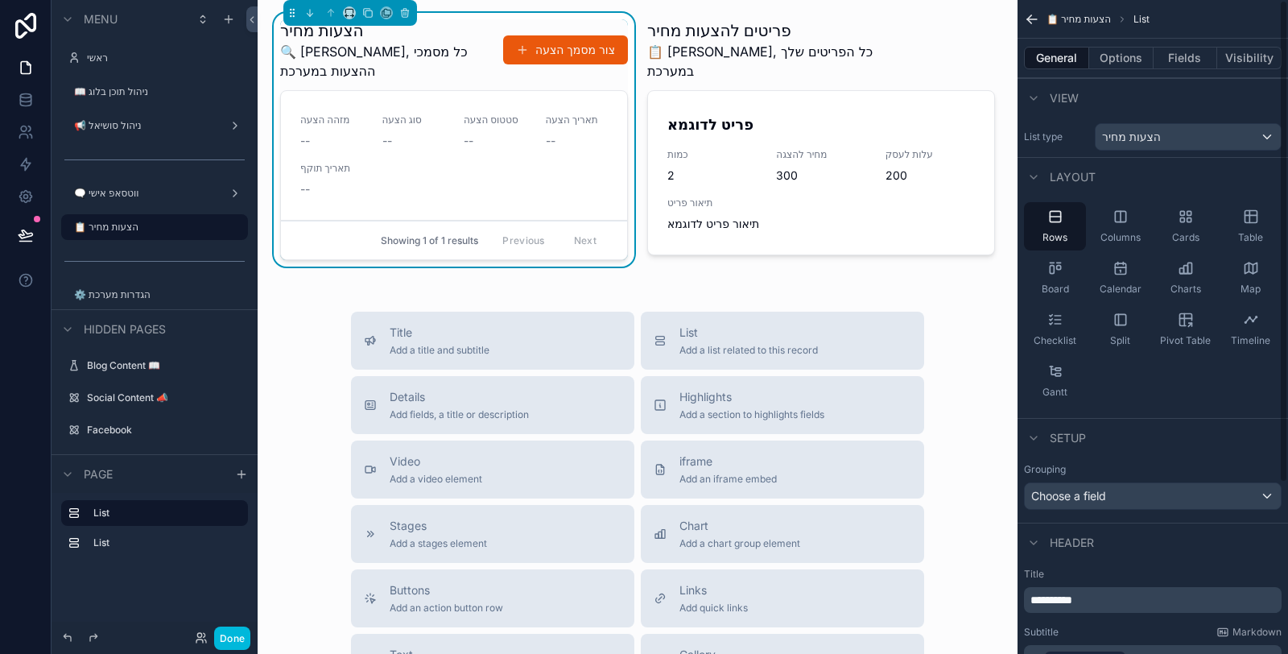
click at [1122, 57] on button "Options" at bounding box center [1121, 58] width 64 height 23
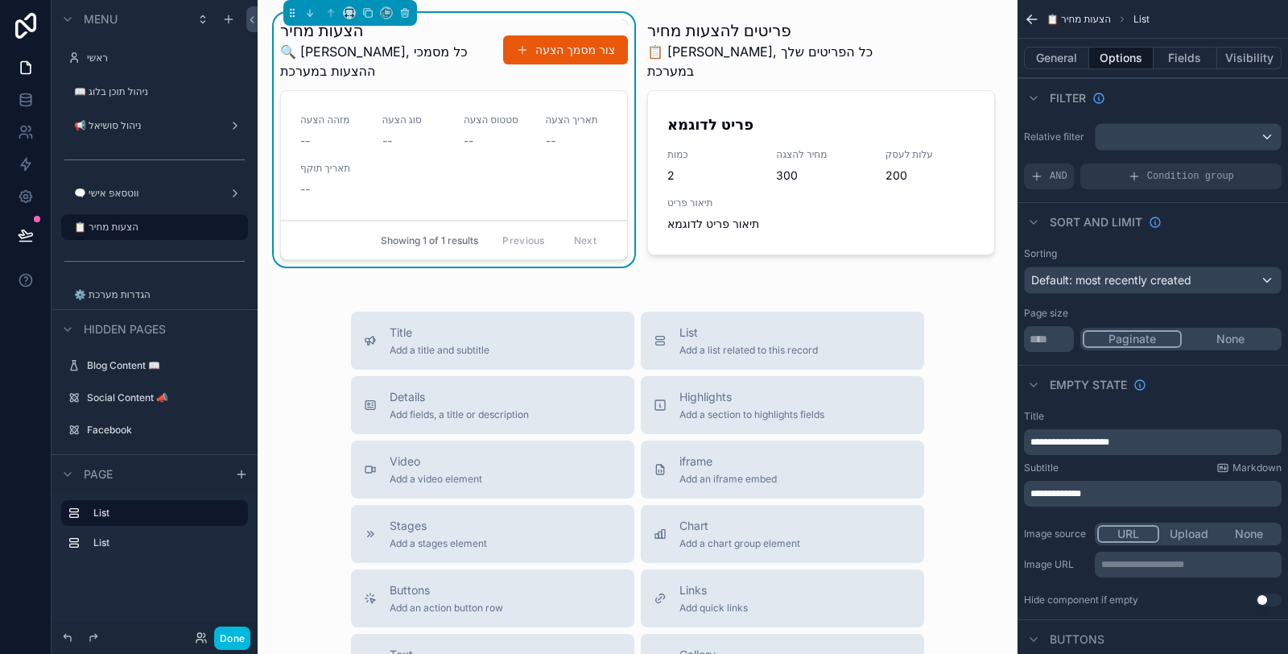
click at [1032, 331] on input "**" at bounding box center [1049, 339] width 50 height 26
type input "******"
click at [1209, 333] on button "None" at bounding box center [1230, 339] width 97 height 18
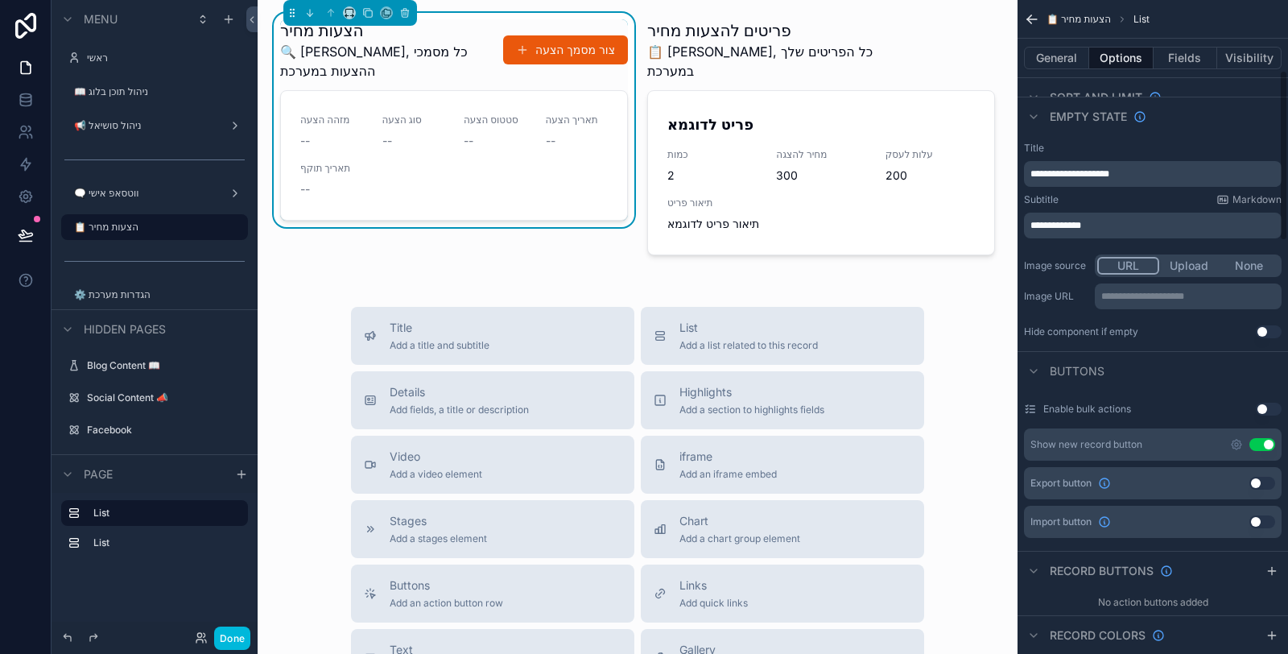
scroll to position [358, 0]
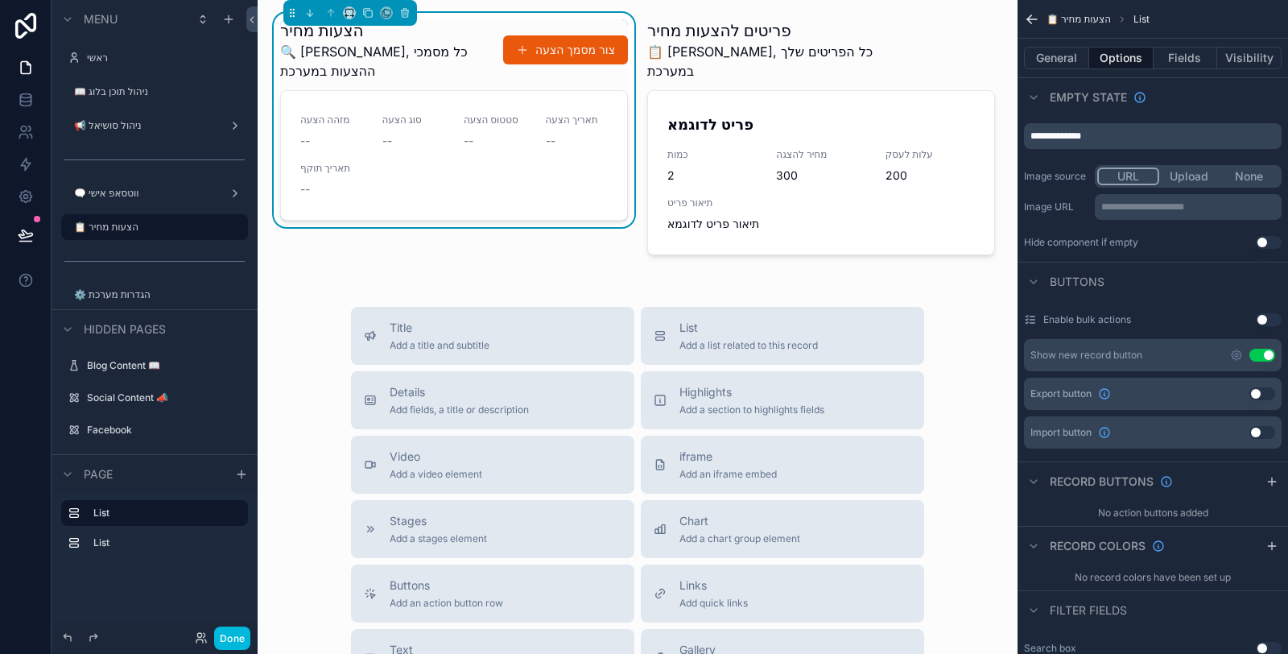
click at [1209, 56] on button "Fields" at bounding box center [1186, 58] width 64 height 23
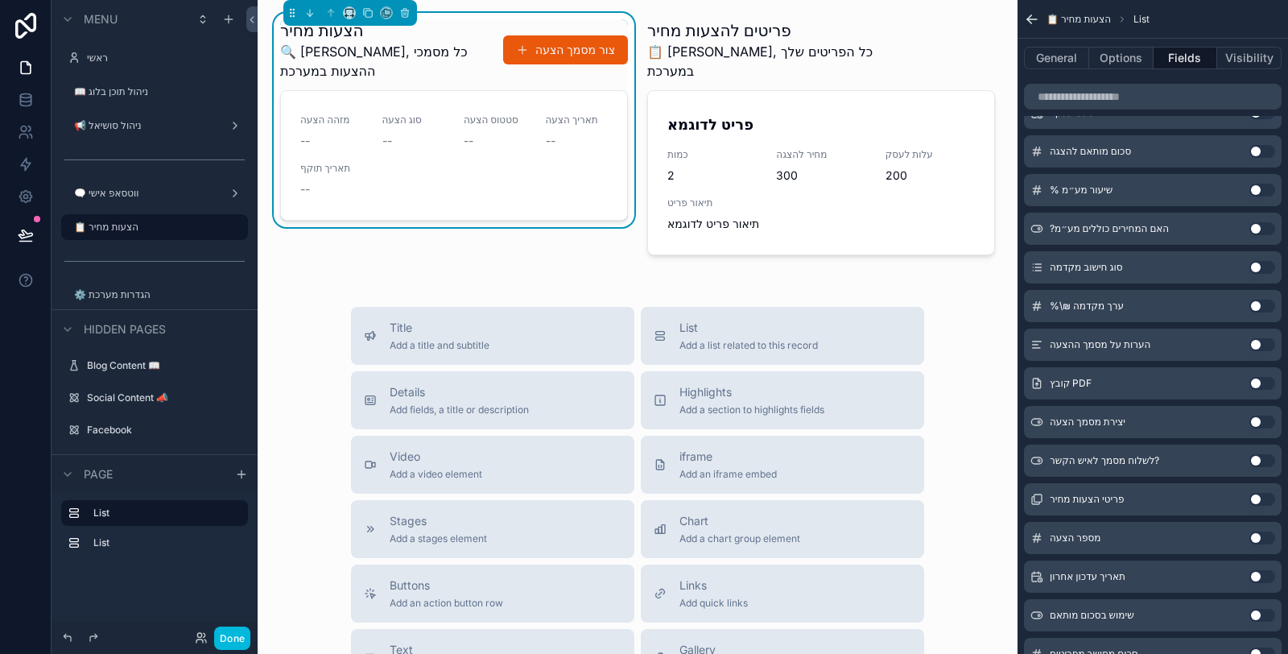
scroll to position [0, 0]
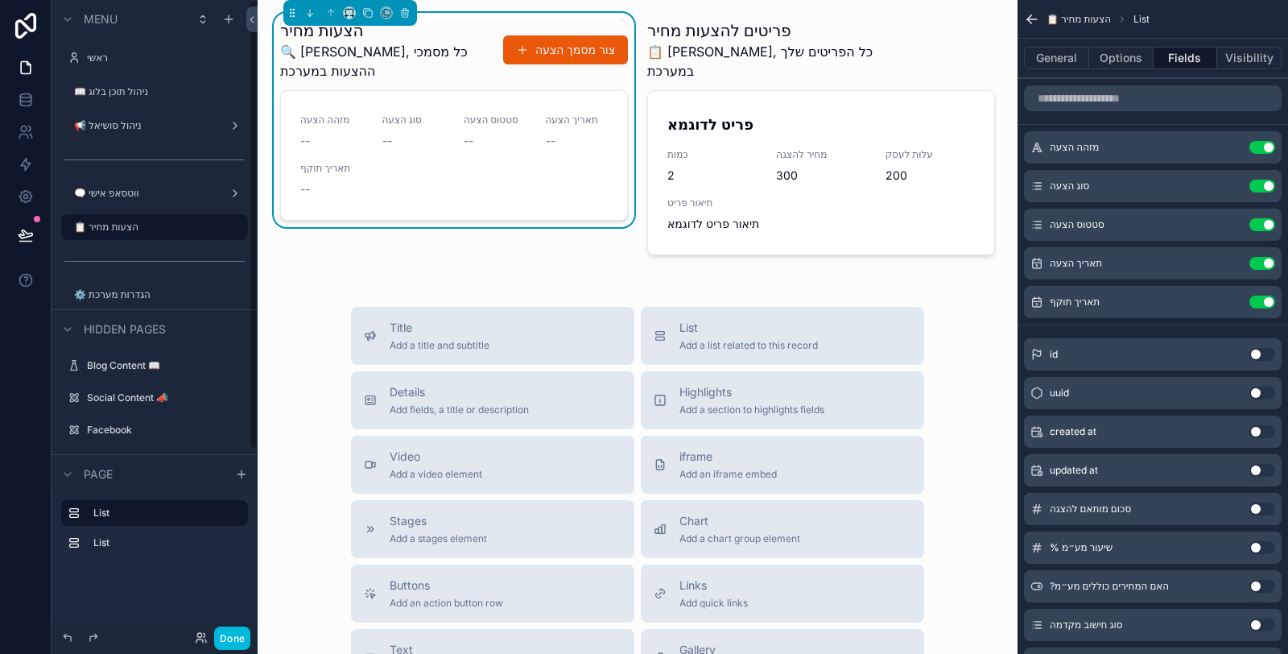
click at [223, 642] on button "Done" at bounding box center [232, 637] width 36 height 23
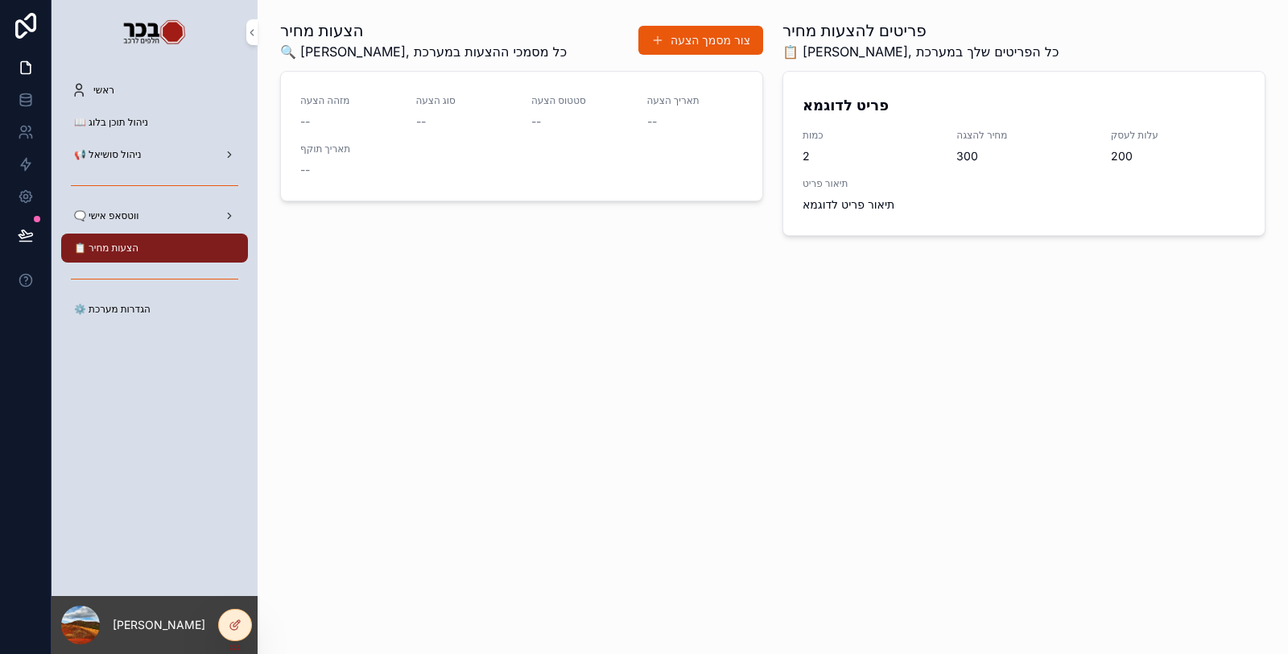
click at [140, 159] on span "📢 ניהול סושיאל" at bounding box center [108, 154] width 68 height 13
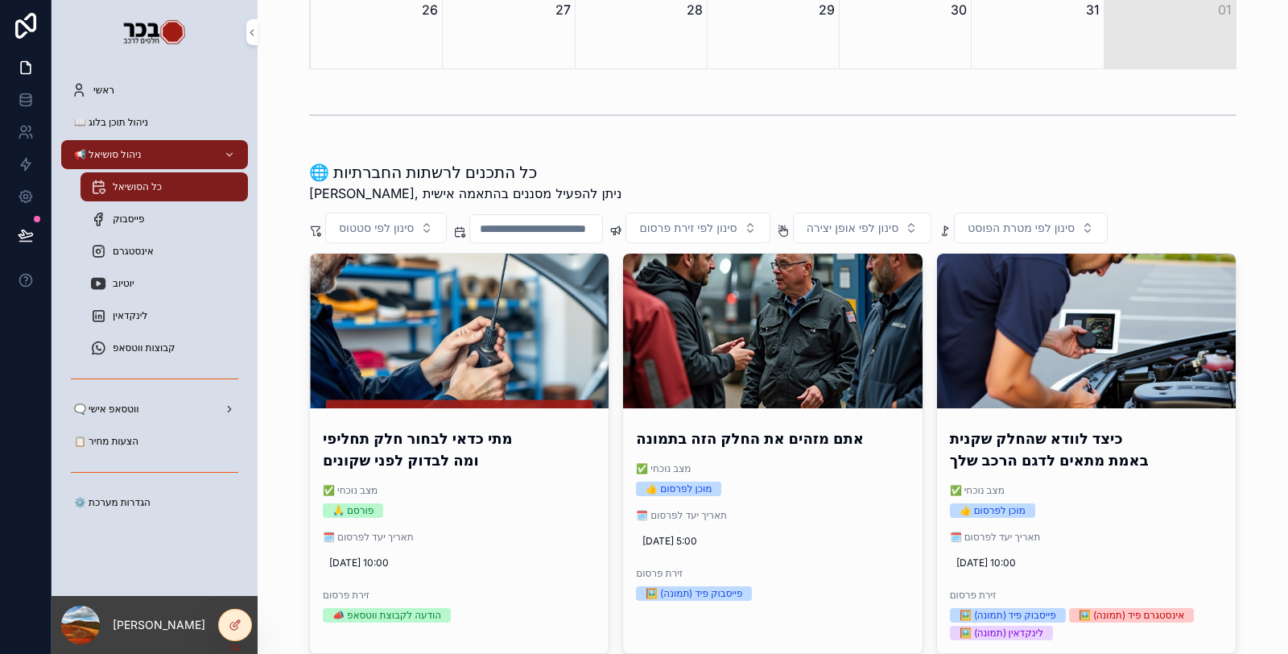
scroll to position [536, 0]
